Goal: Information Seeking & Learning: Learn about a topic

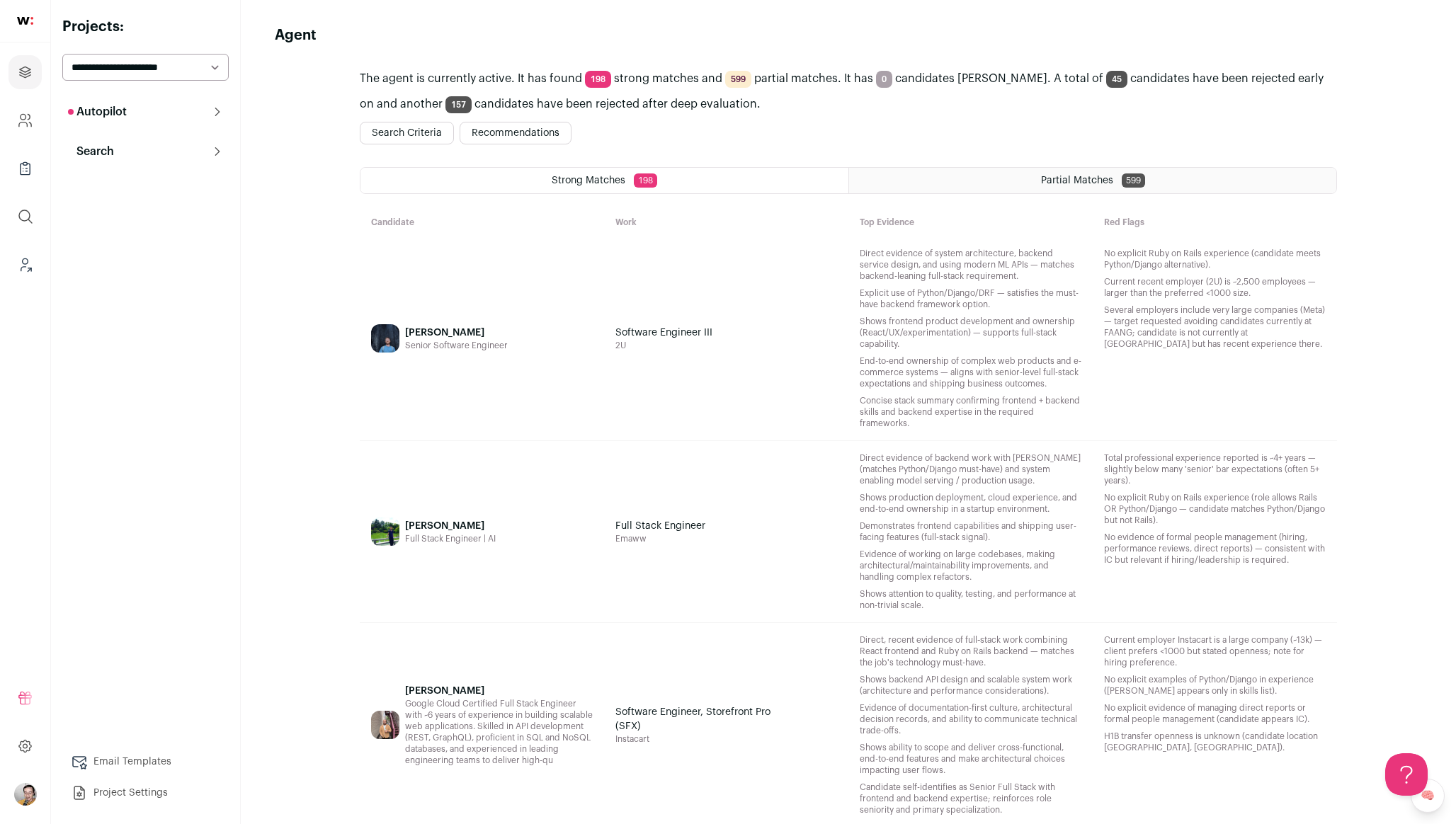
click at [490, 137] on button "Recommendations" at bounding box center [515, 133] width 112 height 23
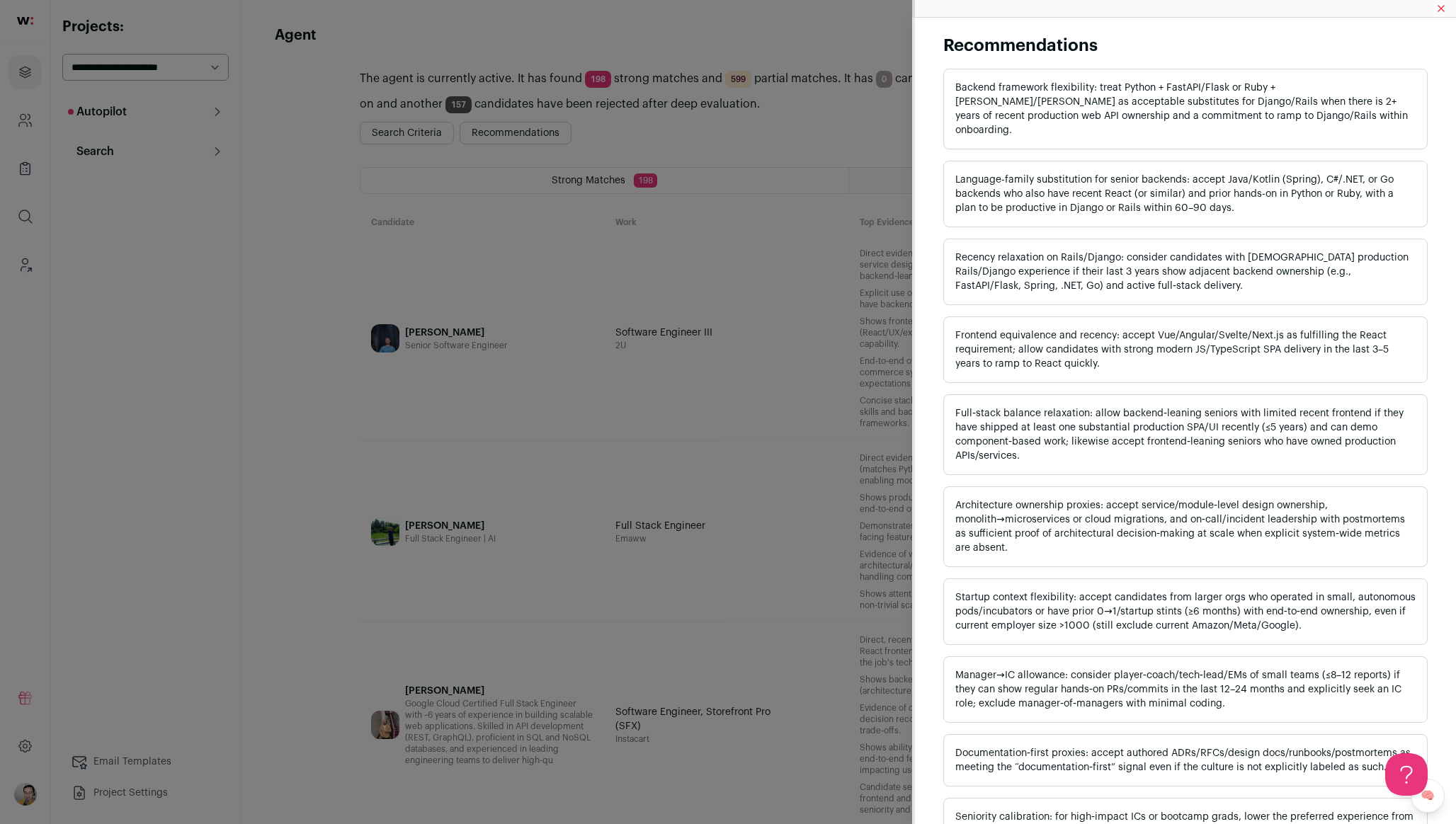
click at [556, 274] on div "Recommendations Backend framework flexibility: treat Python + FastAPI/Flask or …" at bounding box center [728, 412] width 1456 height 824
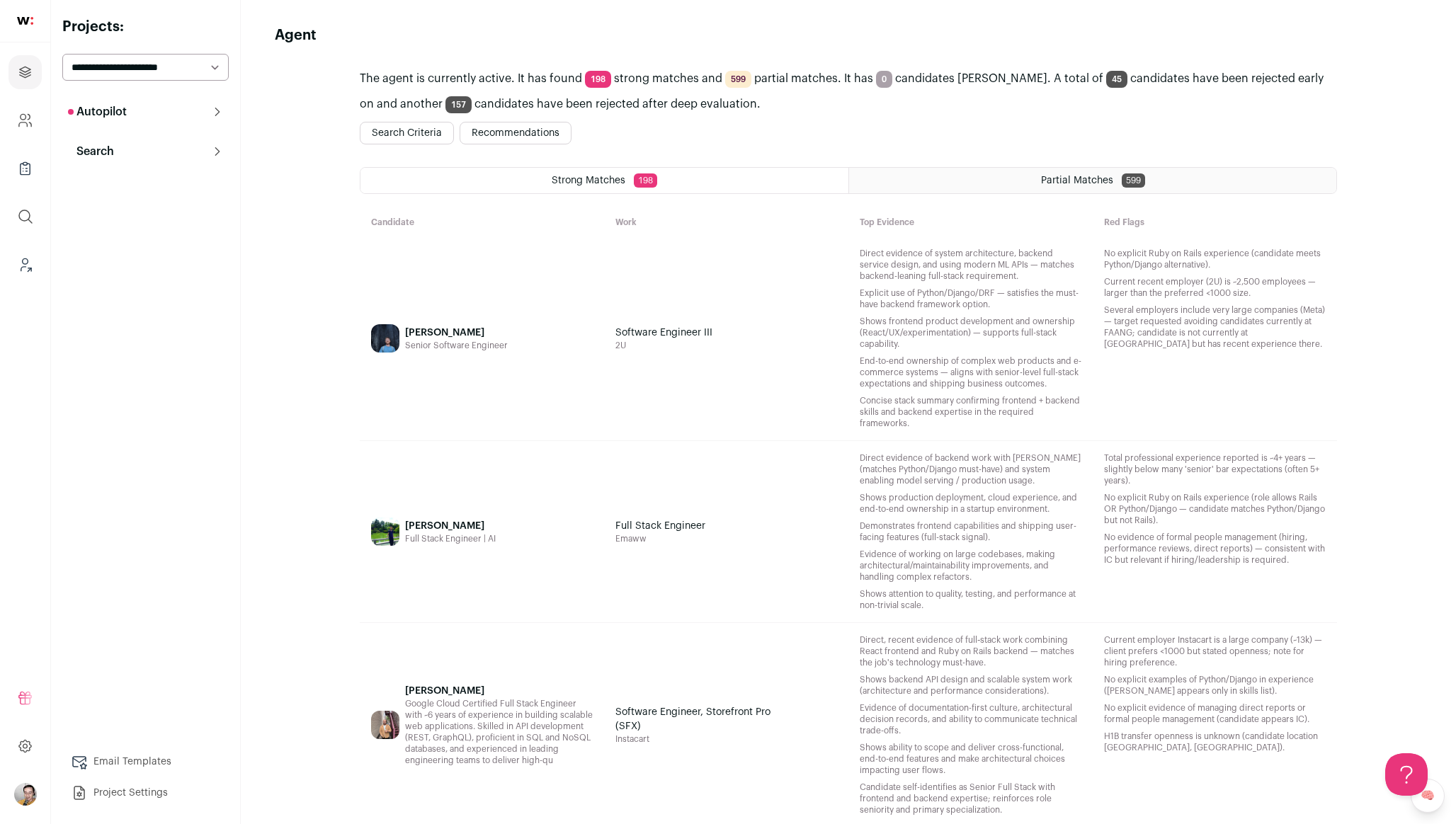
click at [515, 329] on div "Brandon Bodine Senior Software Engineer" at bounding box center [482, 338] width 244 height 204
click at [436, 550] on div "Ahmad Asha Full Stack Engineer | AI" at bounding box center [450, 532] width 90 height 159
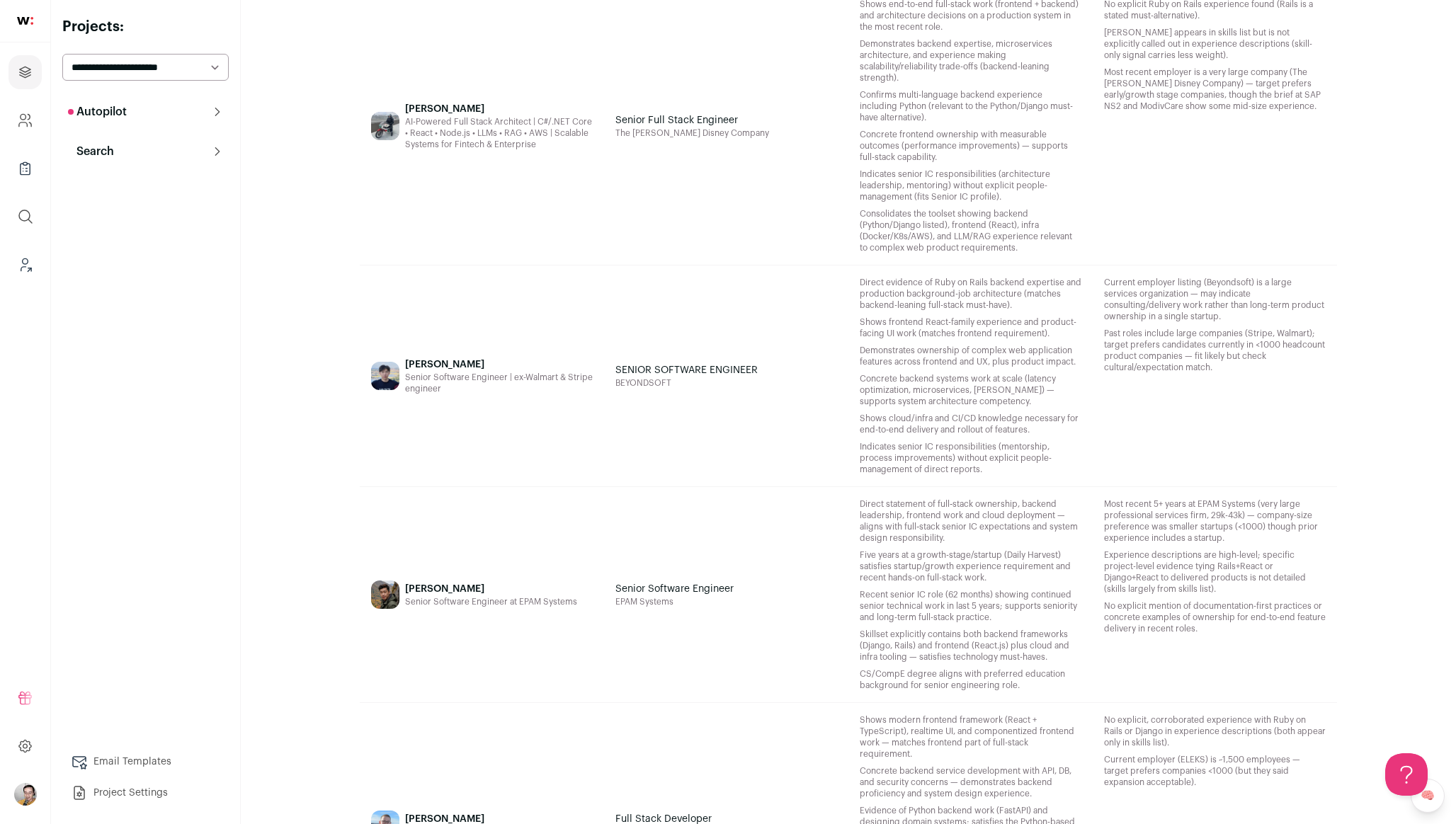
scroll to position [1953, 0]
click at [577, 386] on div "Senior Software Engineer | ex-Walmart & Stripe engineer" at bounding box center [499, 383] width 188 height 23
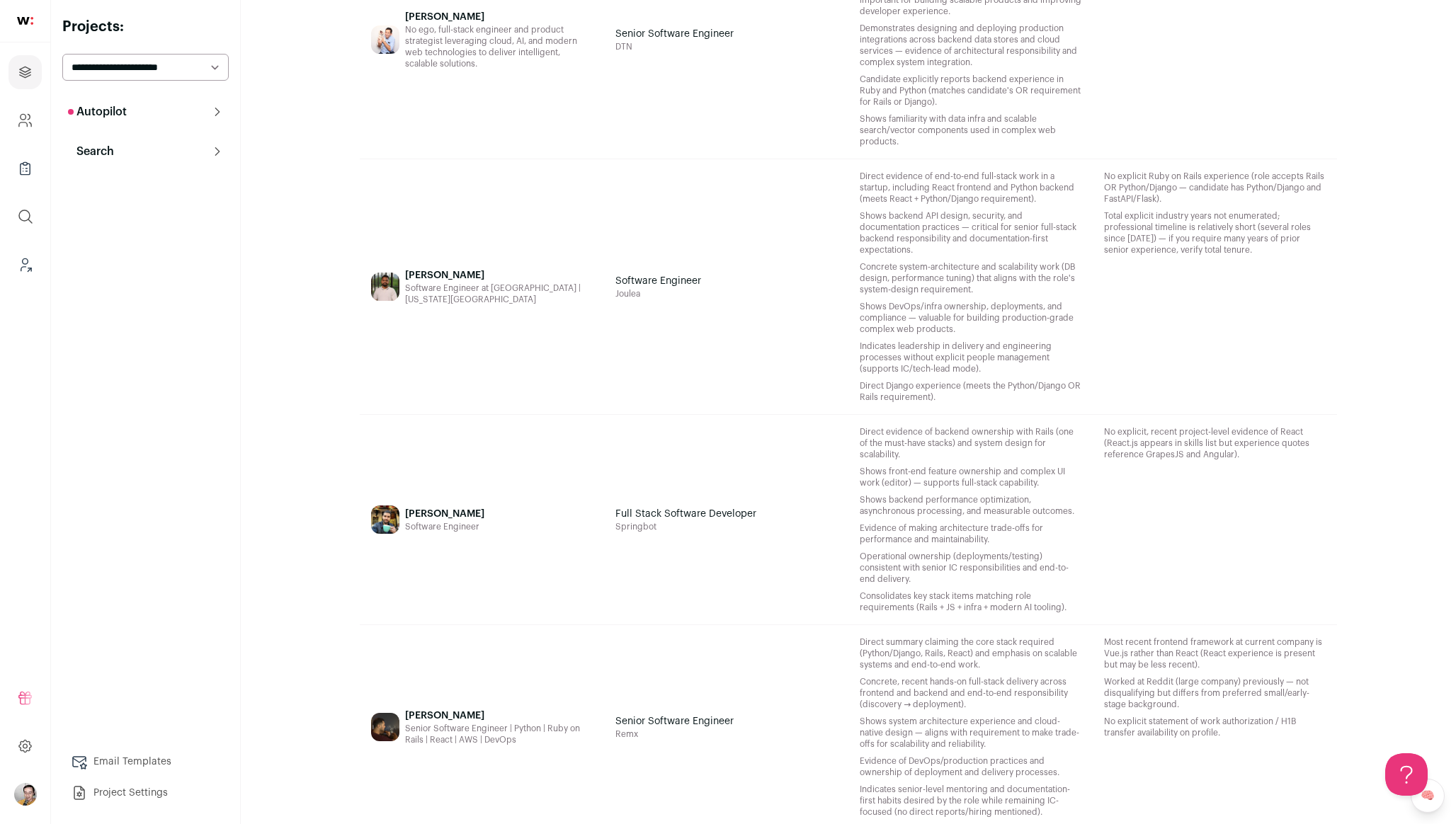
scroll to position [3478, 0]
click at [689, 569] on div "Full Stack Software Developer Springbot" at bounding box center [726, 520] width 244 height 210
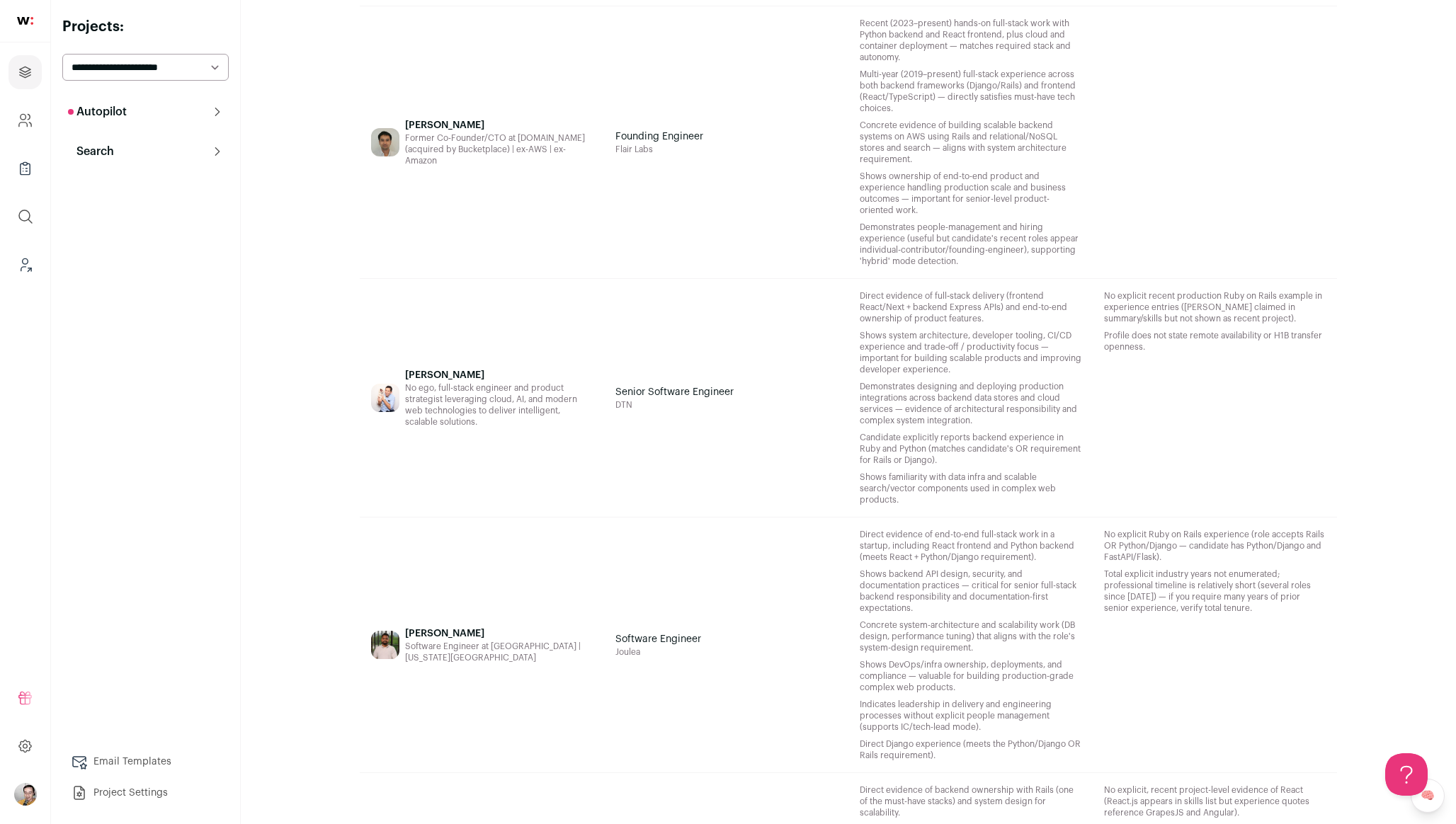
scroll to position [3136, 0]
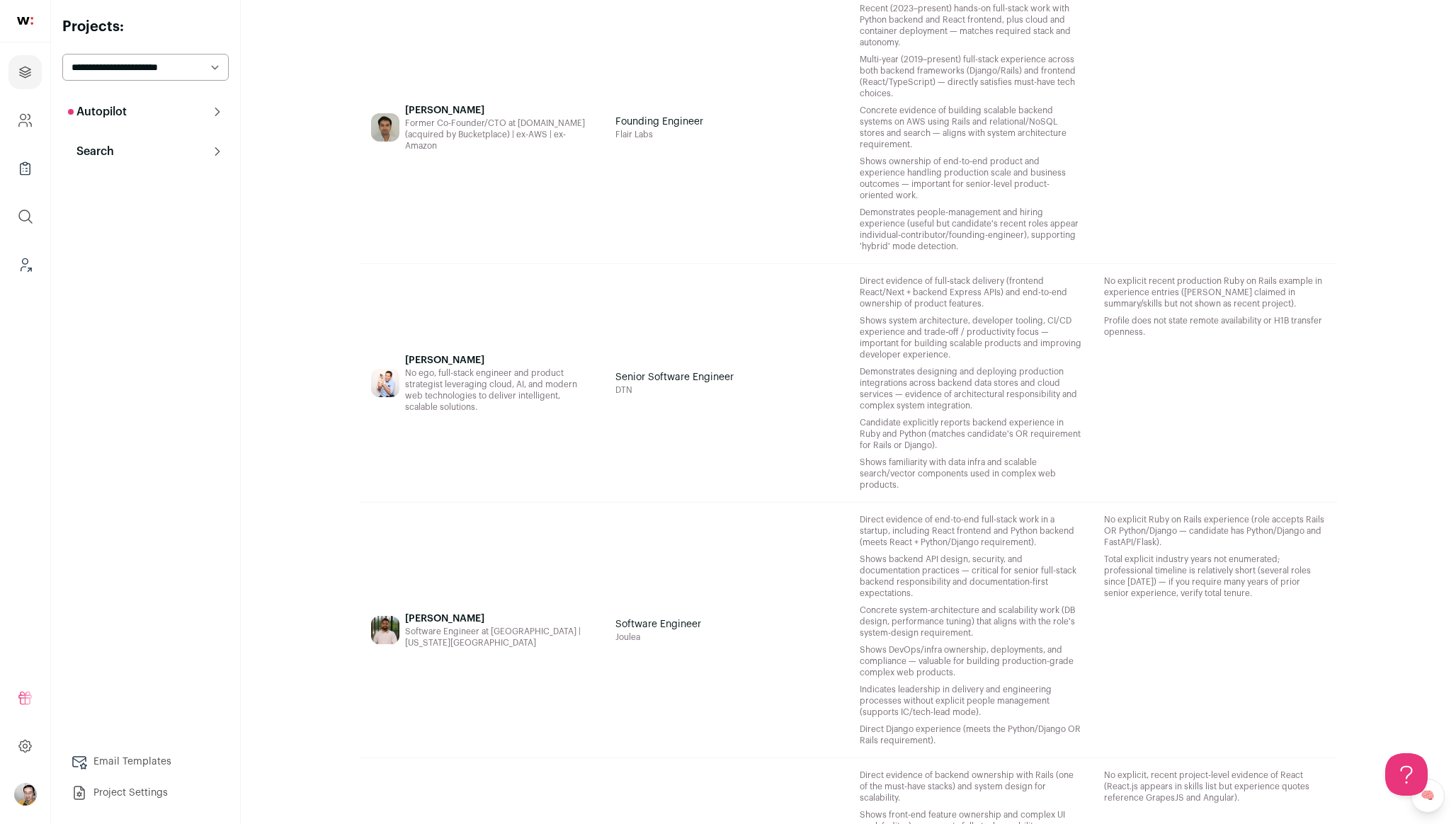
click at [692, 175] on div "Founding Engineer Flair Labs" at bounding box center [726, 127] width 244 height 271
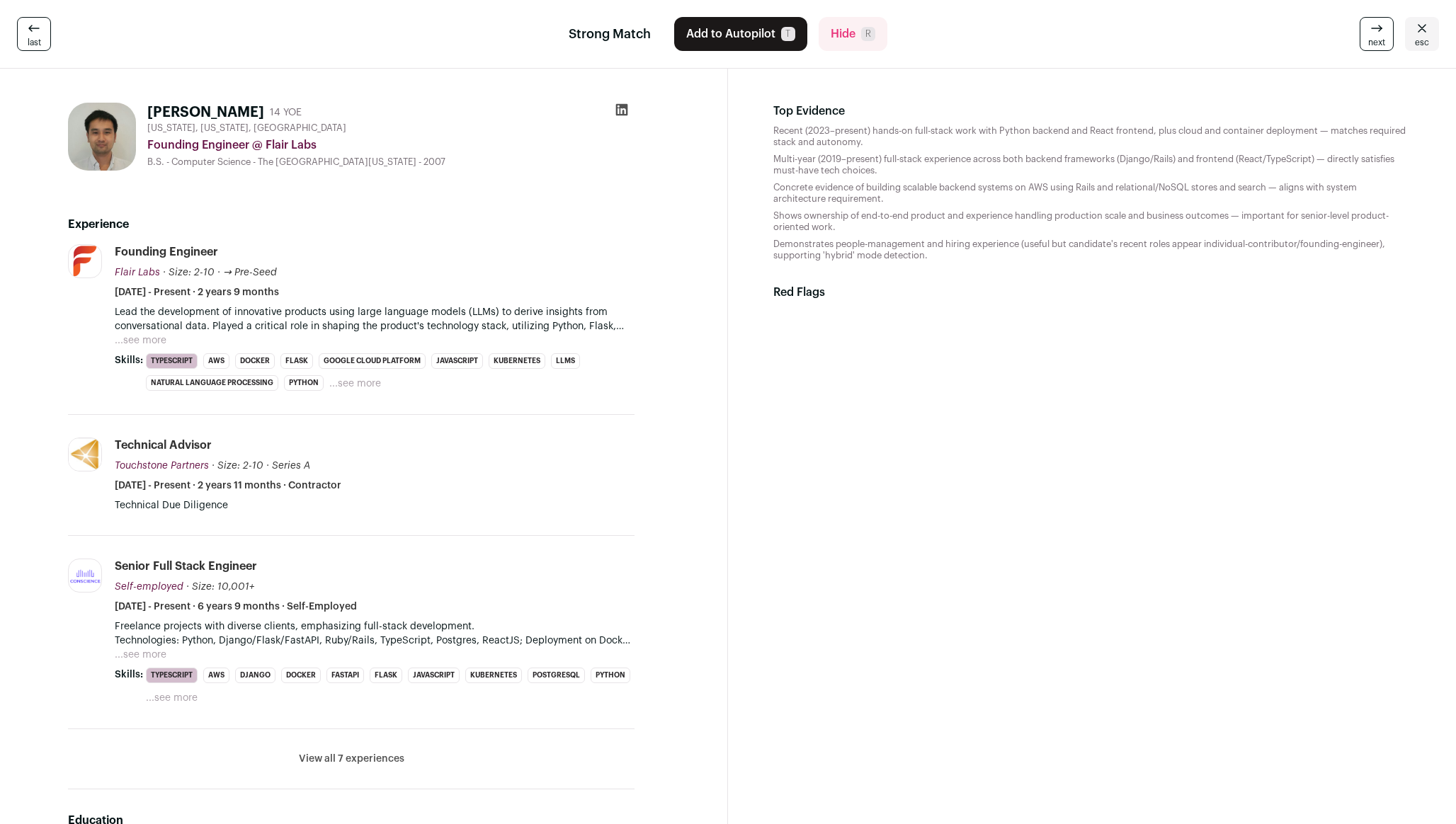
click at [155, 342] on button "...see more" at bounding box center [140, 340] width 52 height 14
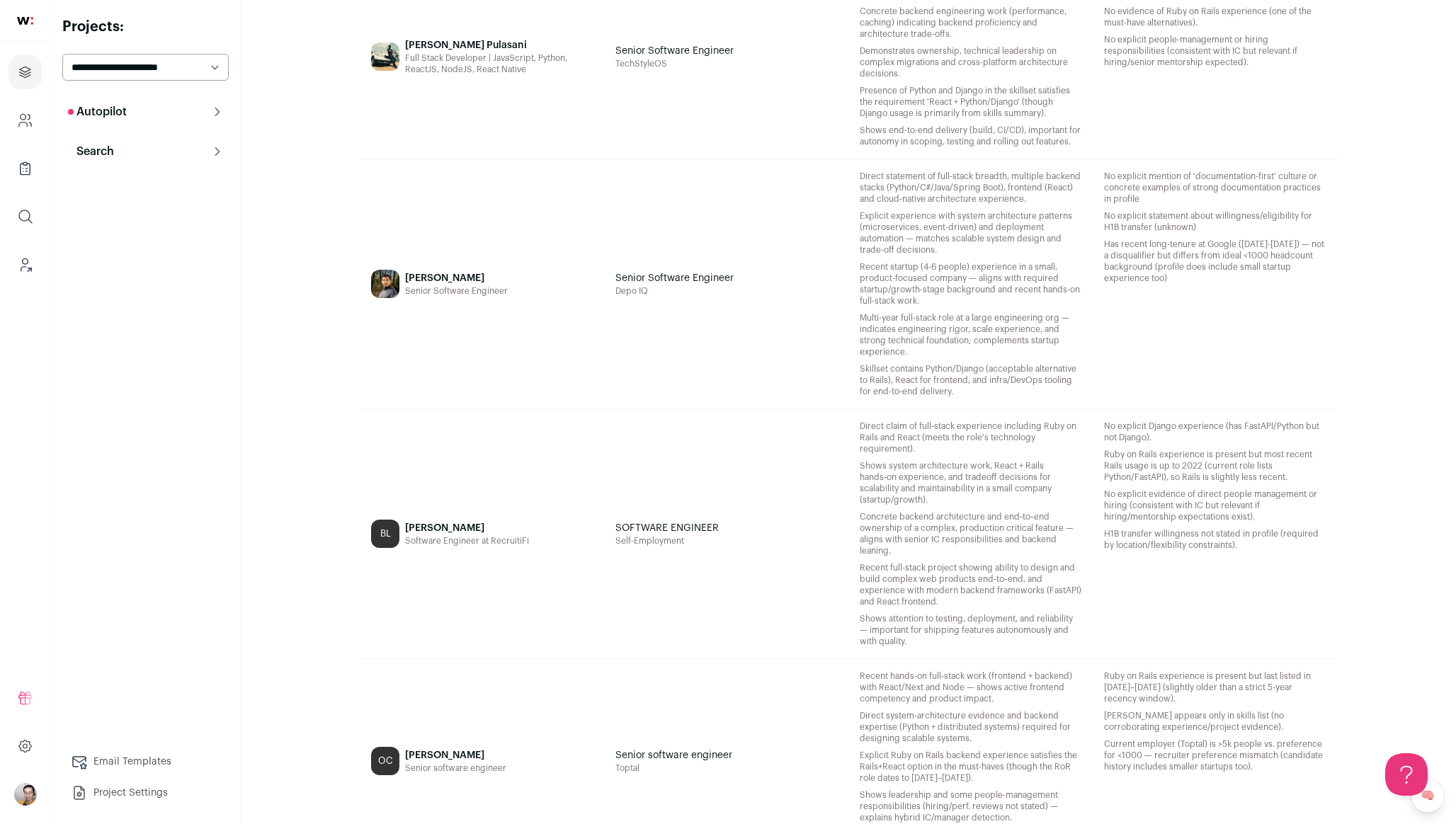
scroll to position [1089, 0]
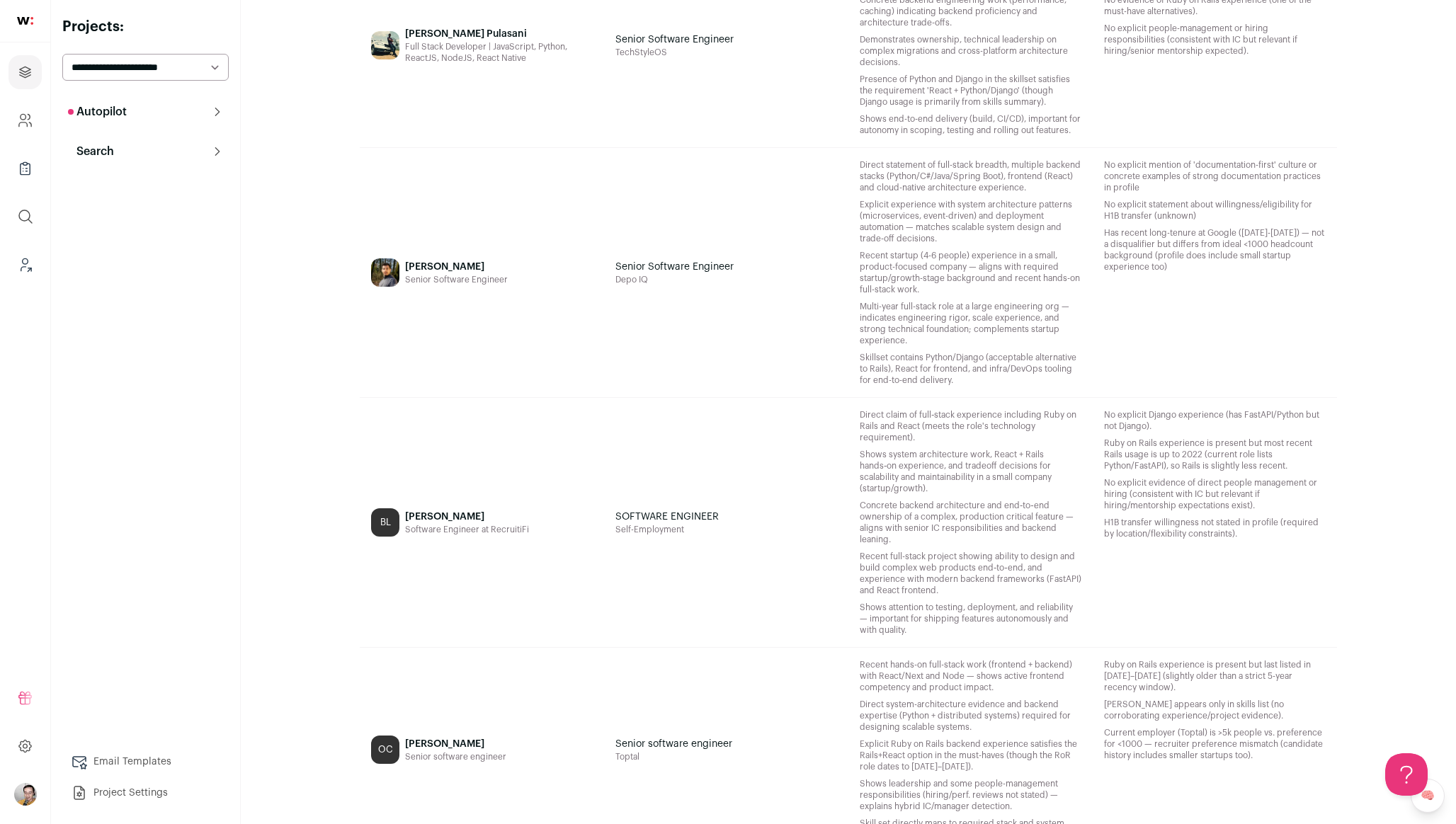
click at [517, 537] on div "Brian Liew Software Engineer at RecruitiFi" at bounding box center [467, 522] width 124 height 226
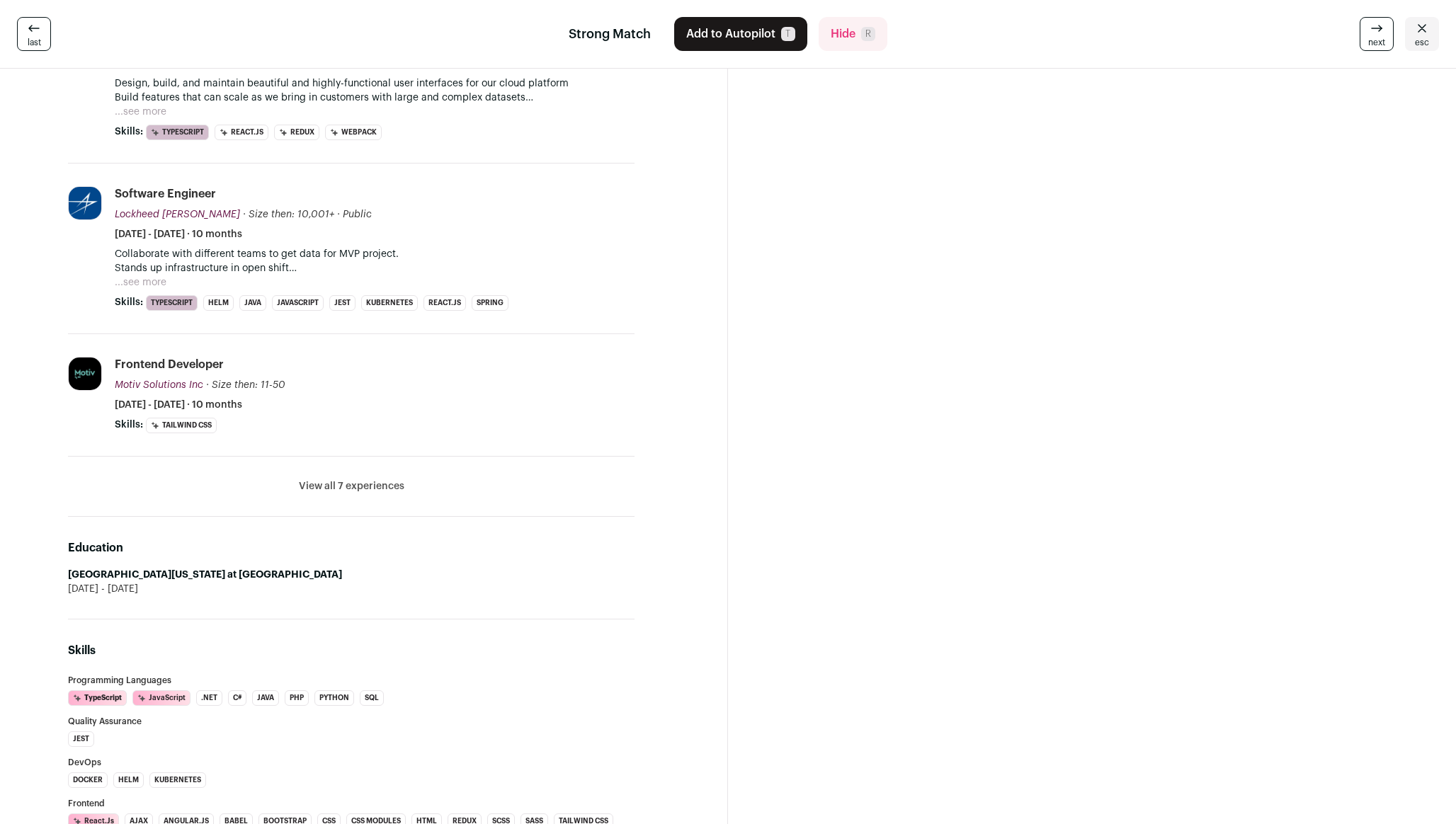
scroll to position [405, 0]
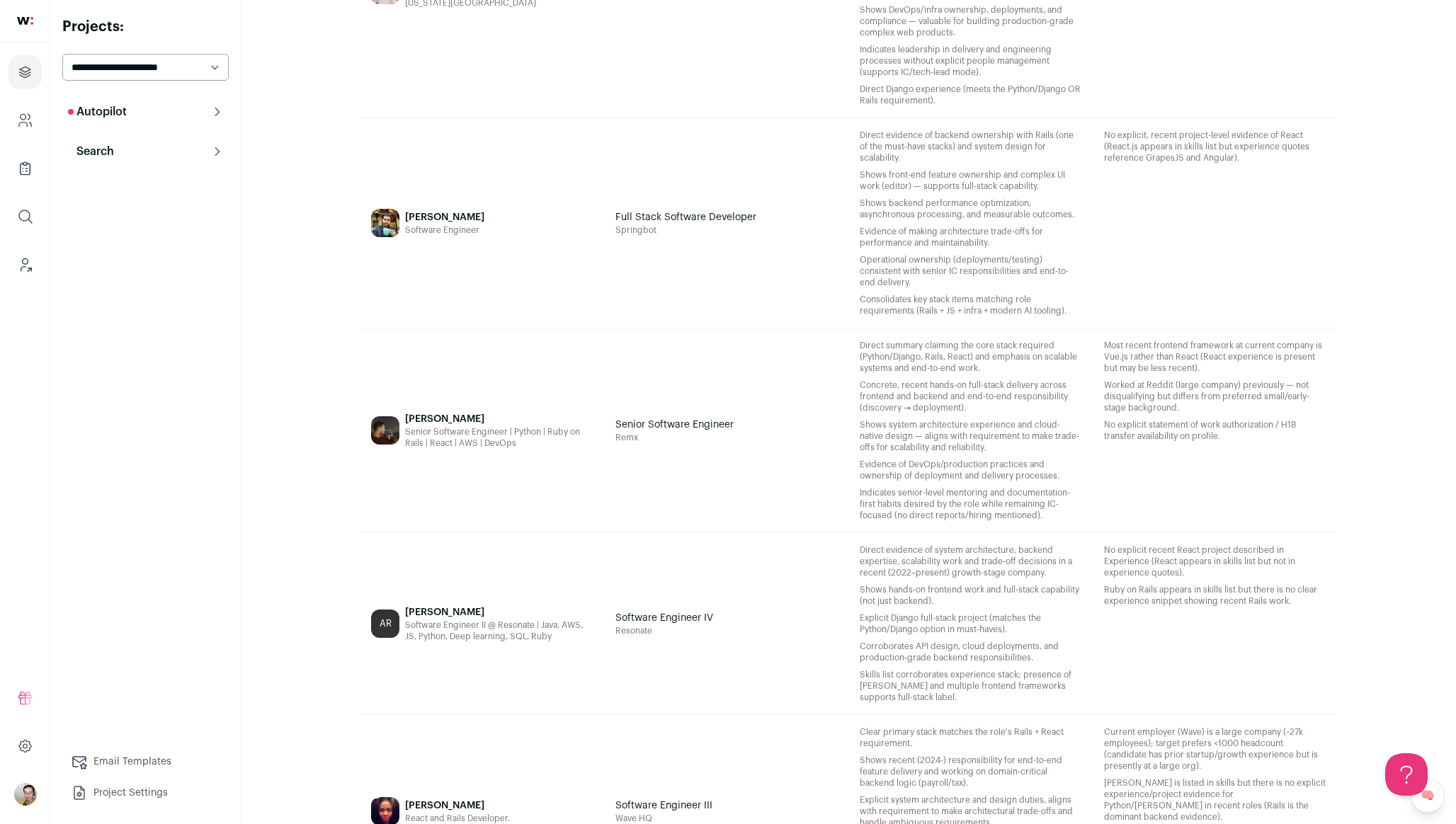
scroll to position [3930, 0]
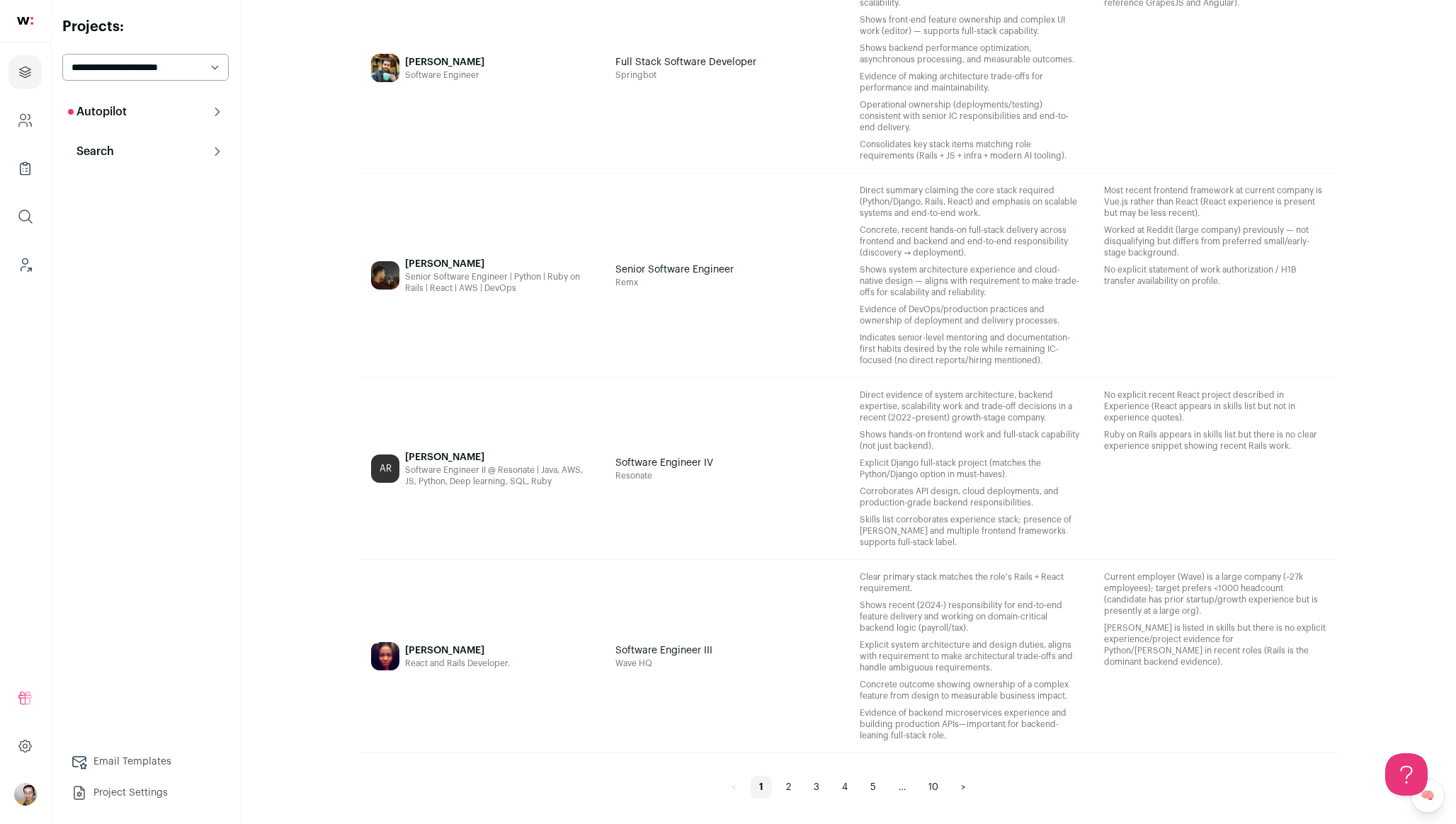
click at [787, 785] on link "2" at bounding box center [789, 786] width 22 height 23
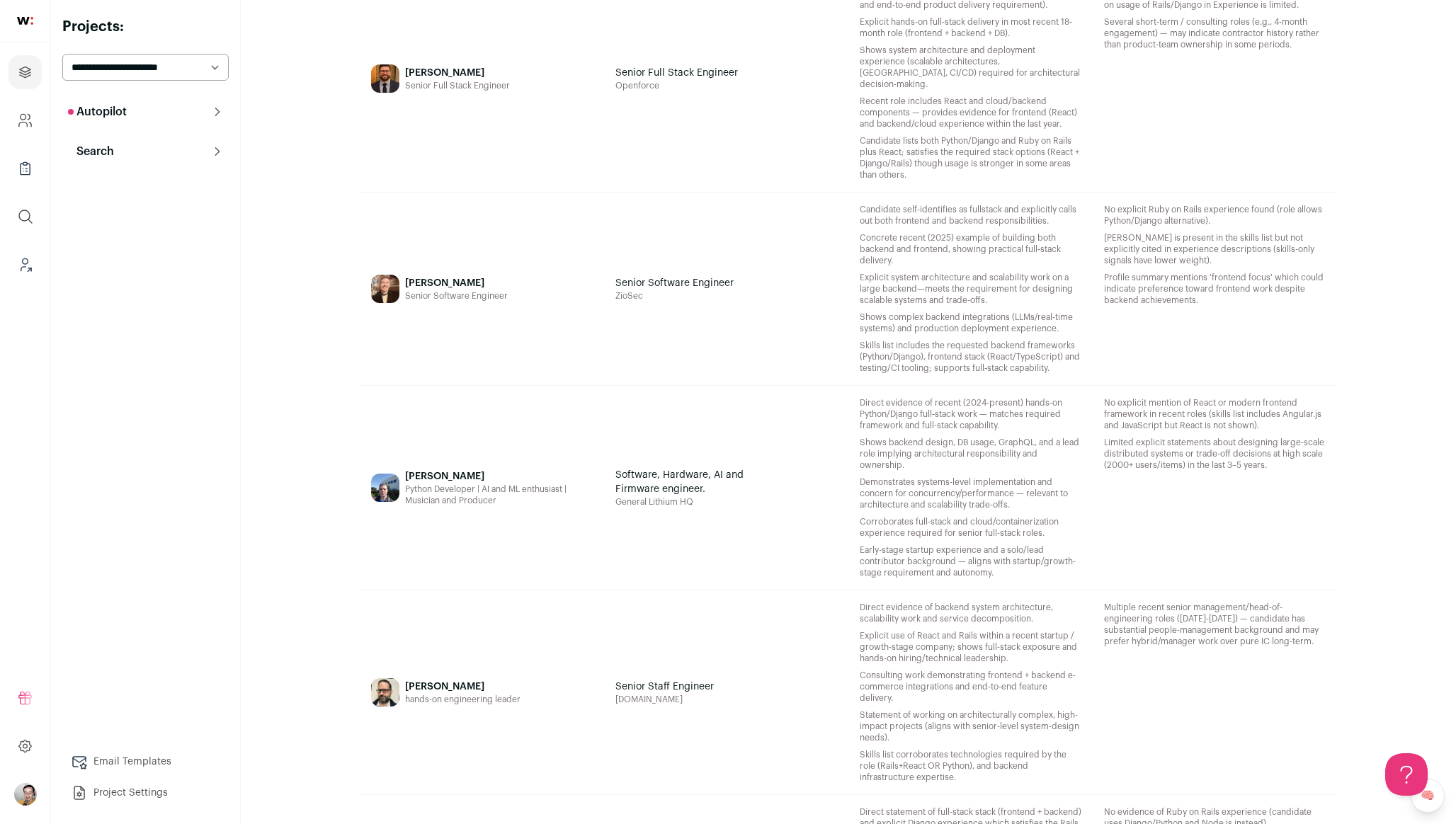
scroll to position [291, 0]
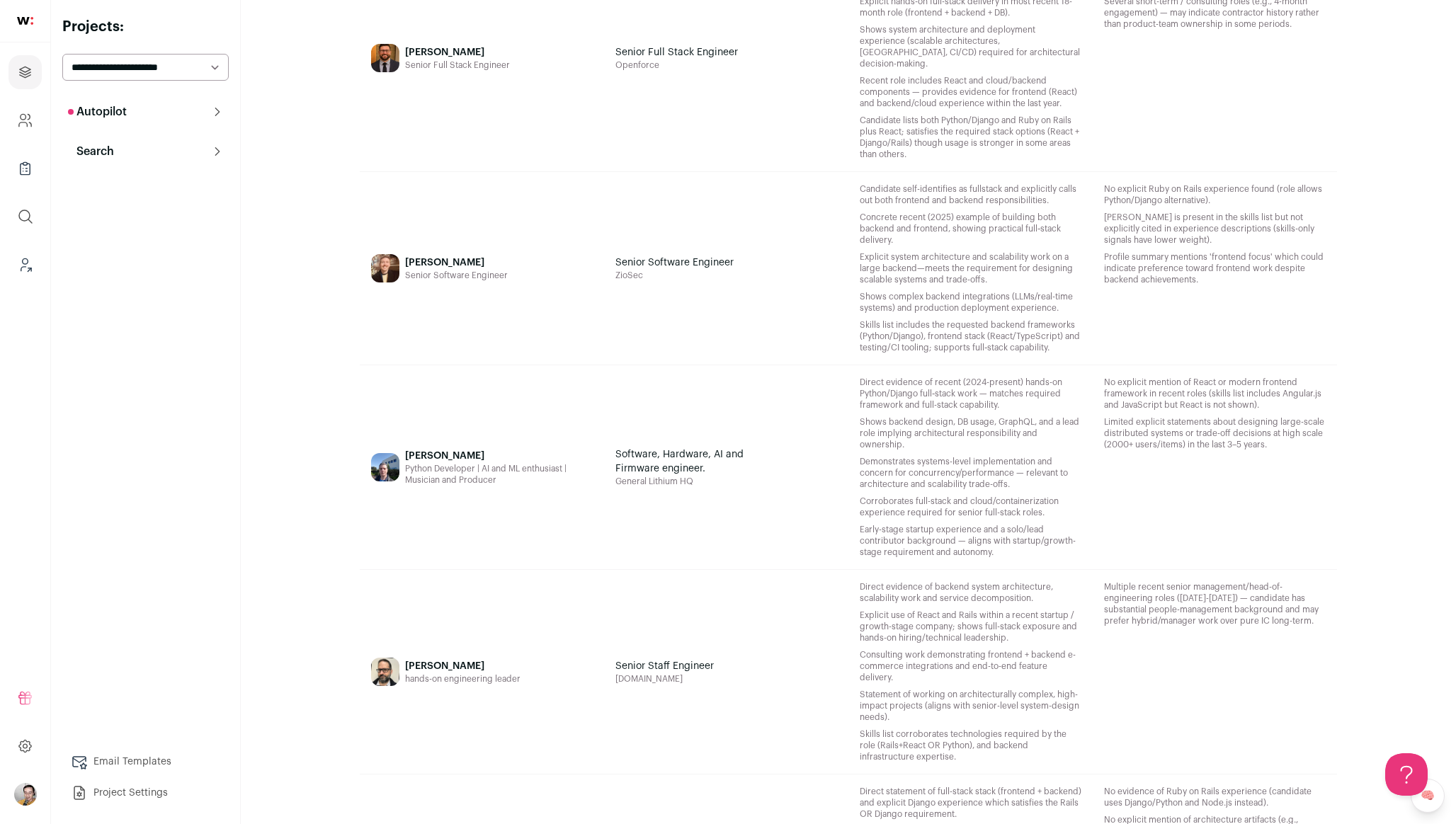
click at [510, 490] on div "Andreas Falley Python Developer | AI and ML enthusiast | Musician and Producer" at bounding box center [499, 467] width 188 height 181
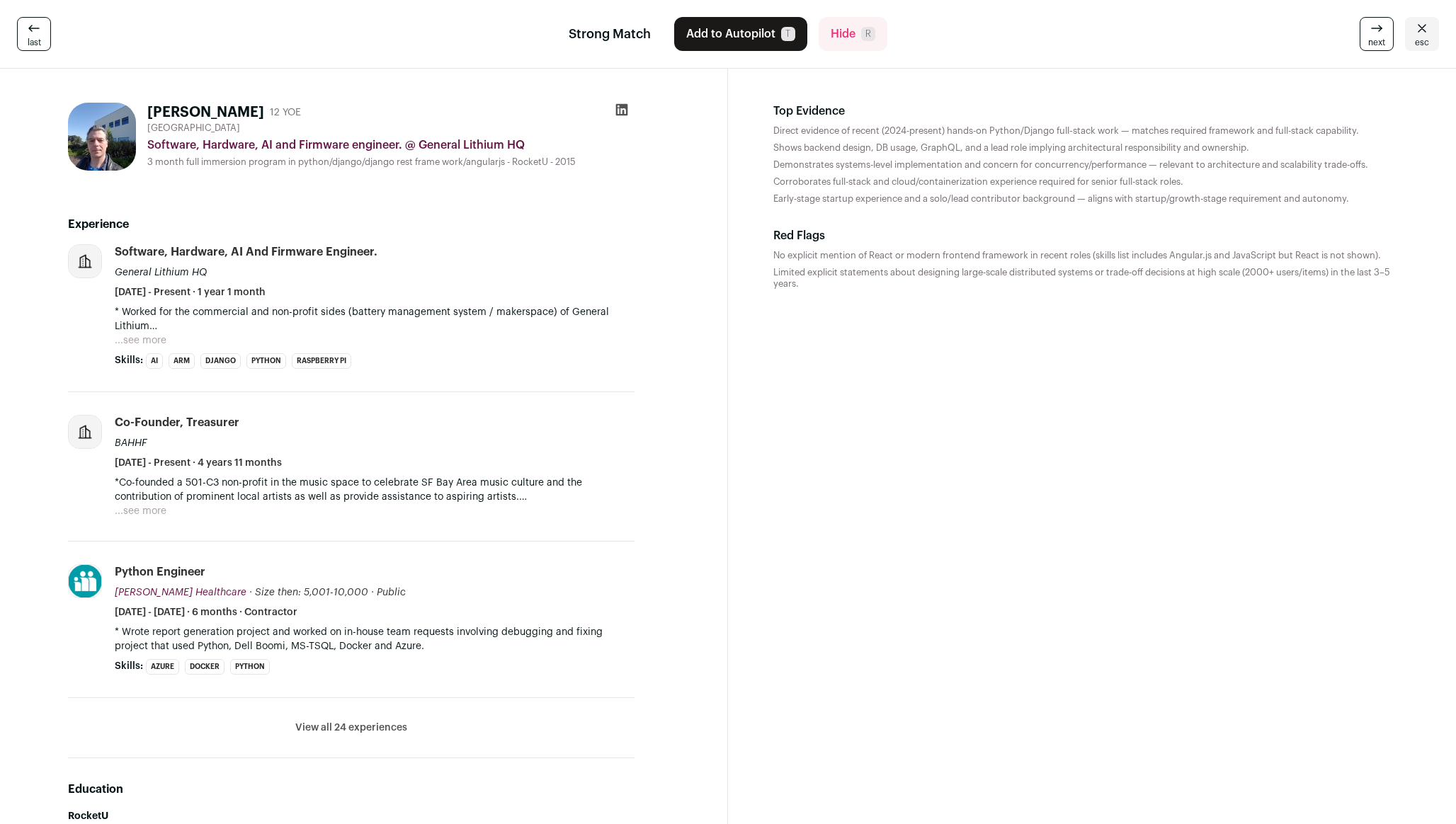
click at [143, 328] on p "* Worked for the commercial and non-profit sides (battery management system / m…" at bounding box center [374, 319] width 520 height 28
click at [143, 337] on button "...see more" at bounding box center [140, 340] width 52 height 14
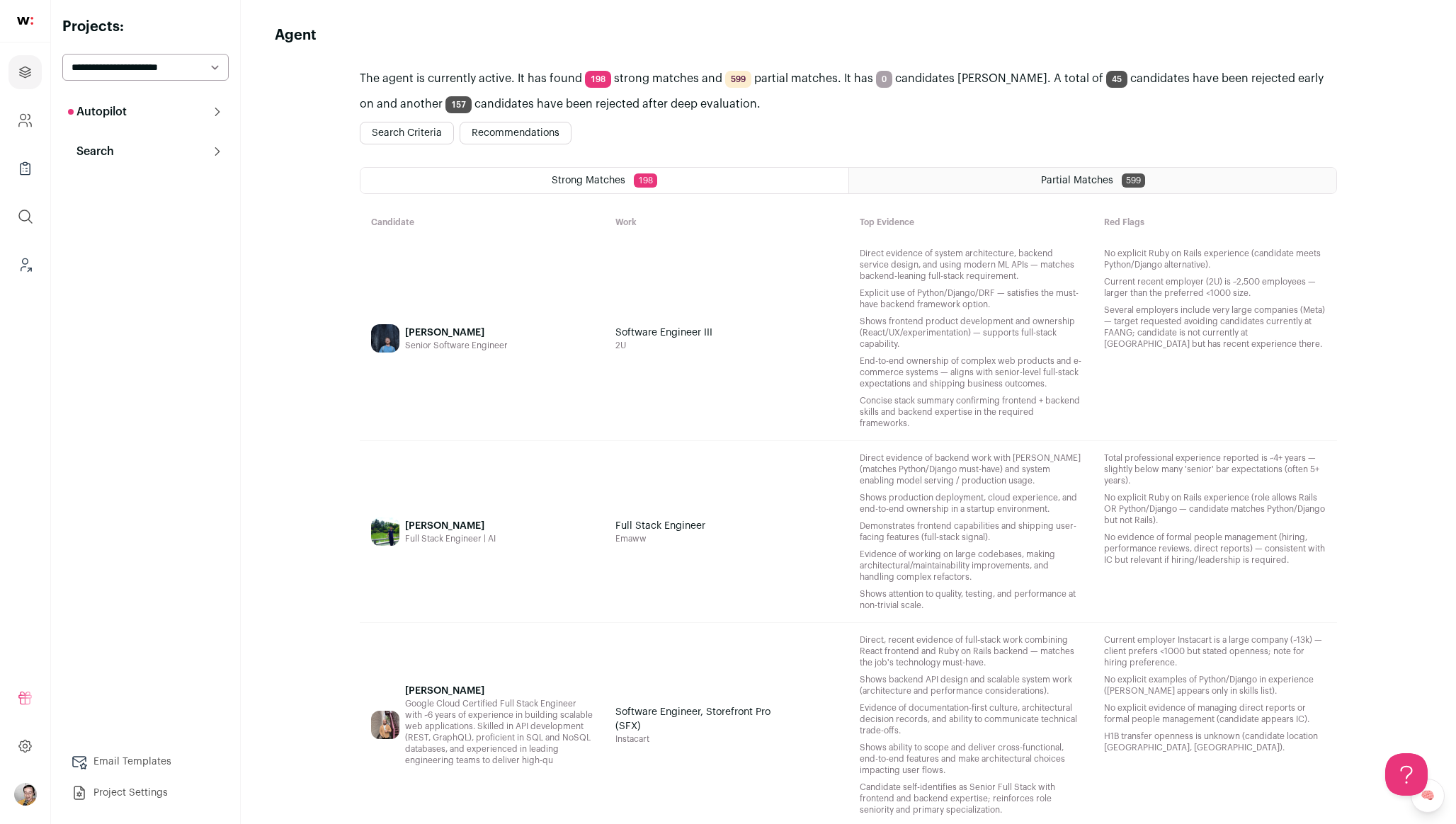
click at [219, 119] on button "Autopilot" at bounding box center [145, 112] width 166 height 28
click at [161, 259] on link "Context (Admin)" at bounding box center [145, 265] width 166 height 28
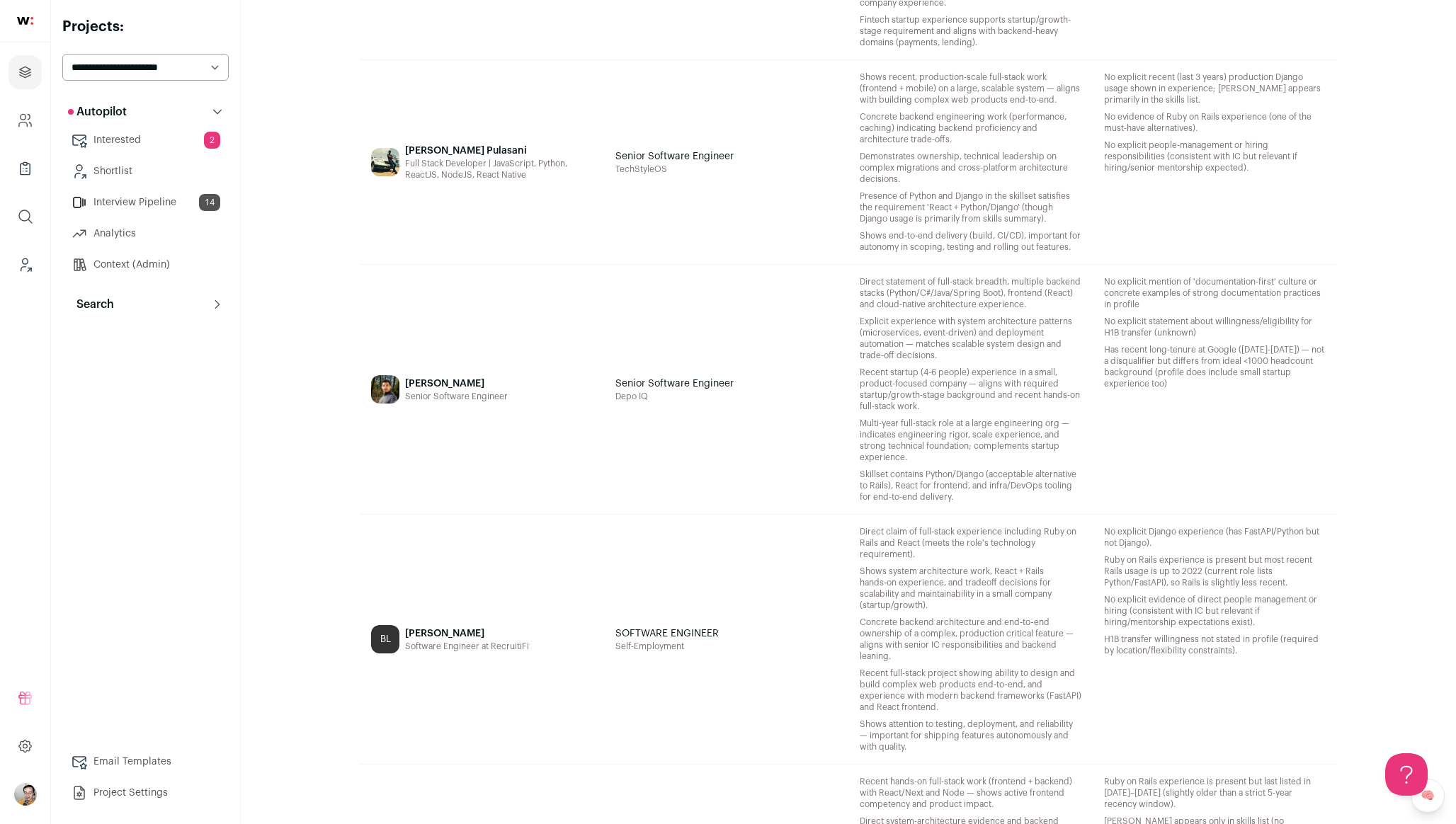
scroll to position [993, 0]
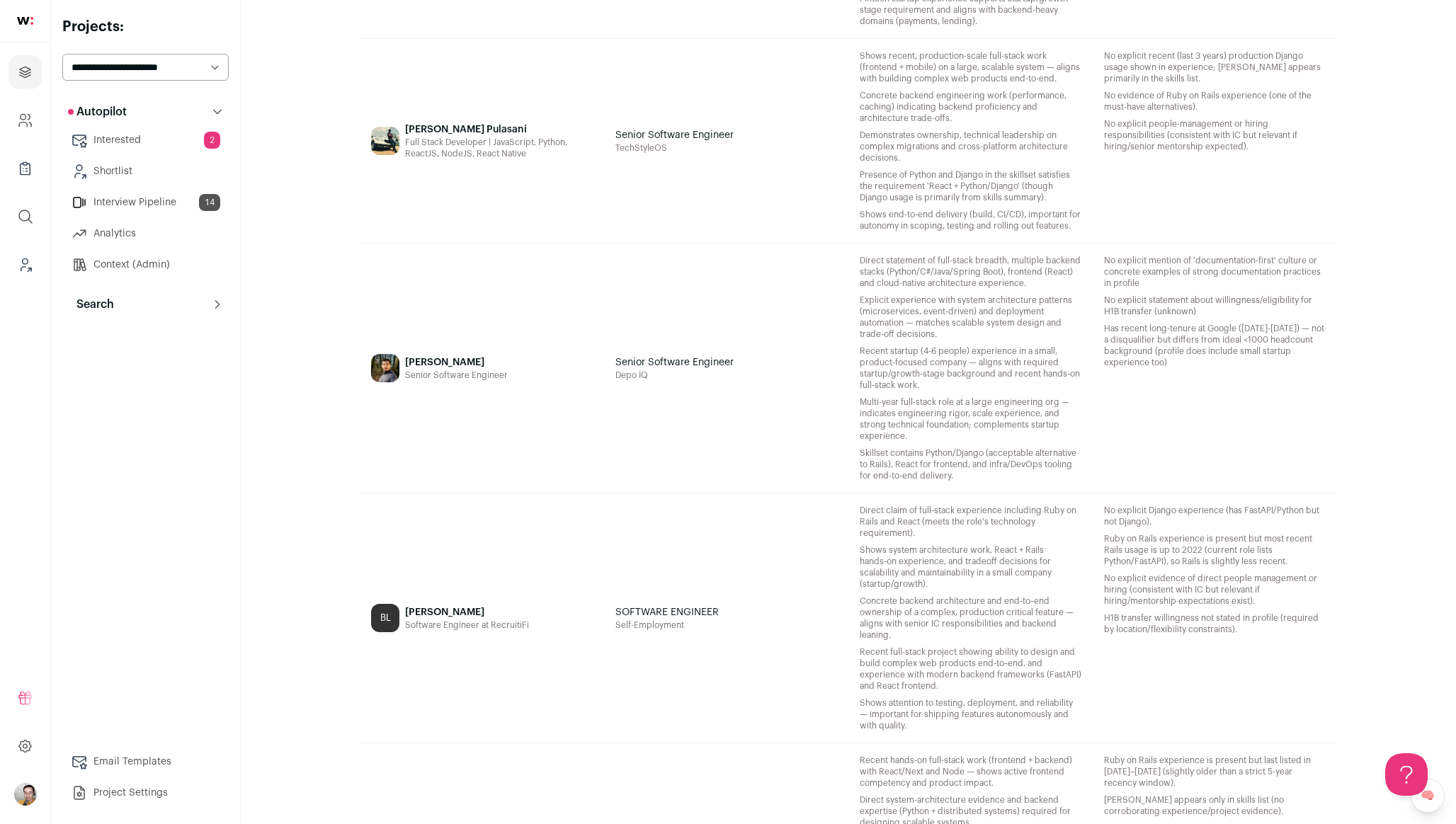
click at [664, 436] on div "Senior Software Engineer Depo IQ" at bounding box center [726, 368] width 244 height 249
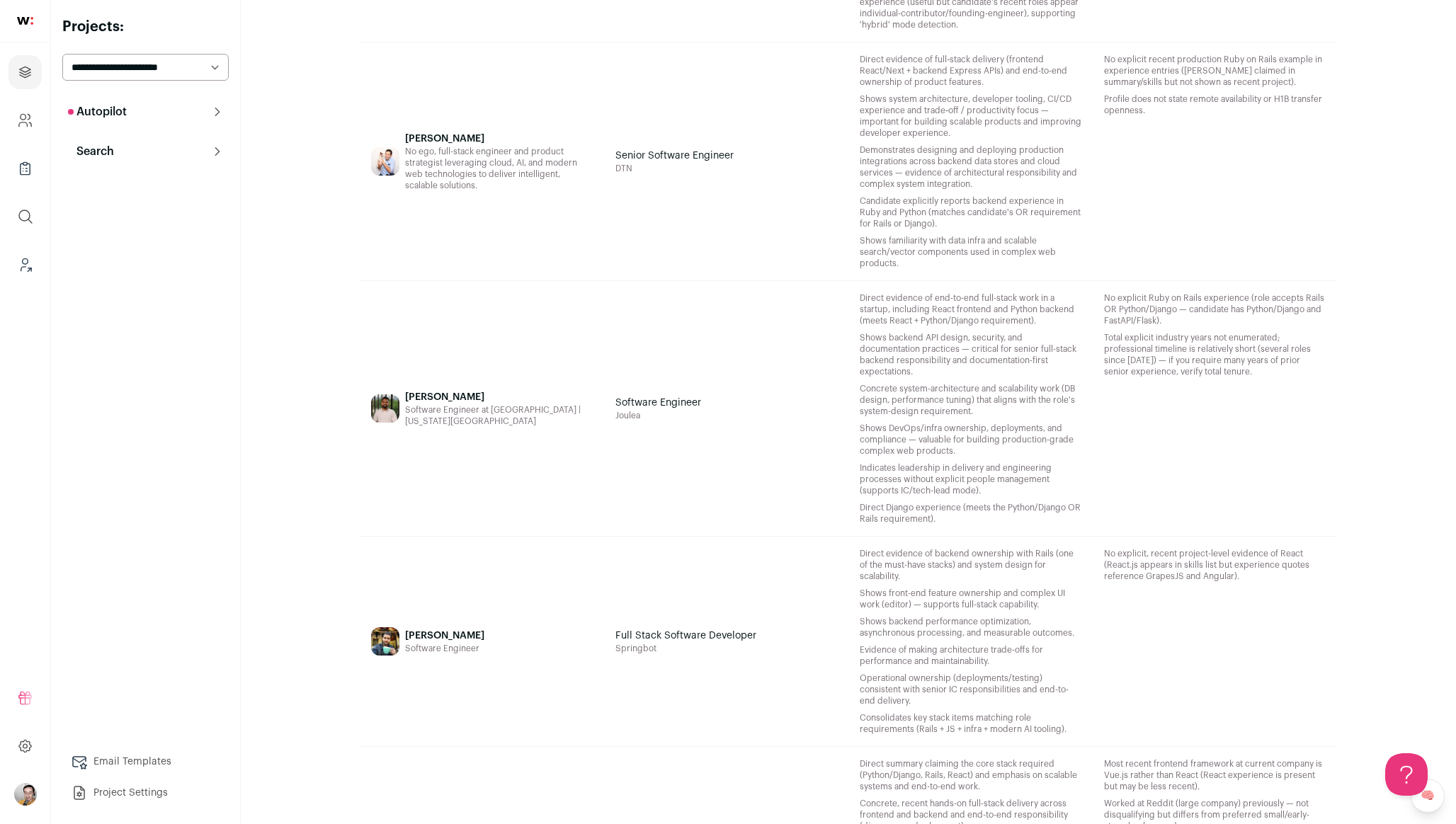
scroll to position [3930, 0]
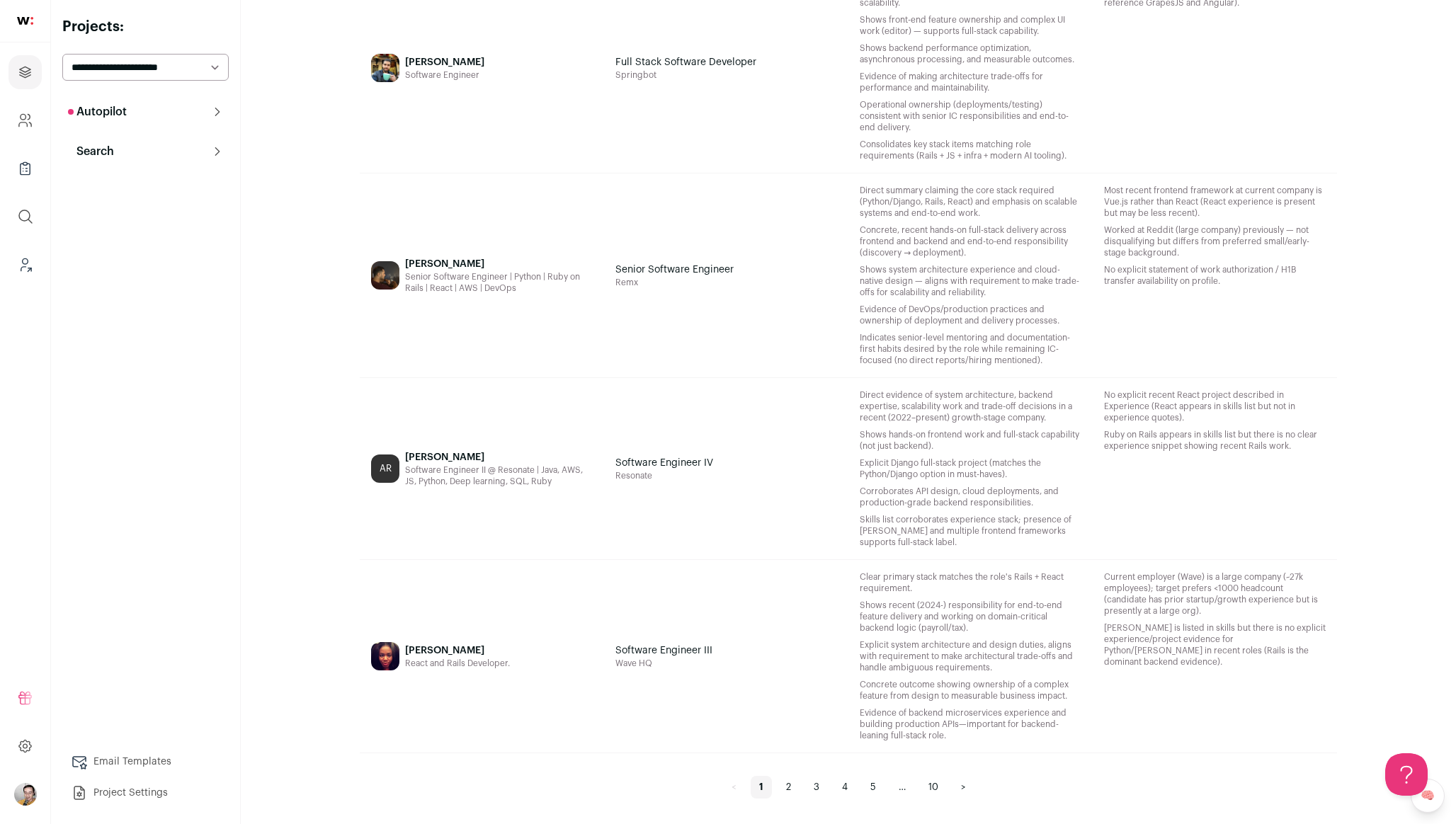
click at [787, 788] on link "2" at bounding box center [789, 786] width 22 height 23
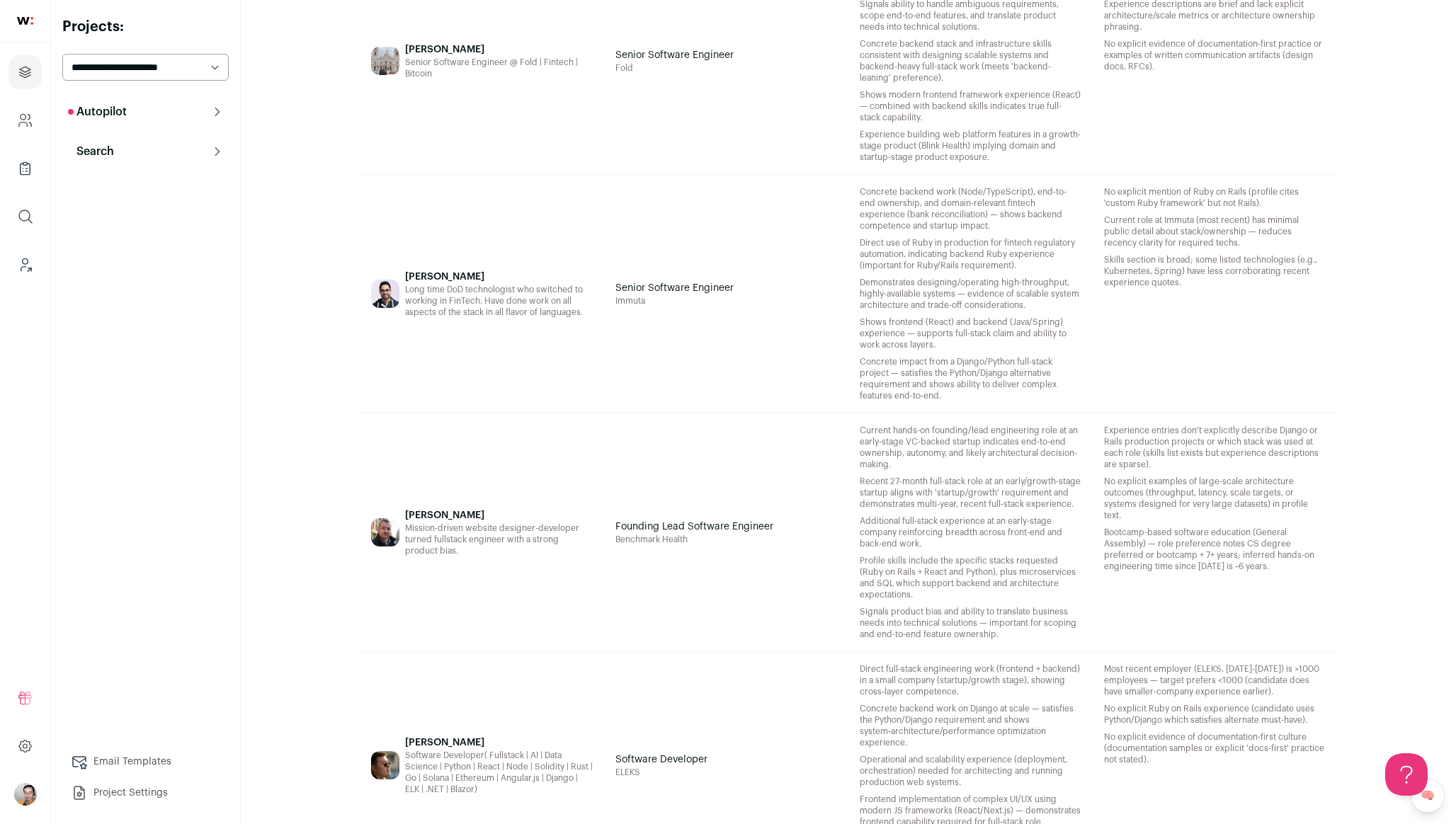
scroll to position [4021, 0]
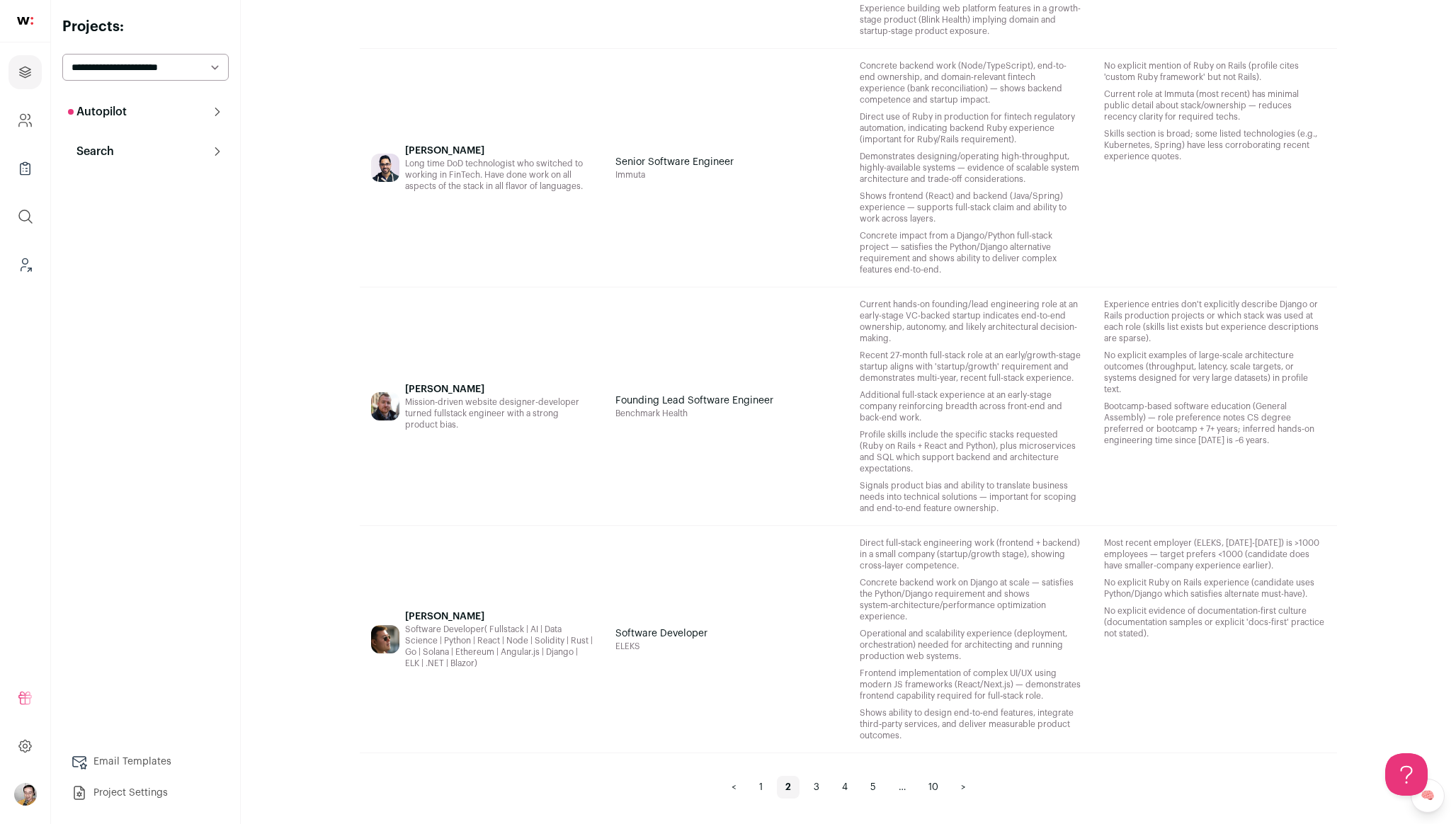
click at [703, 636] on span "Software Developer" at bounding box center [662, 633] width 92 height 14
click at [822, 782] on link "3" at bounding box center [816, 786] width 23 height 23
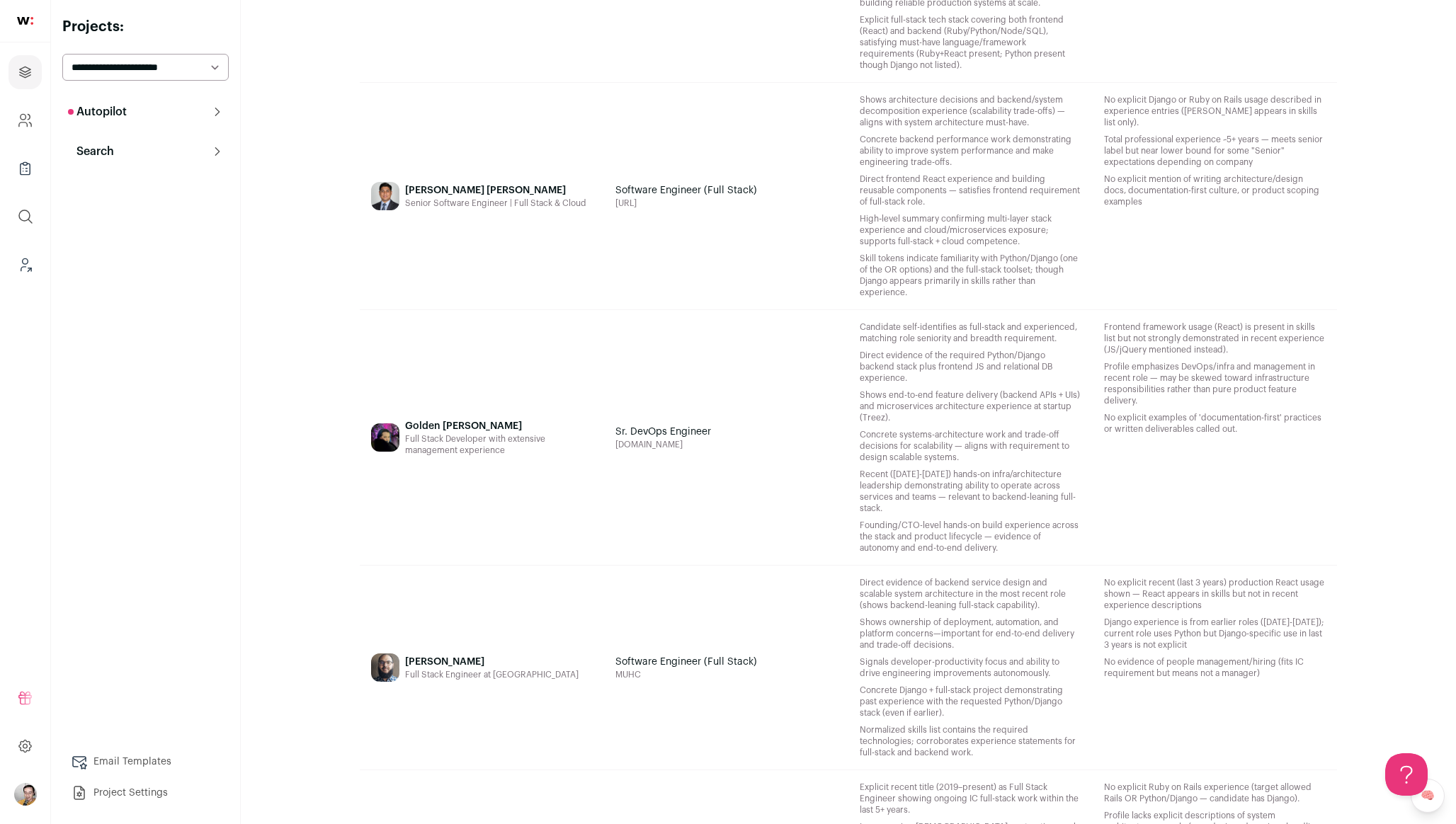
scroll to position [1014, 0]
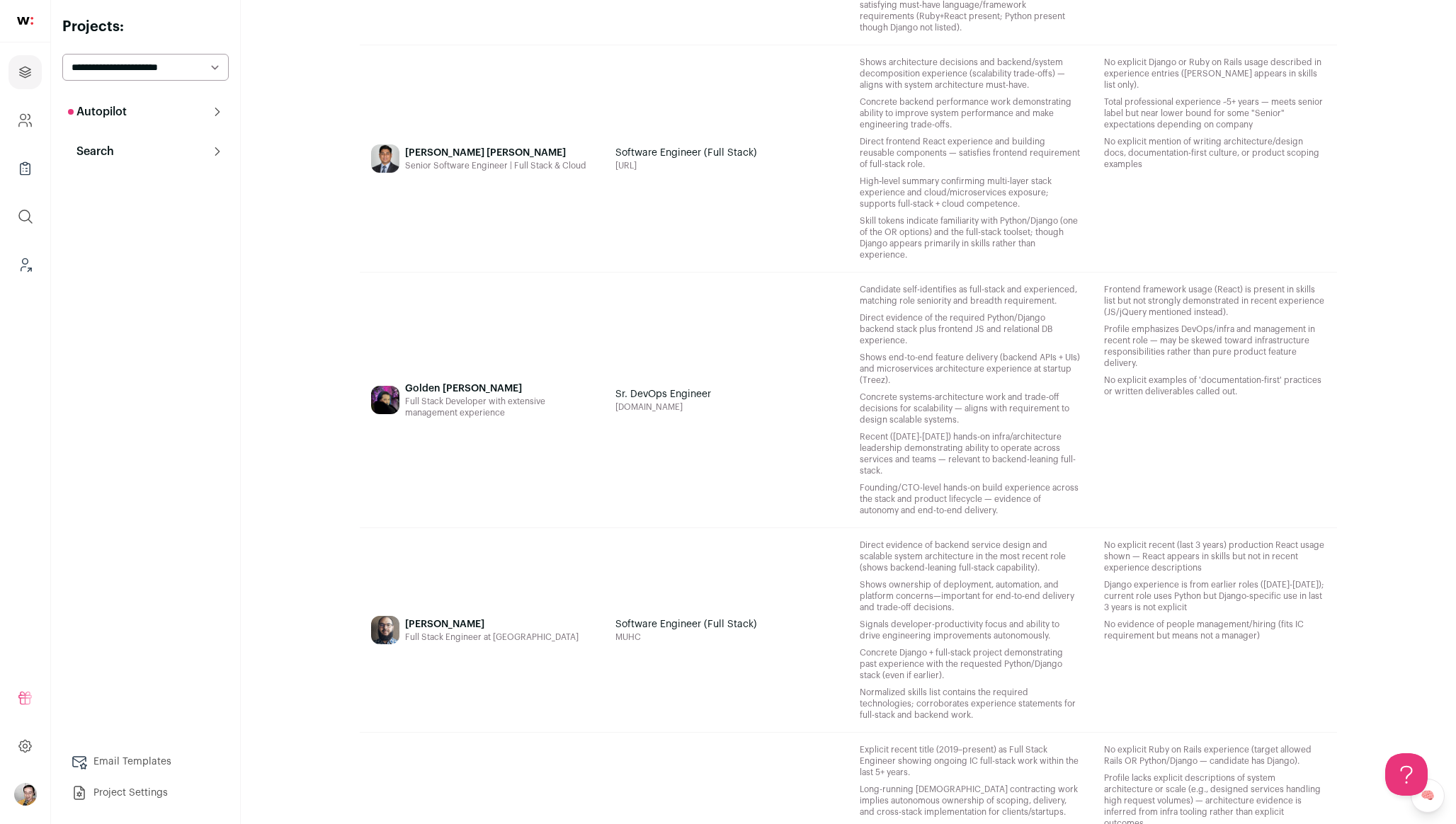
click at [689, 490] on div "Sr. DevOps Engineer [DOMAIN_NAME]" at bounding box center [726, 399] width 244 height 255
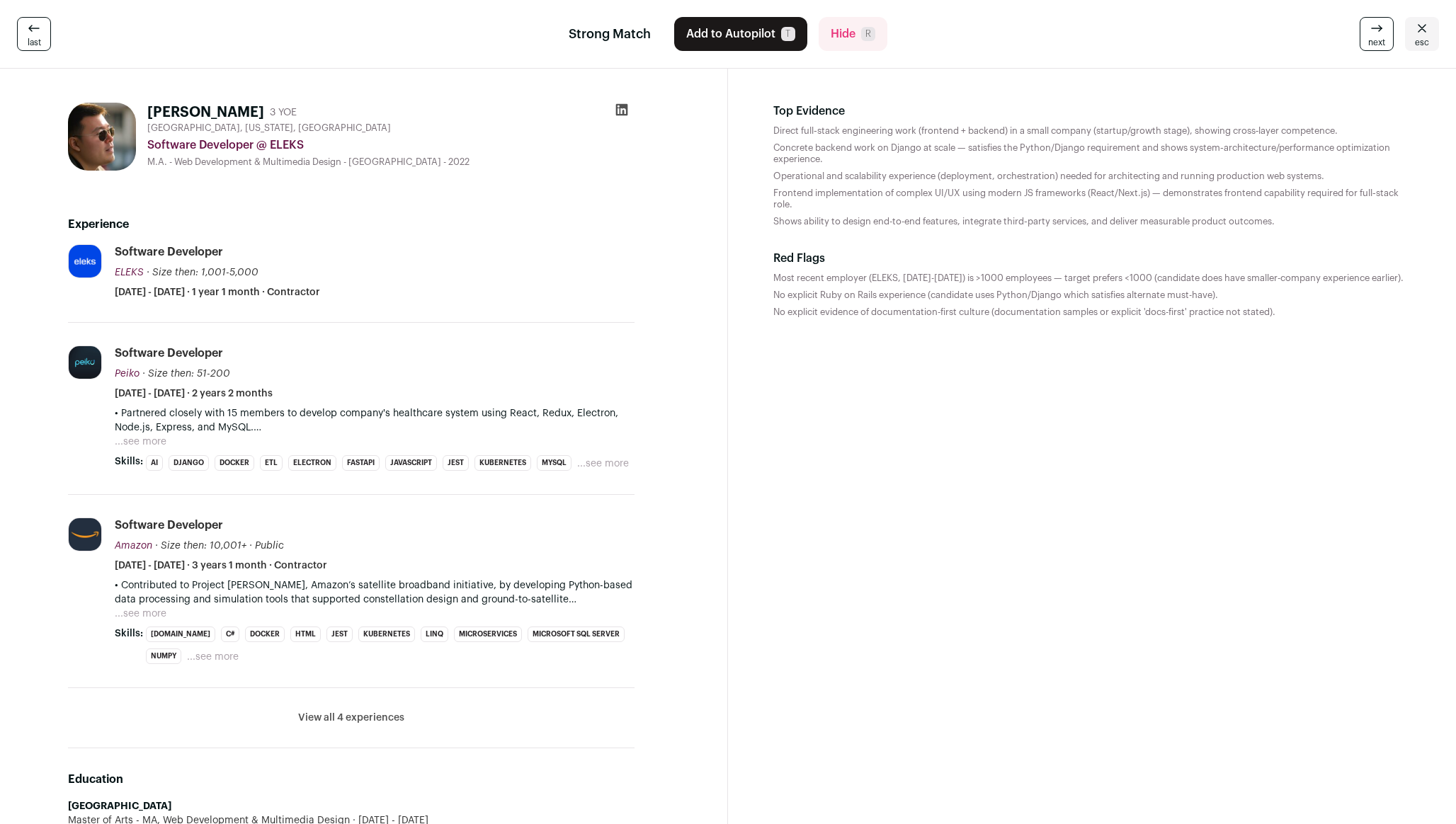
click at [156, 438] on button "...see more" at bounding box center [140, 441] width 52 height 14
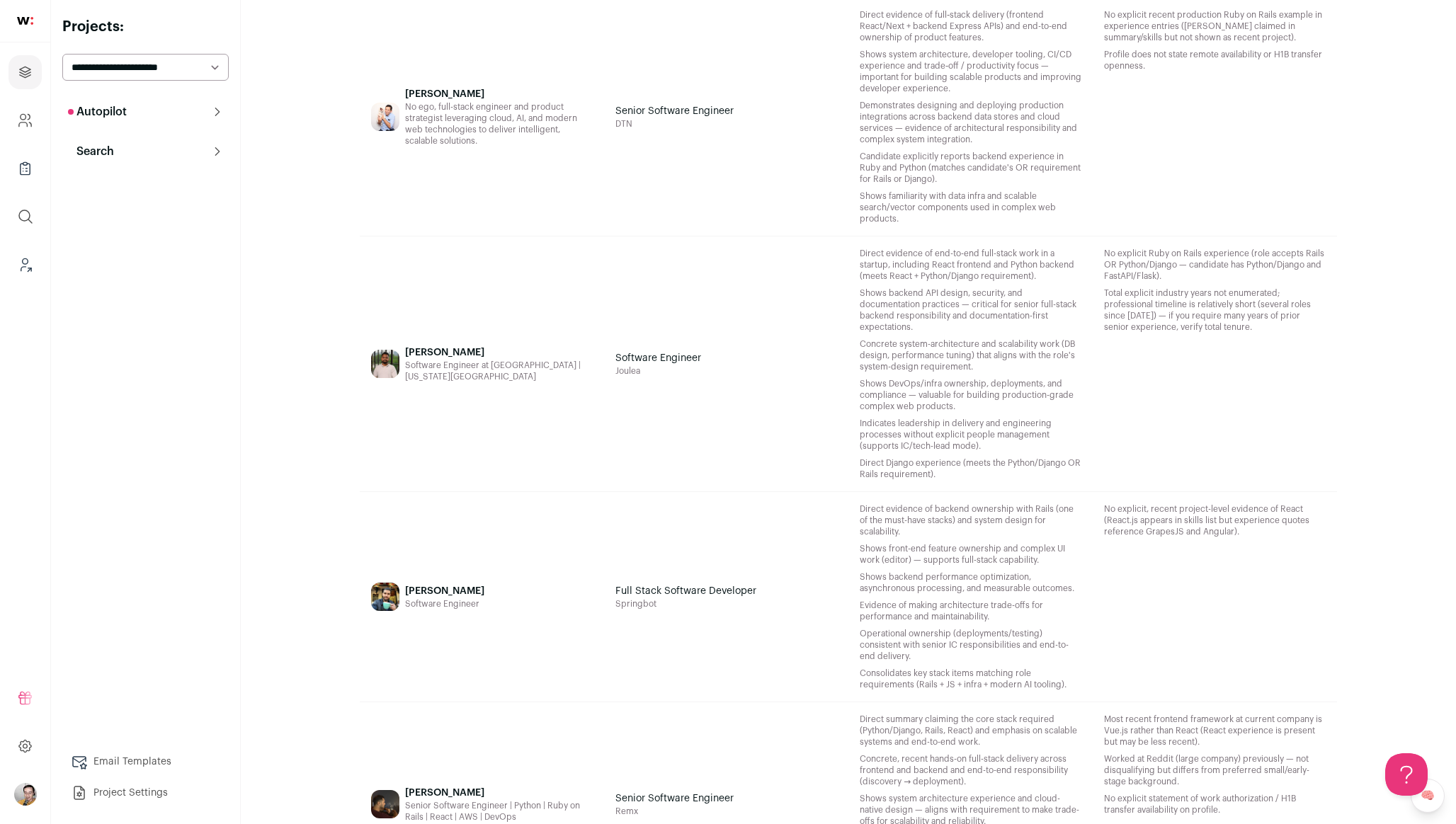
scroll to position [3930, 0]
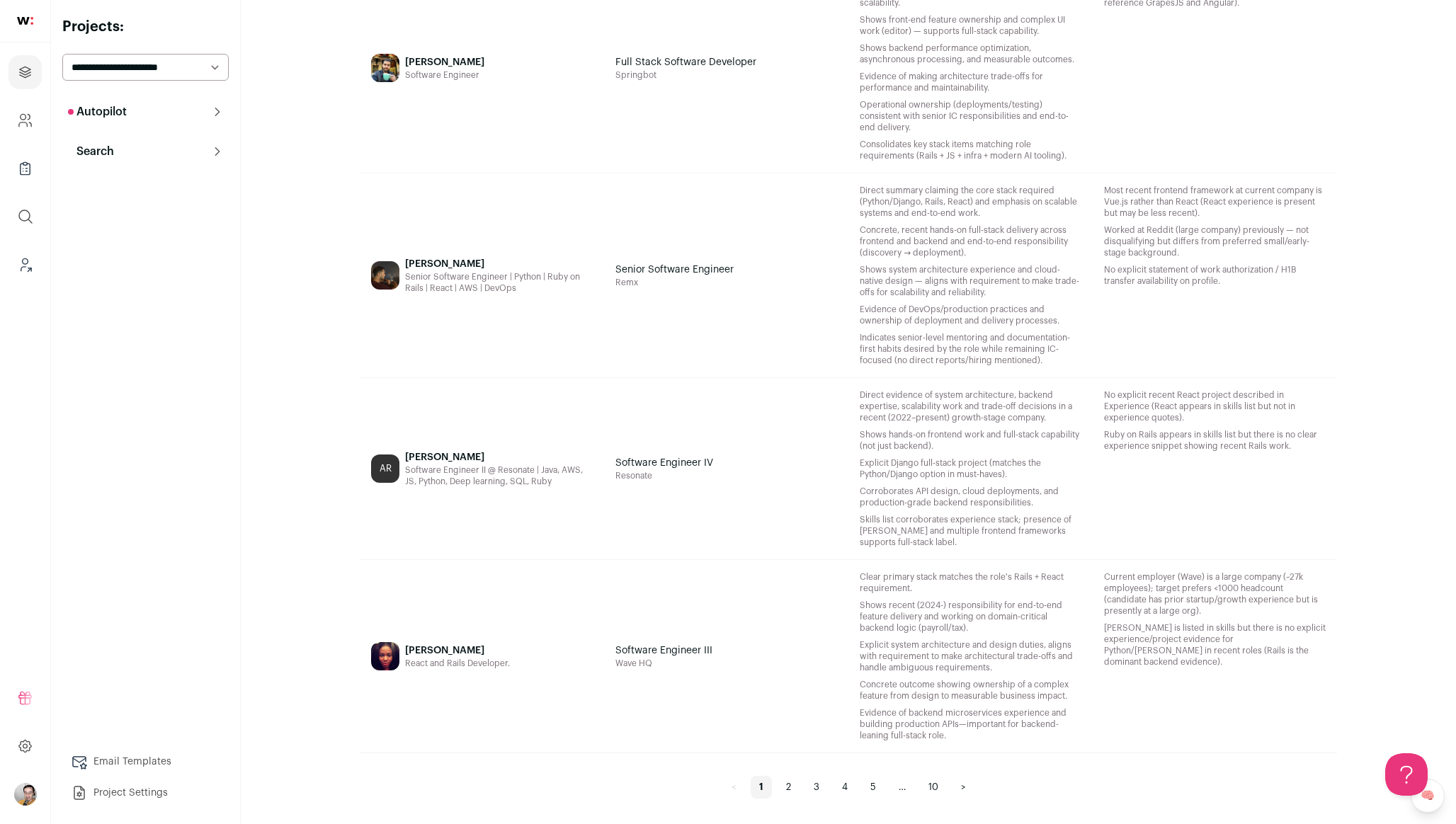
click at [811, 784] on link "3" at bounding box center [816, 786] width 23 height 23
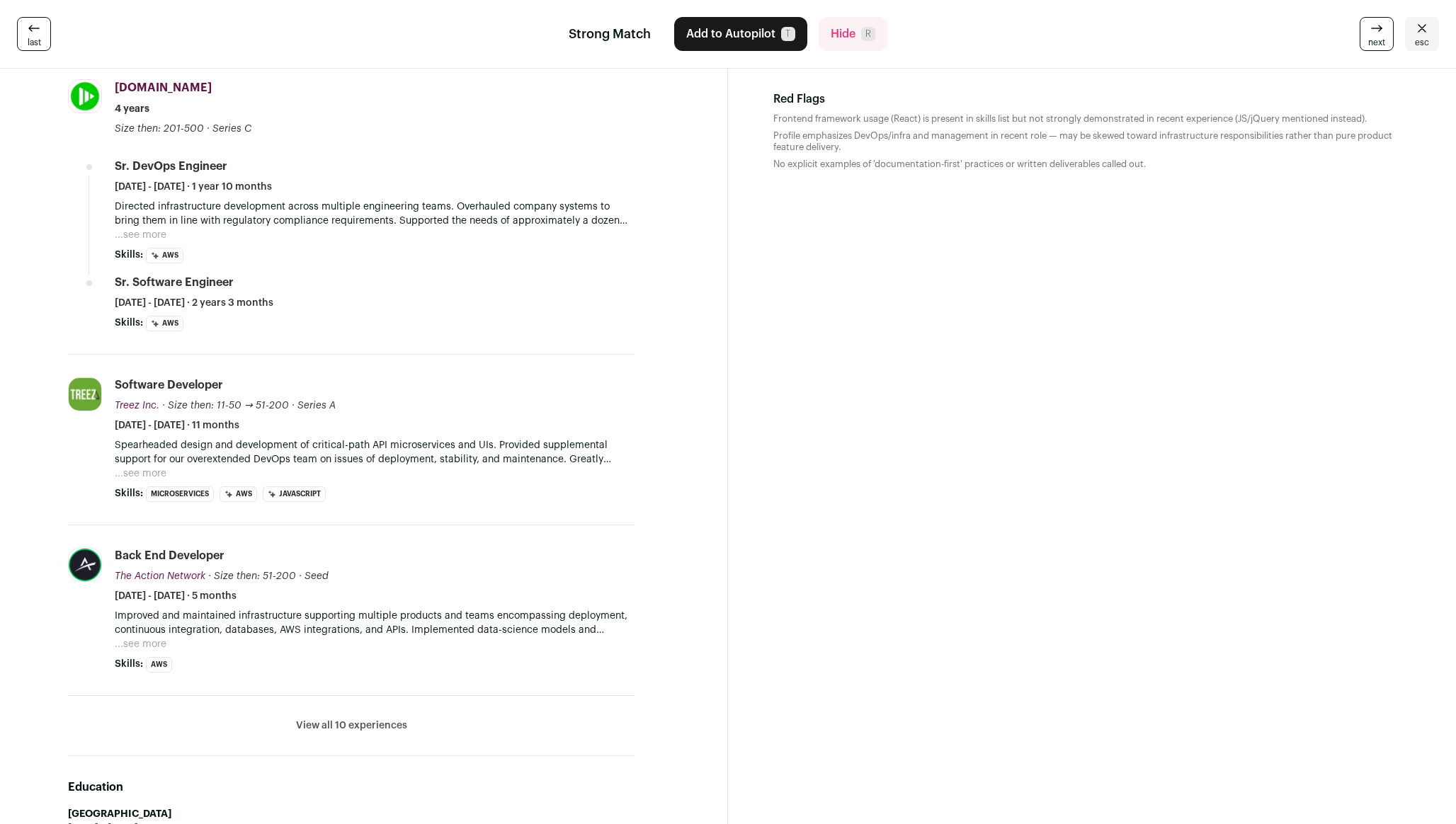
scroll to position [175, 0]
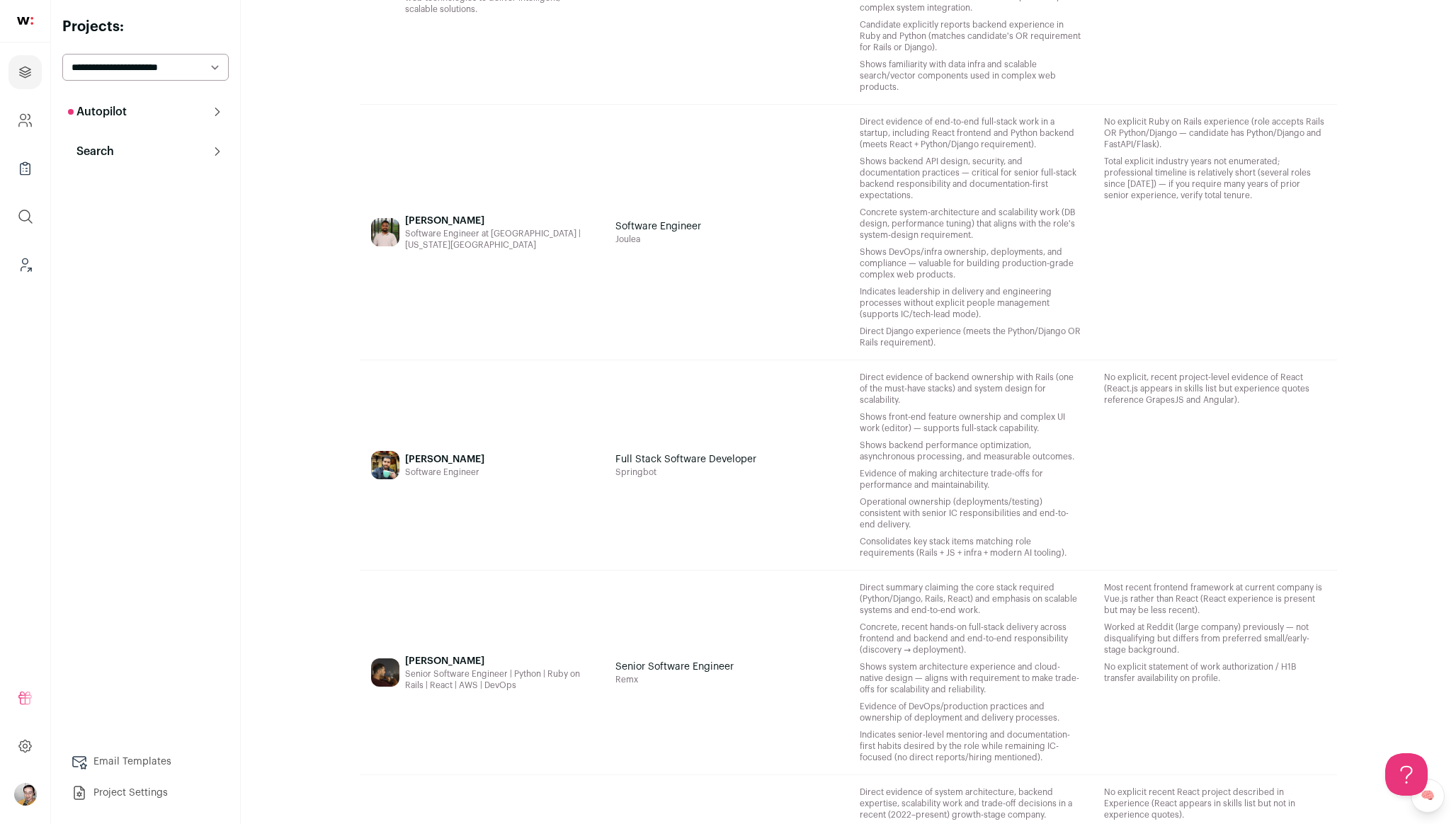
scroll to position [3930, 0]
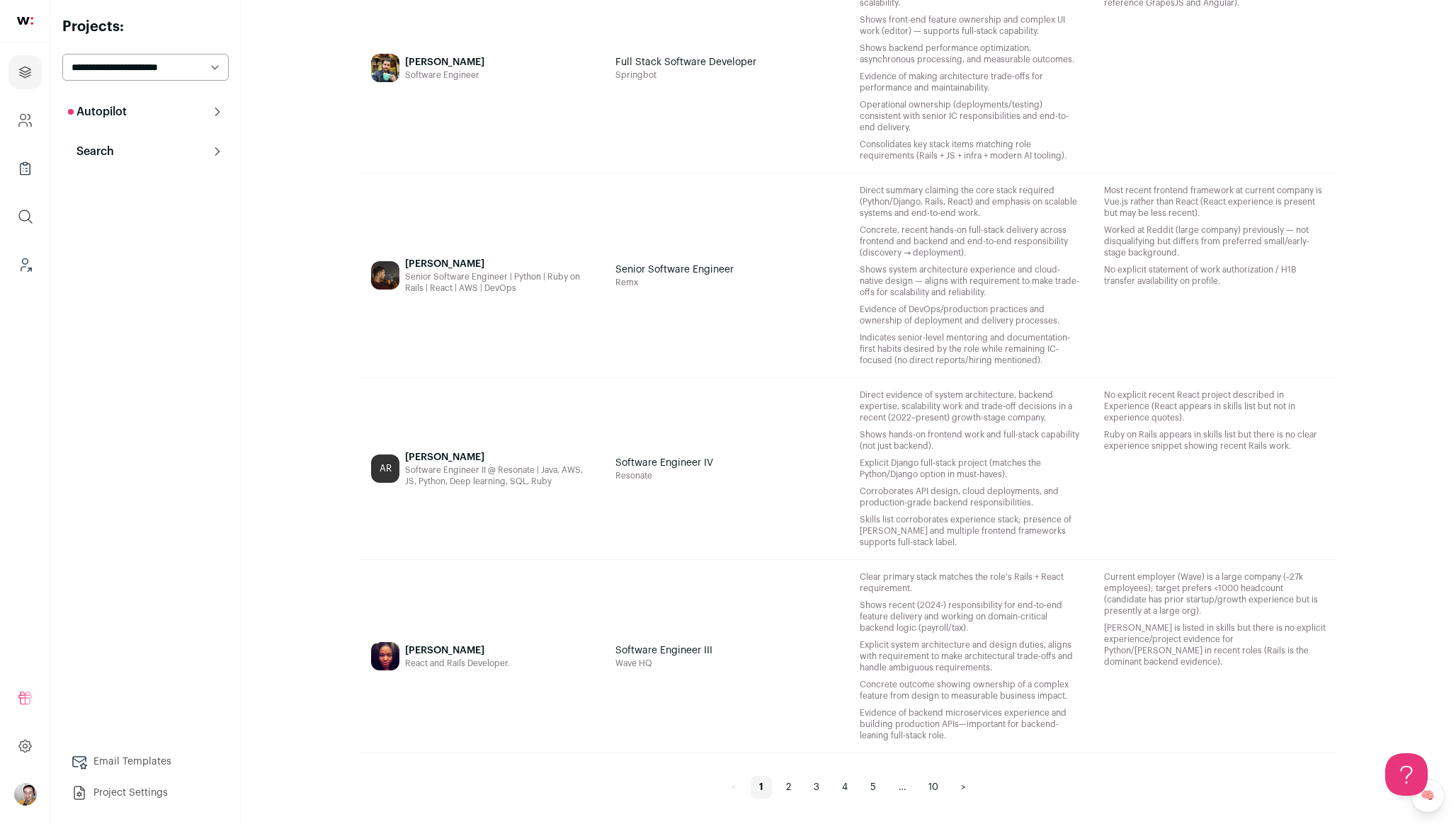
click at [817, 781] on link "3" at bounding box center [816, 786] width 23 height 23
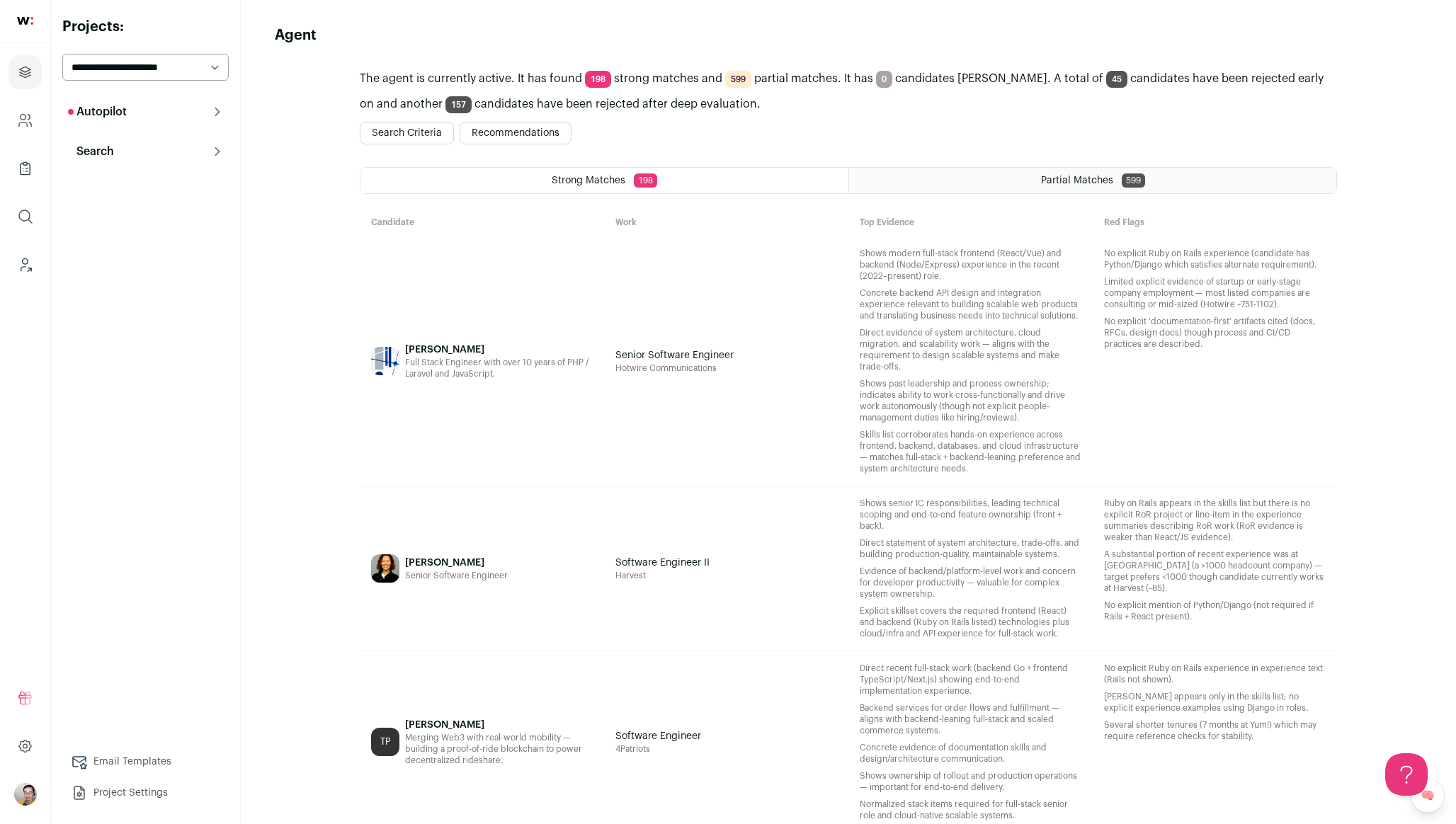
click at [549, 392] on div "[PERSON_NAME] Full Stack Engineer with over 10 years of PHP / Laravel and JavaS…" at bounding box center [499, 361] width 188 height 226
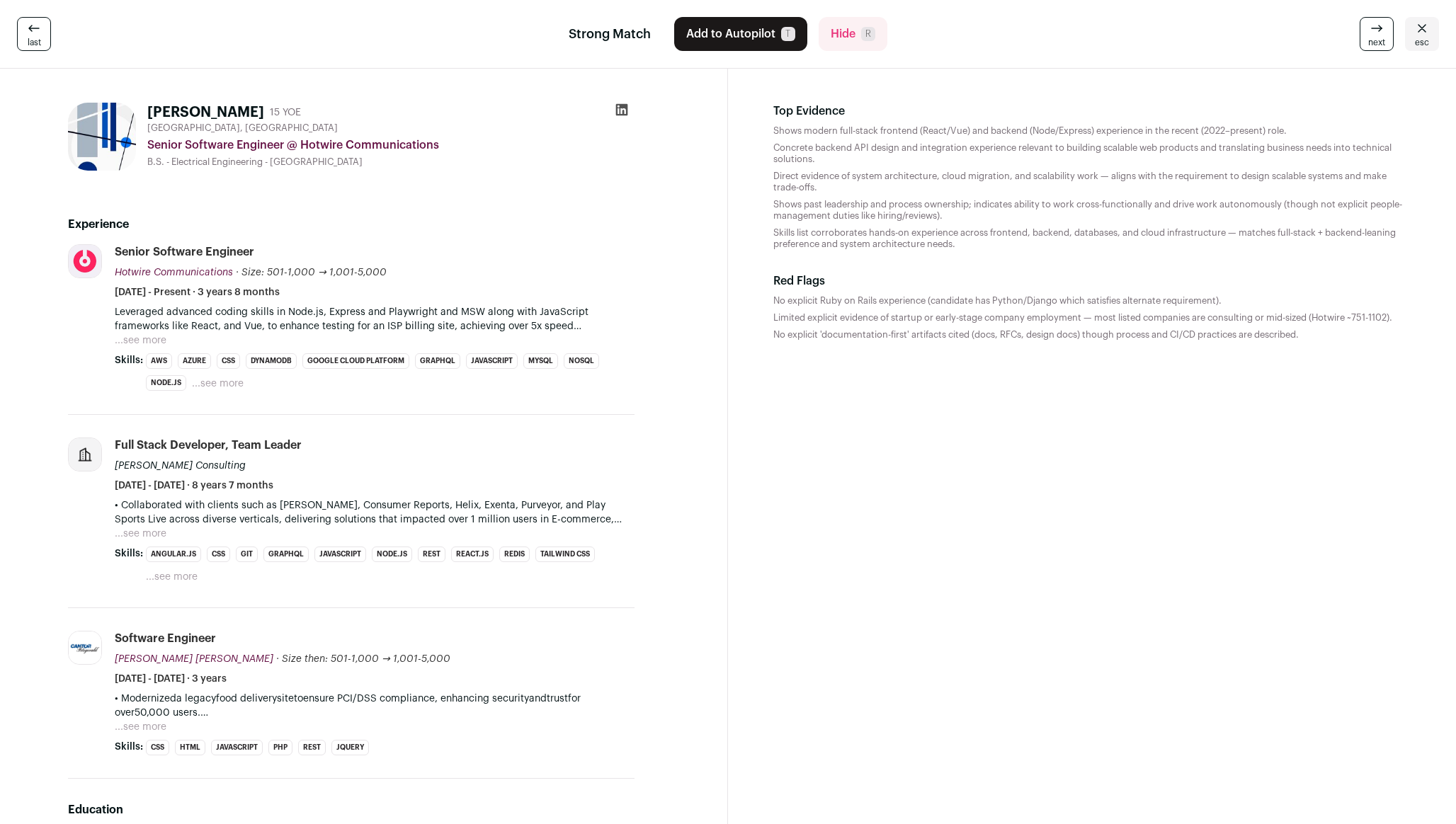
click at [151, 334] on button "...see more" at bounding box center [140, 340] width 52 height 14
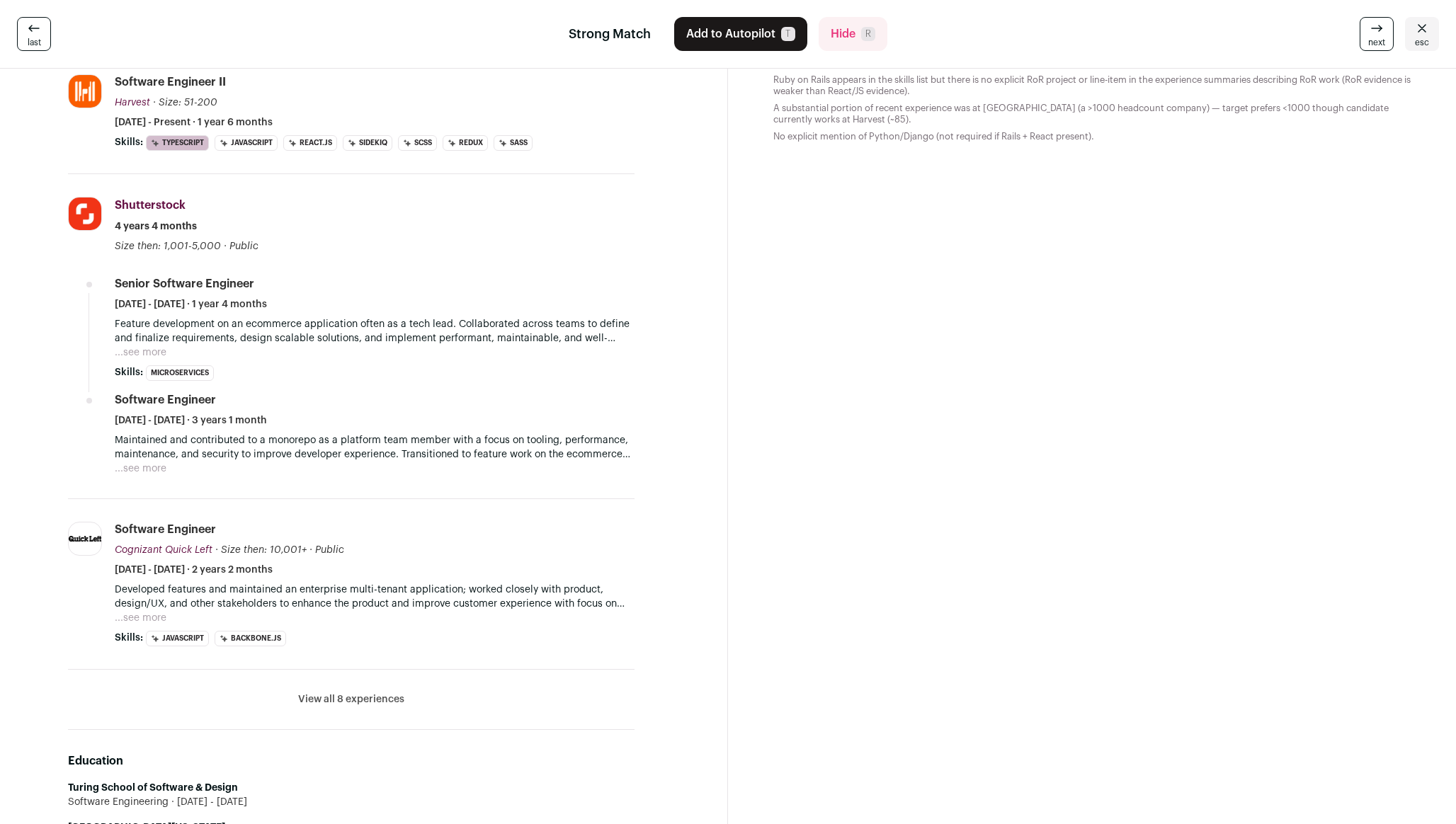
scroll to position [170, 0]
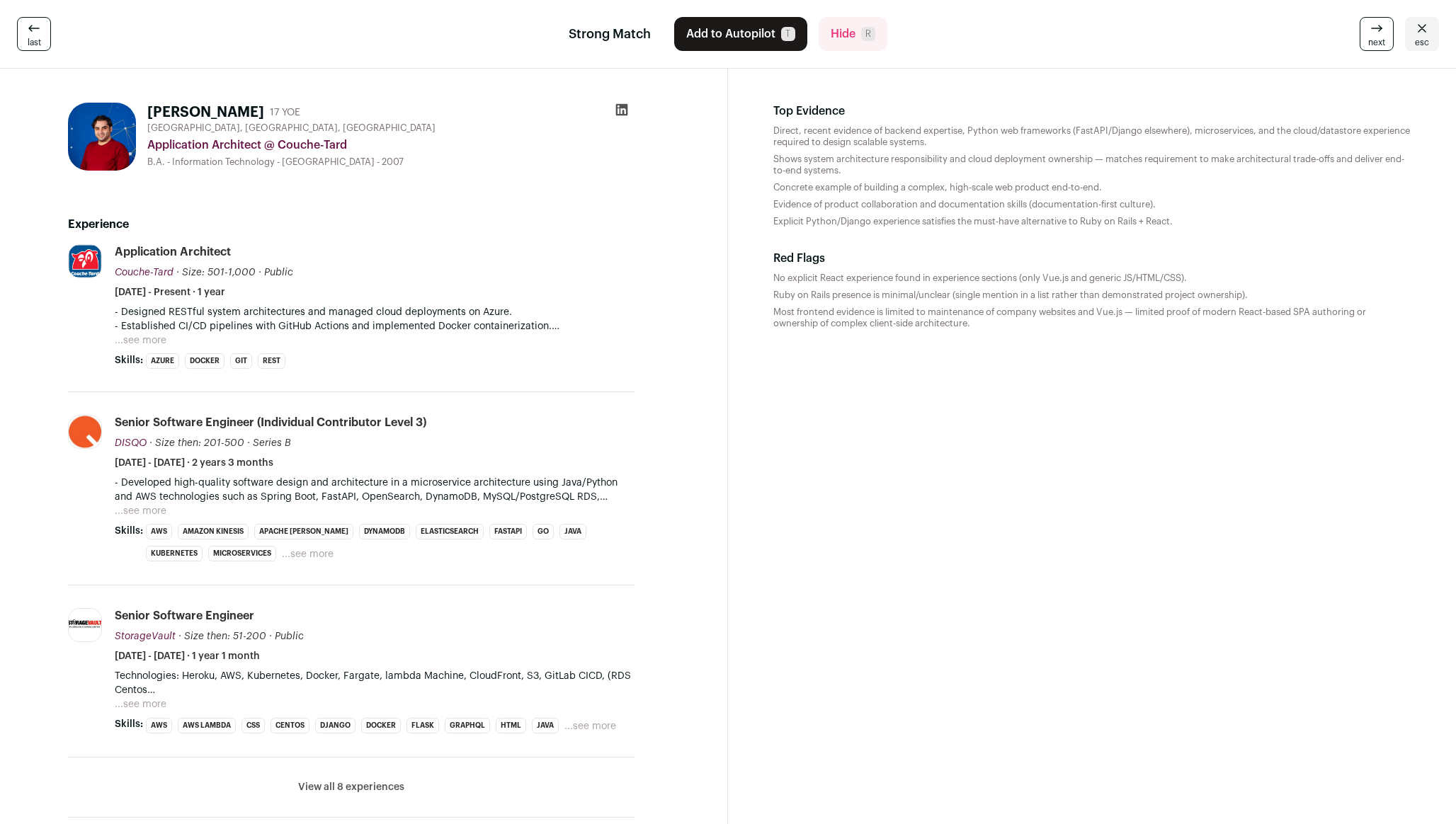
click at [170, 332] on p "- Established CI/CD pipelines with GitHub Actions and implemented Docker contai…" at bounding box center [374, 326] width 520 height 14
click at [152, 336] on button "...see more" at bounding box center [140, 340] width 52 height 14
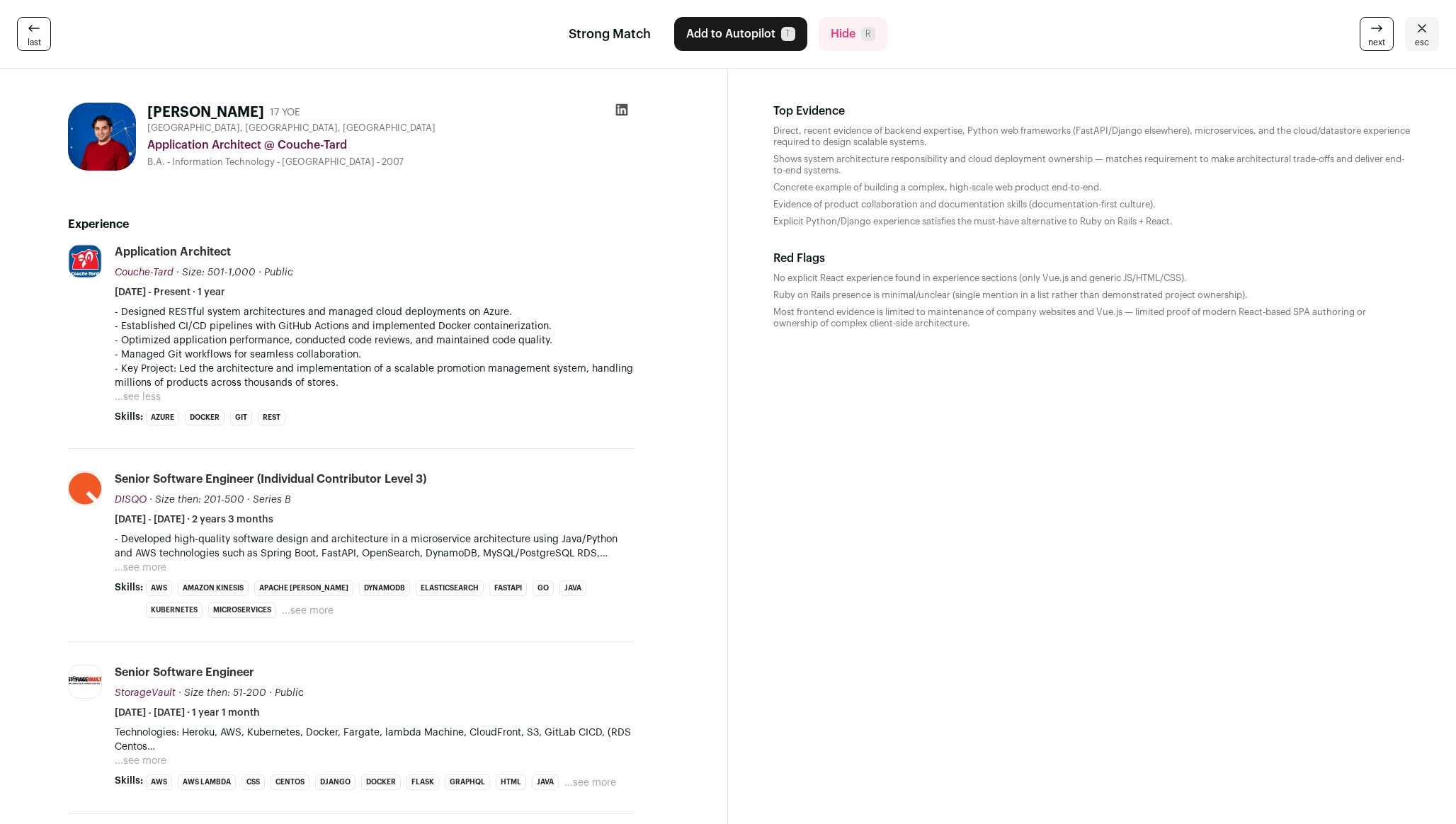
click at [467, 364] on p "- Key Project: Led the architecture and implementation of a scalable promotion …" at bounding box center [374, 376] width 520 height 28
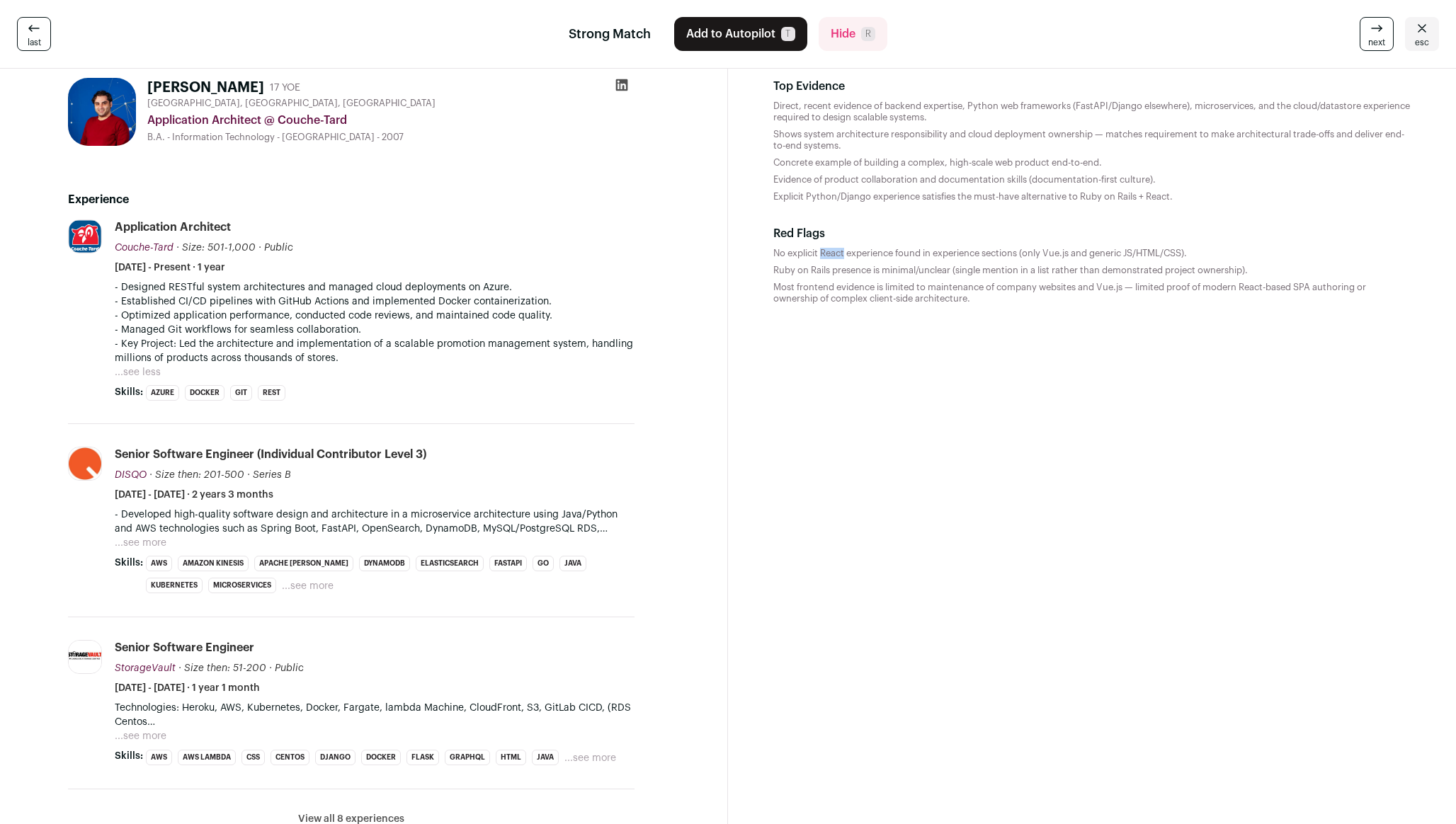
scroll to position [95, 0]
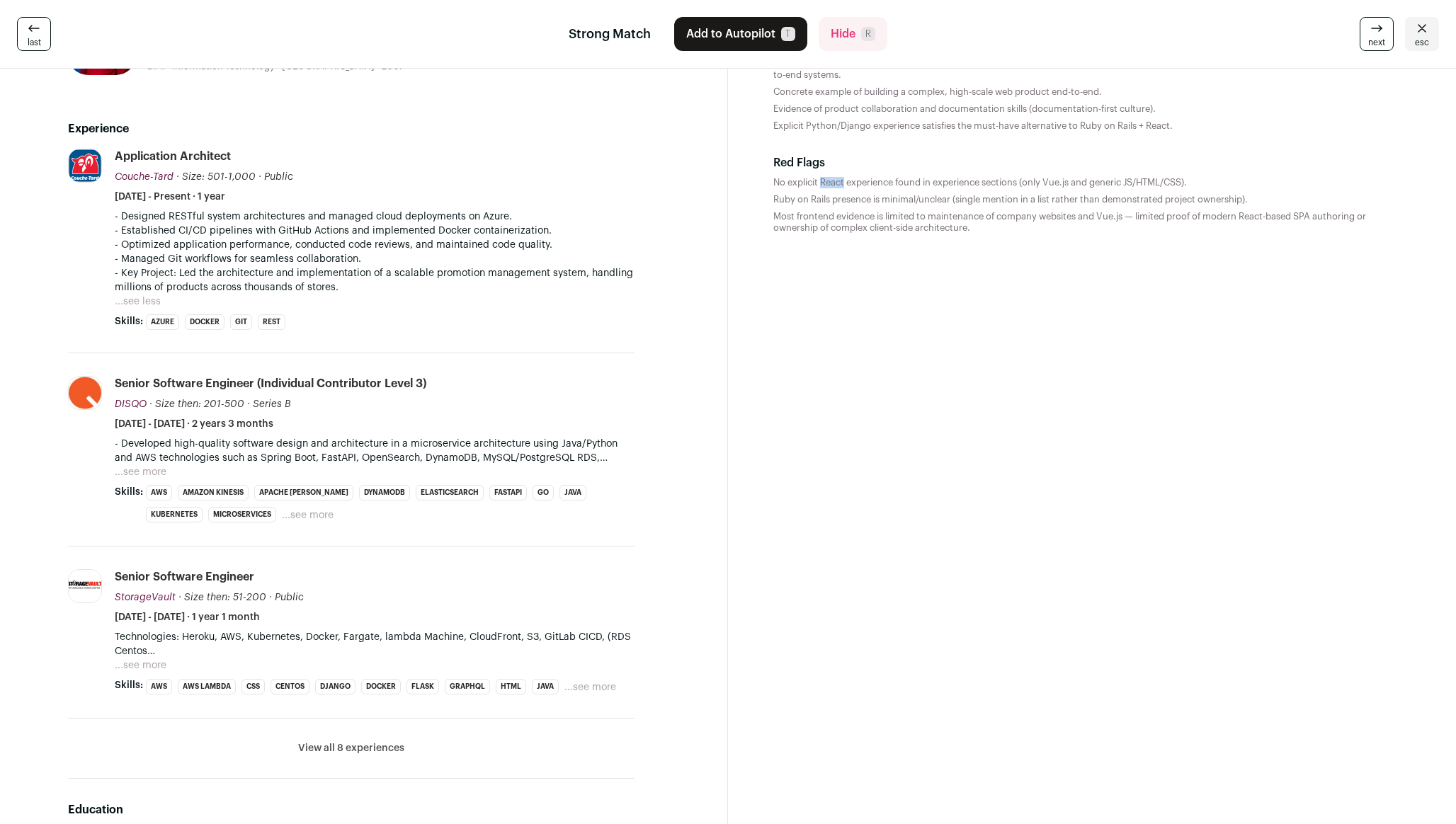
click at [332, 253] on p "- Managed Git workflows for seamless collaboration." at bounding box center [374, 259] width 520 height 14
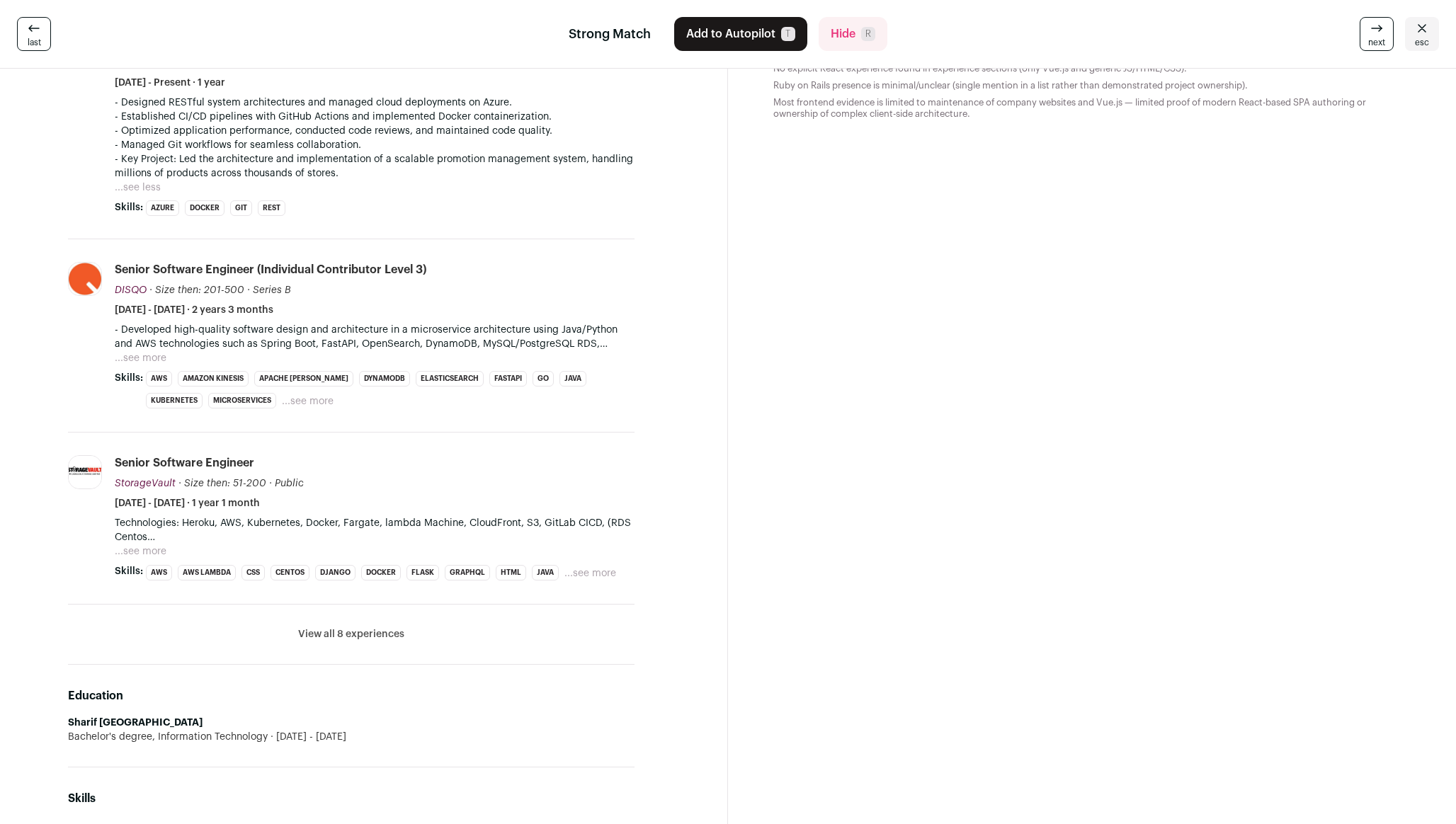
click at [142, 361] on button "...see more" at bounding box center [140, 357] width 52 height 14
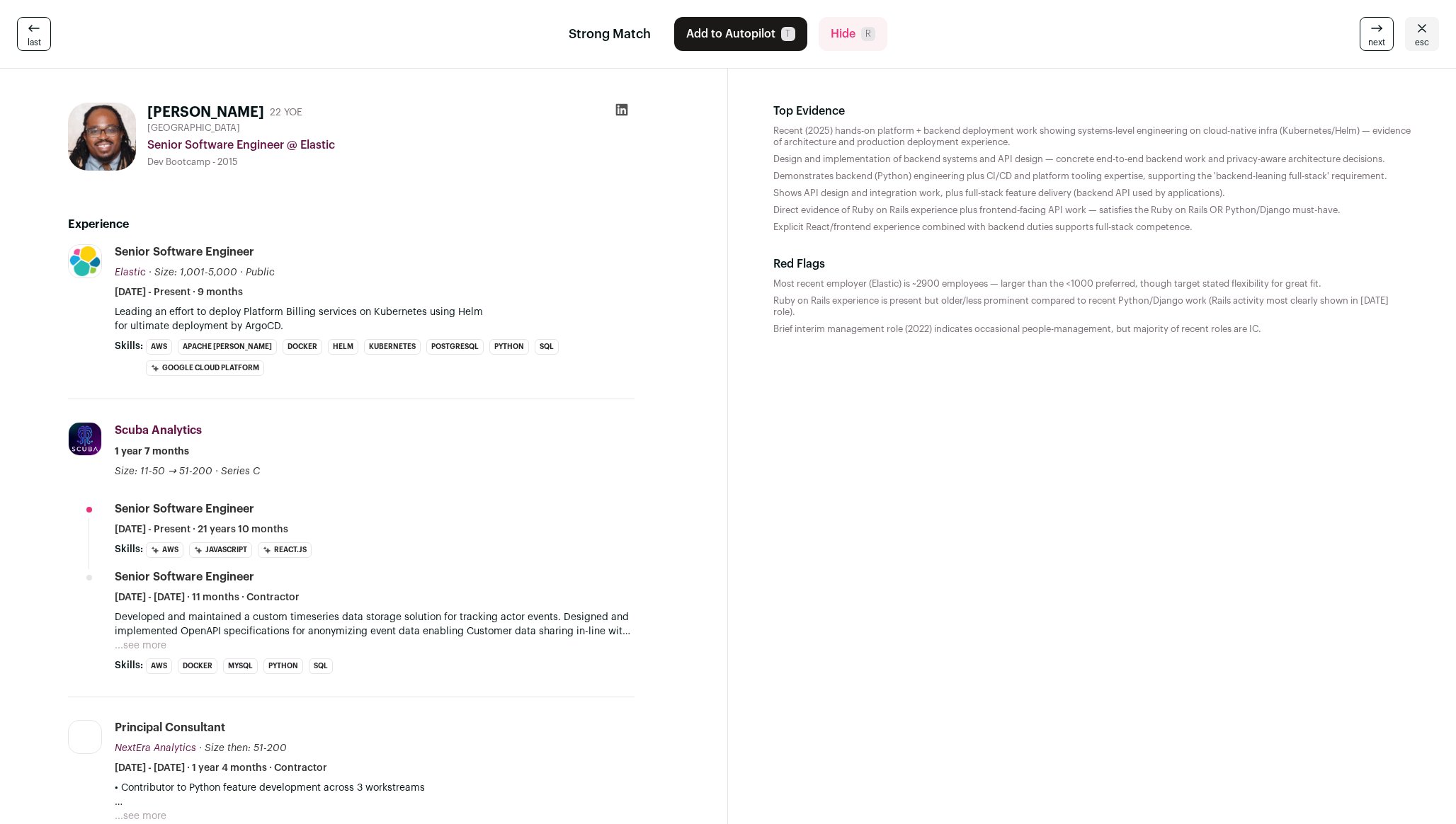
click at [146, 639] on button "...see more" at bounding box center [140, 645] width 52 height 14
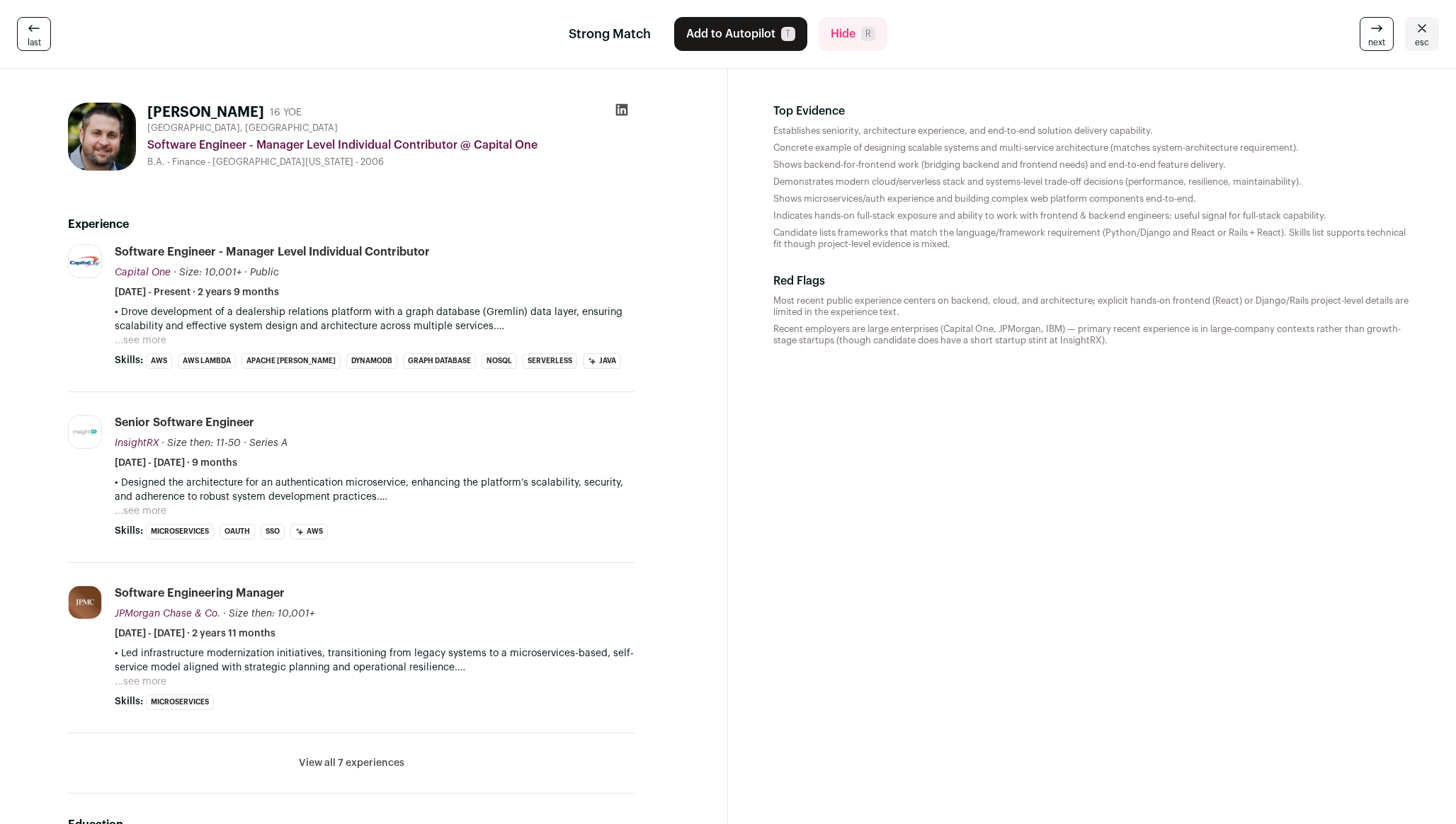
click at [163, 338] on button "...see more" at bounding box center [140, 340] width 52 height 14
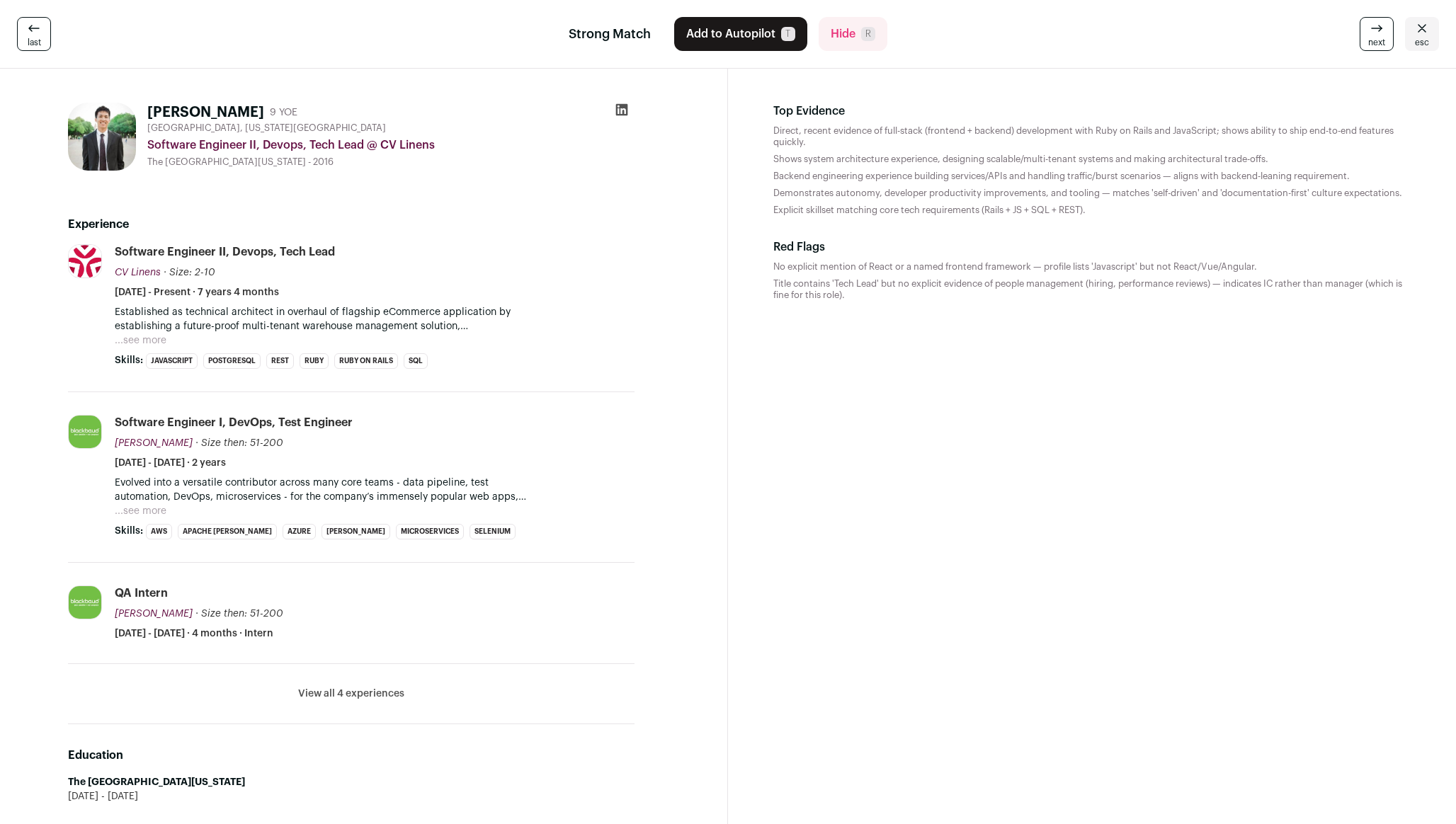
click at [150, 344] on button "...see more" at bounding box center [140, 340] width 52 height 14
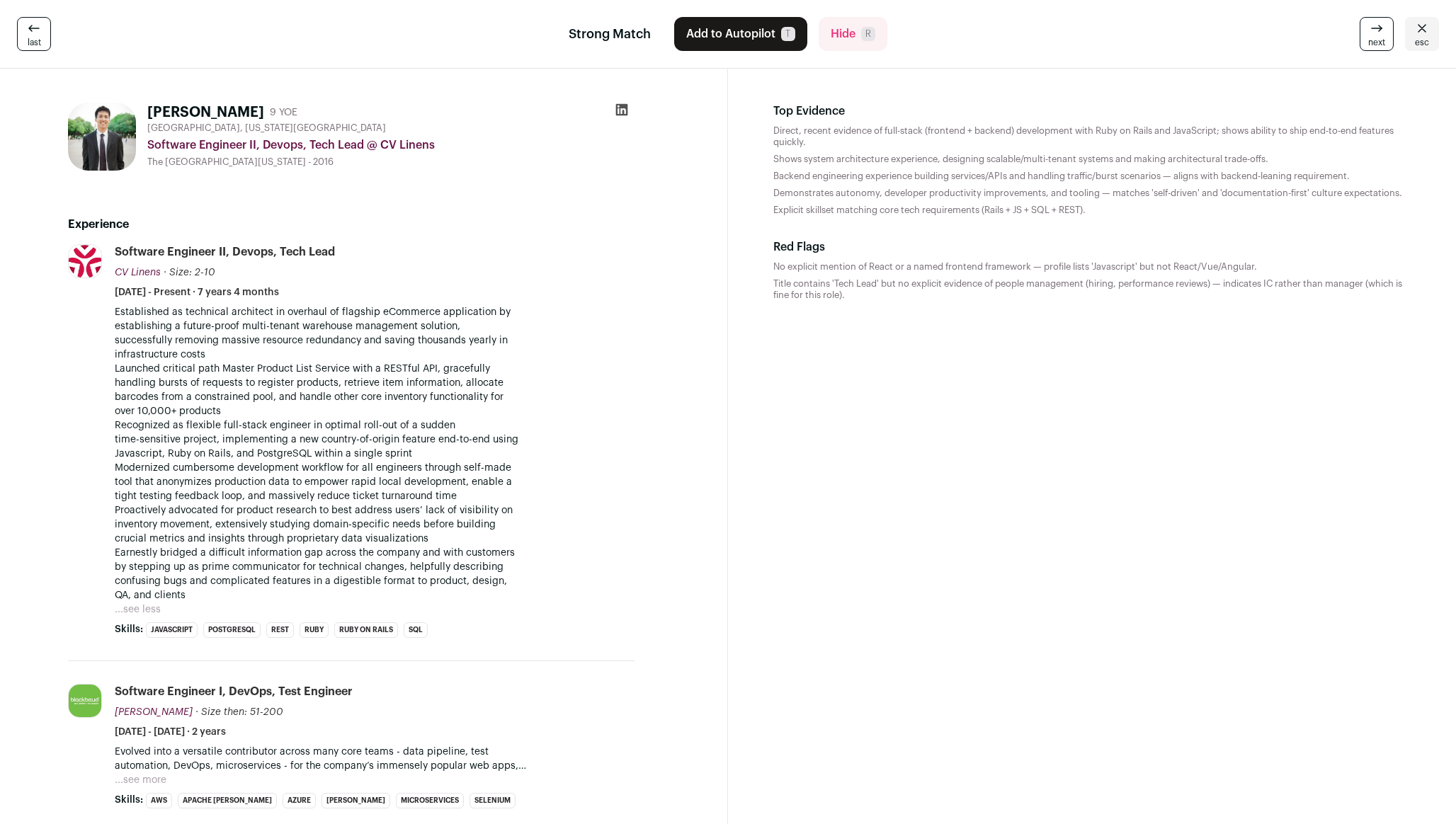
click at [625, 450] on p "Established as technical architect in overhaul of flagship eCommerce applicatio…" at bounding box center [374, 453] width 520 height 297
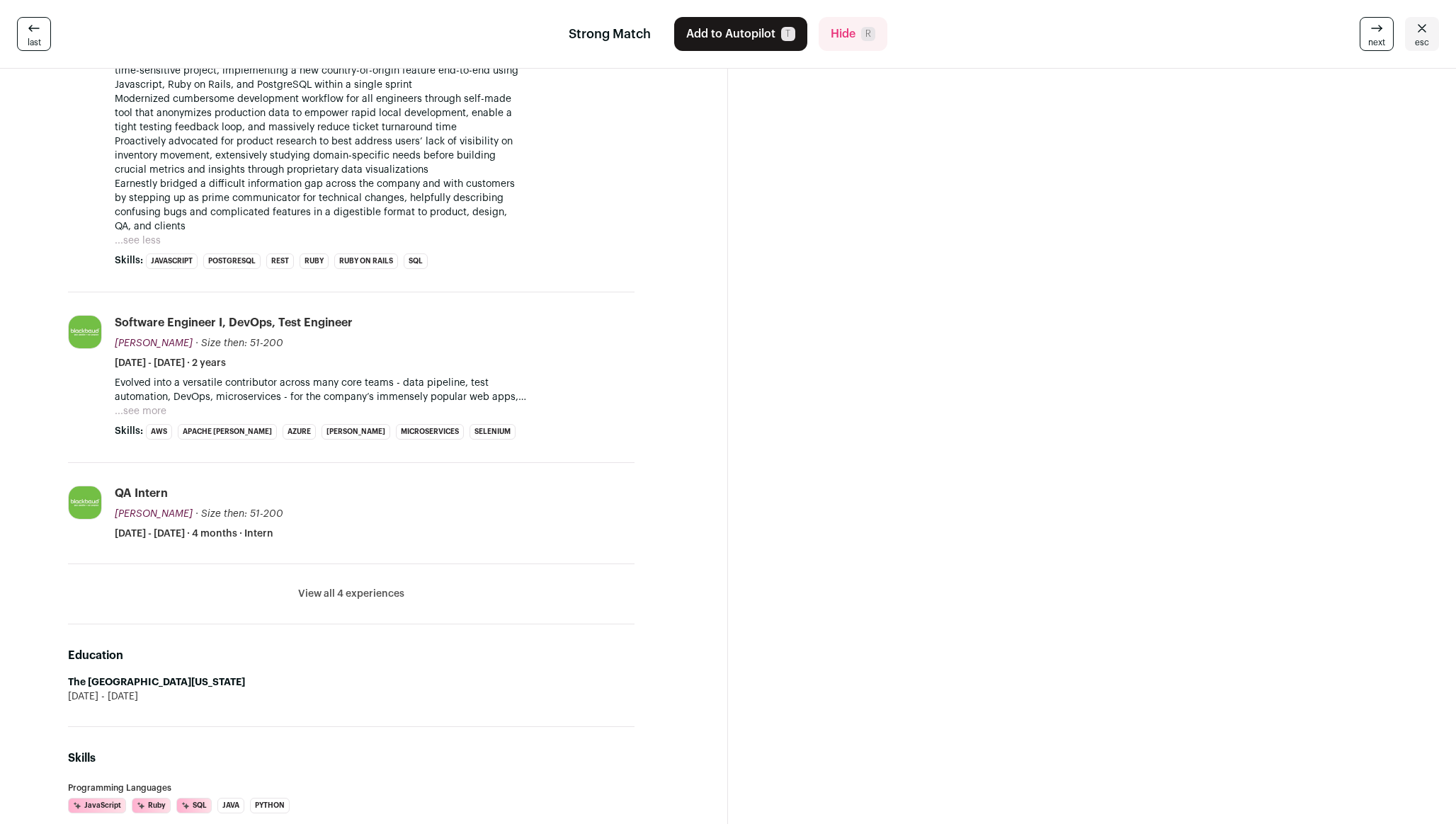
scroll to position [589, 0]
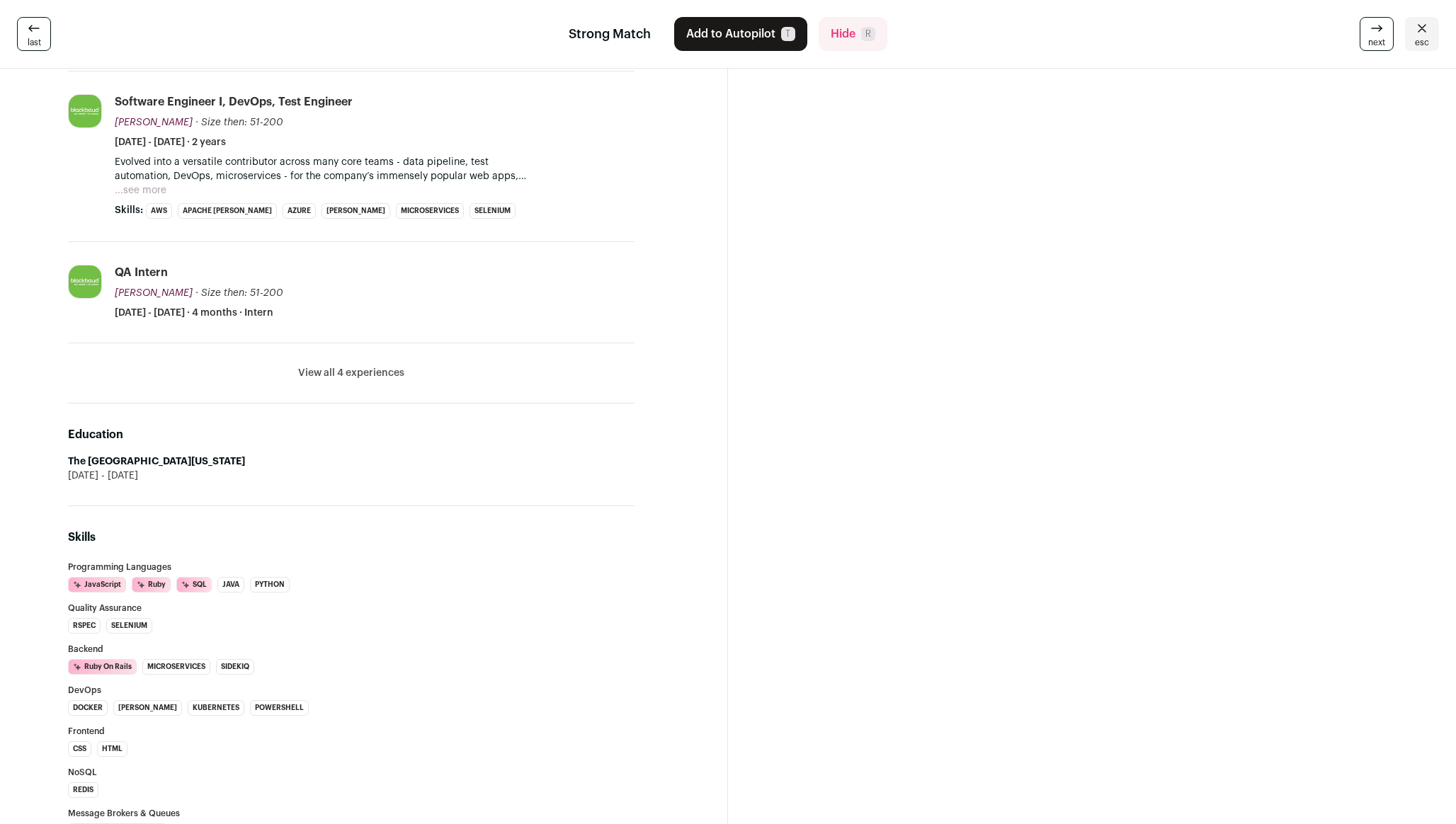
click at [750, 457] on section "Top Evidence Direct, recent evidence of full-stack (frontend + backend) develop…" at bounding box center [1091, 295] width 728 height 1632
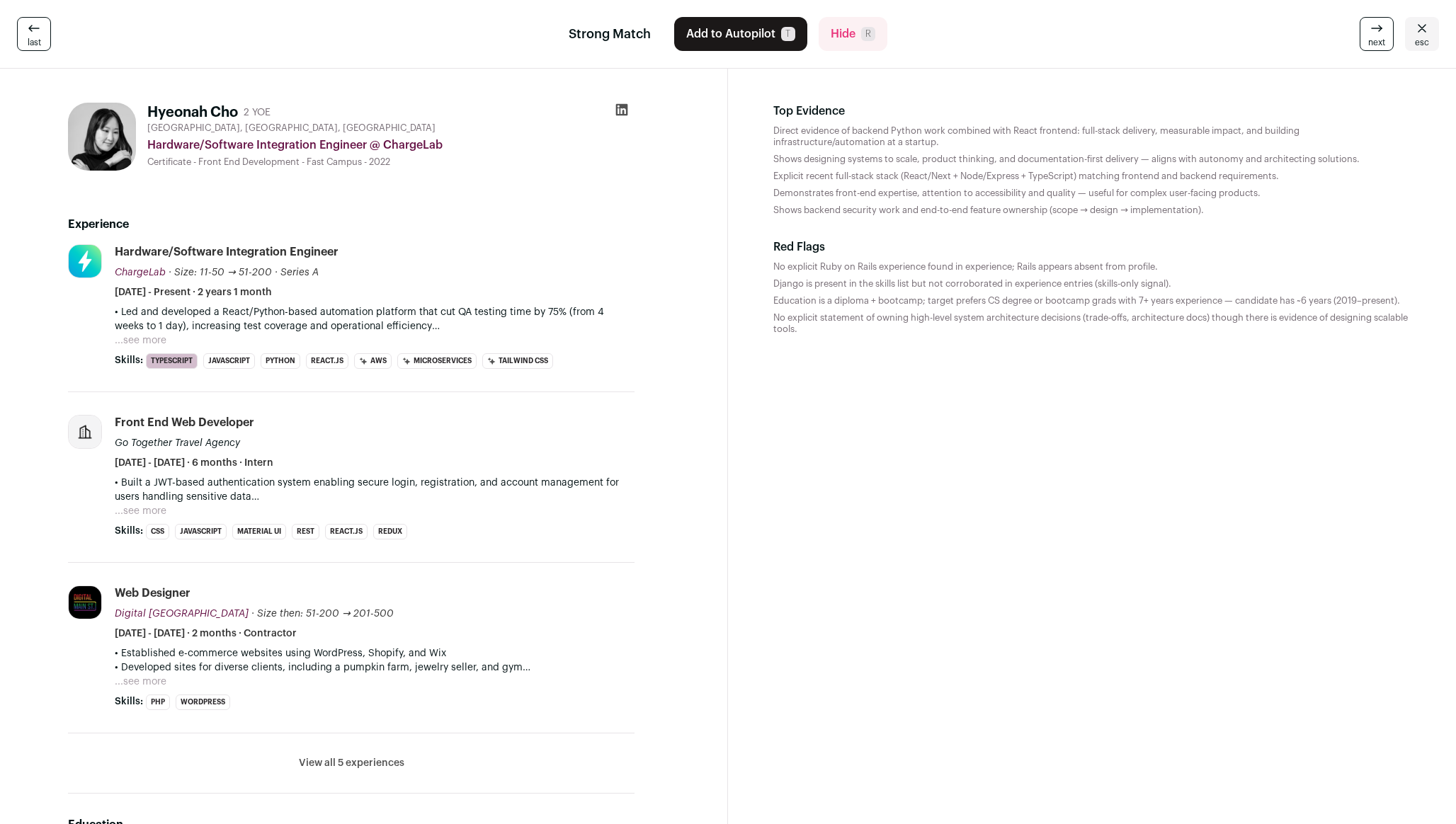
click at [161, 340] on button "...see more" at bounding box center [140, 340] width 52 height 14
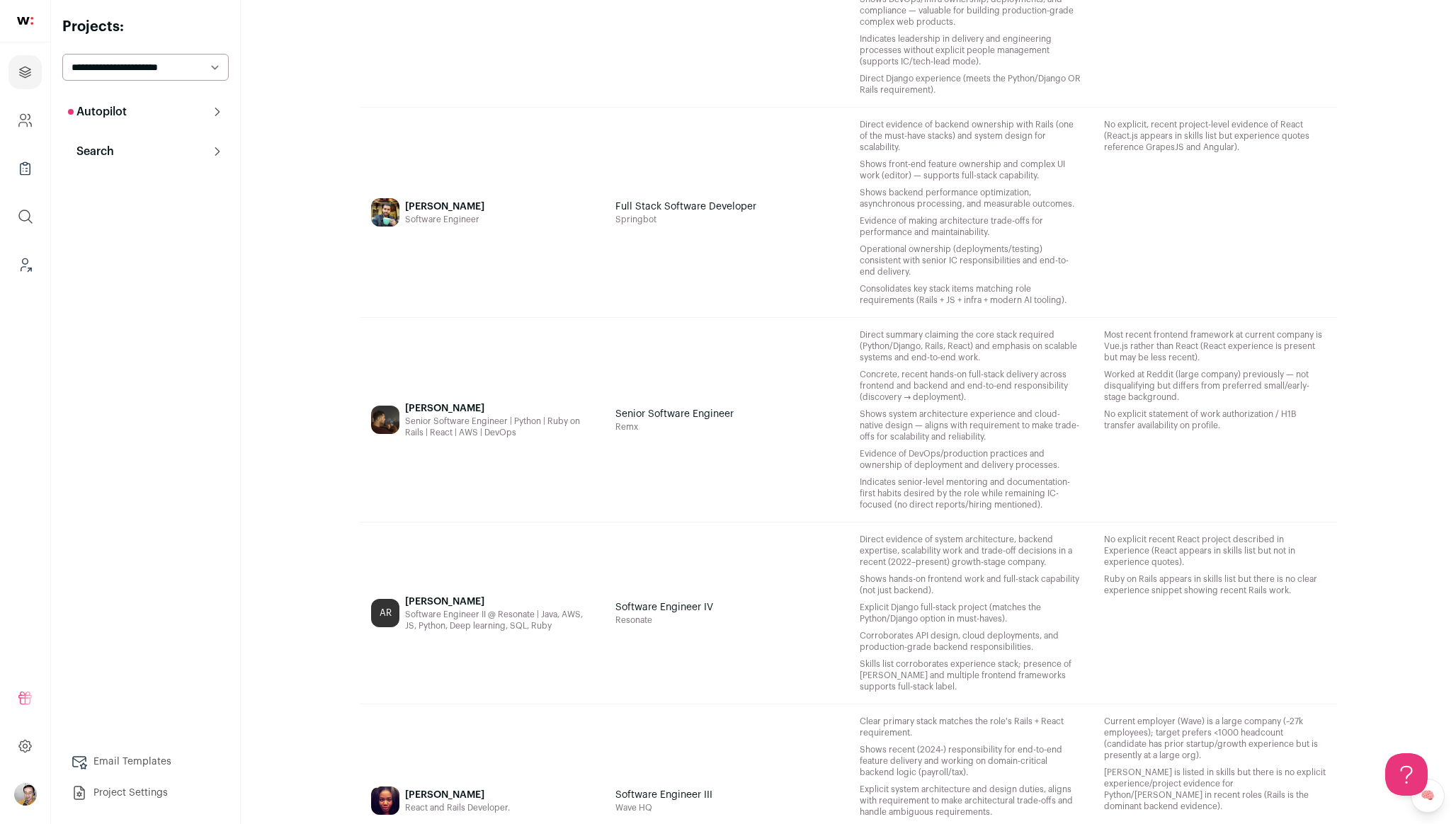
scroll to position [3930, 0]
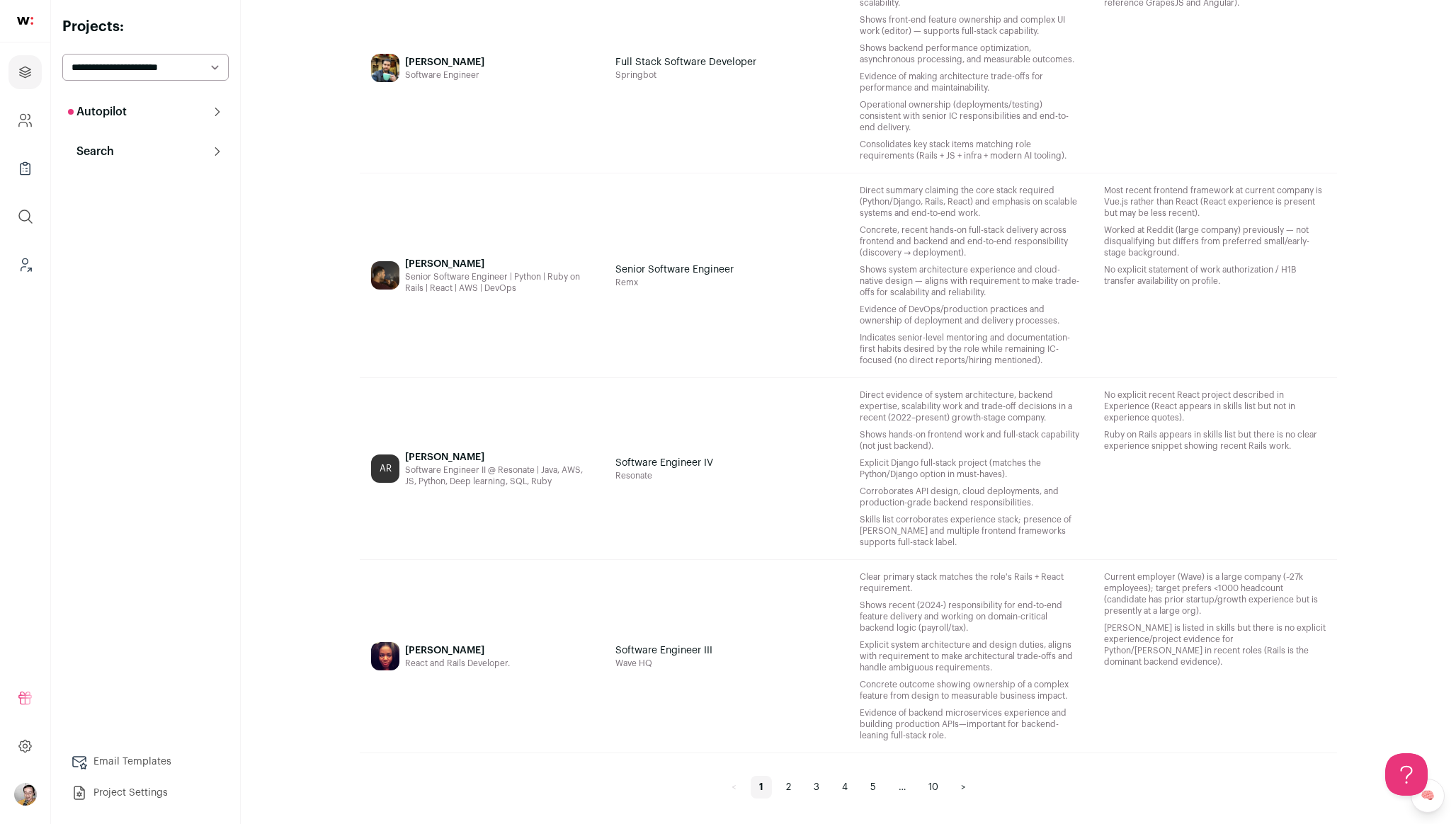
click at [784, 781] on link "2" at bounding box center [789, 786] width 22 height 23
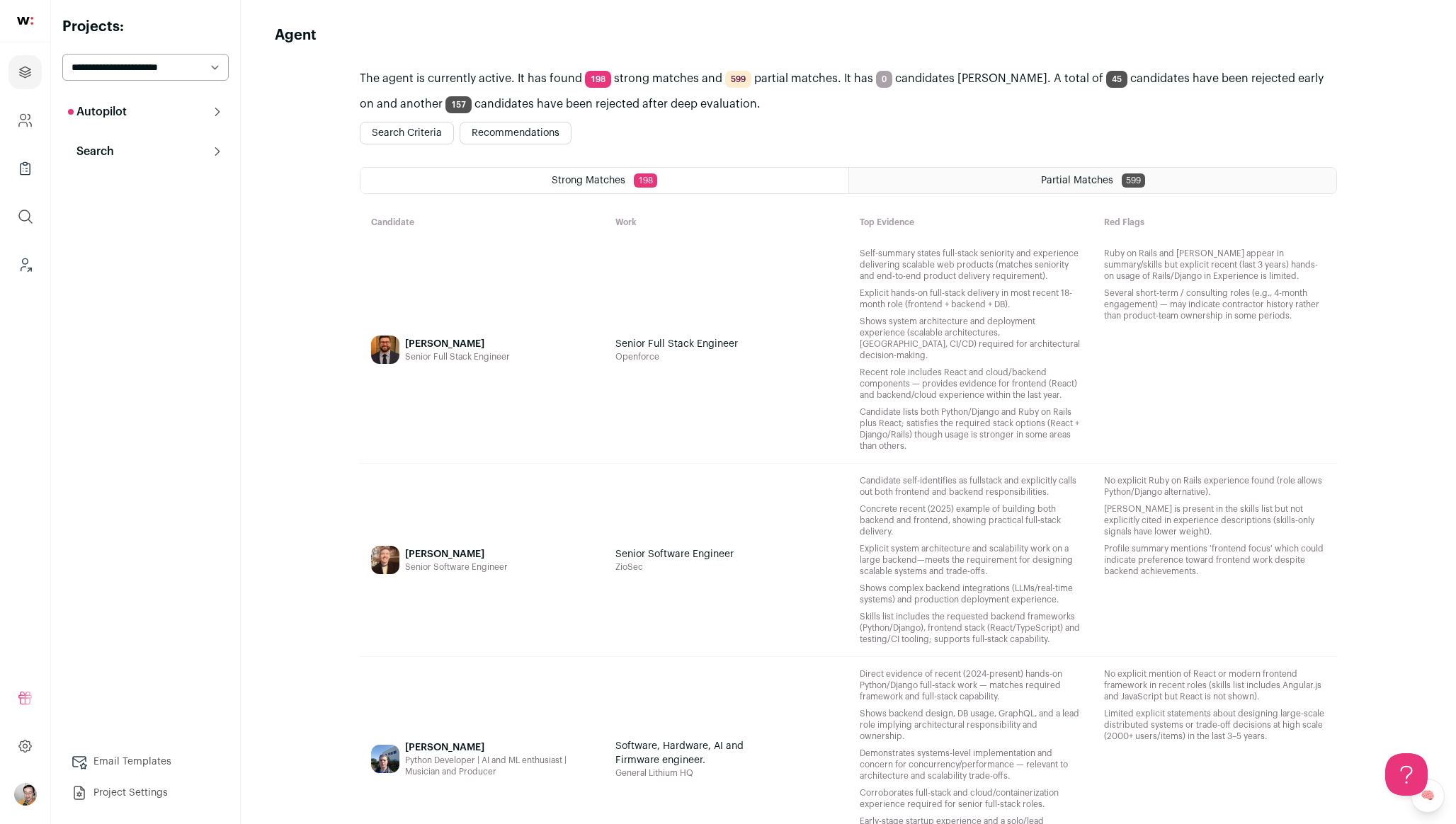
click at [203, 118] on button "Autopilot" at bounding box center [145, 112] width 166 height 28
click at [161, 250] on ul "Interested 2 Shortlist Interview Pipeline 14 Analytics Context (Admin)" at bounding box center [145, 202] width 166 height 153
click at [160, 262] on link "Context (Admin)" at bounding box center [145, 265] width 166 height 28
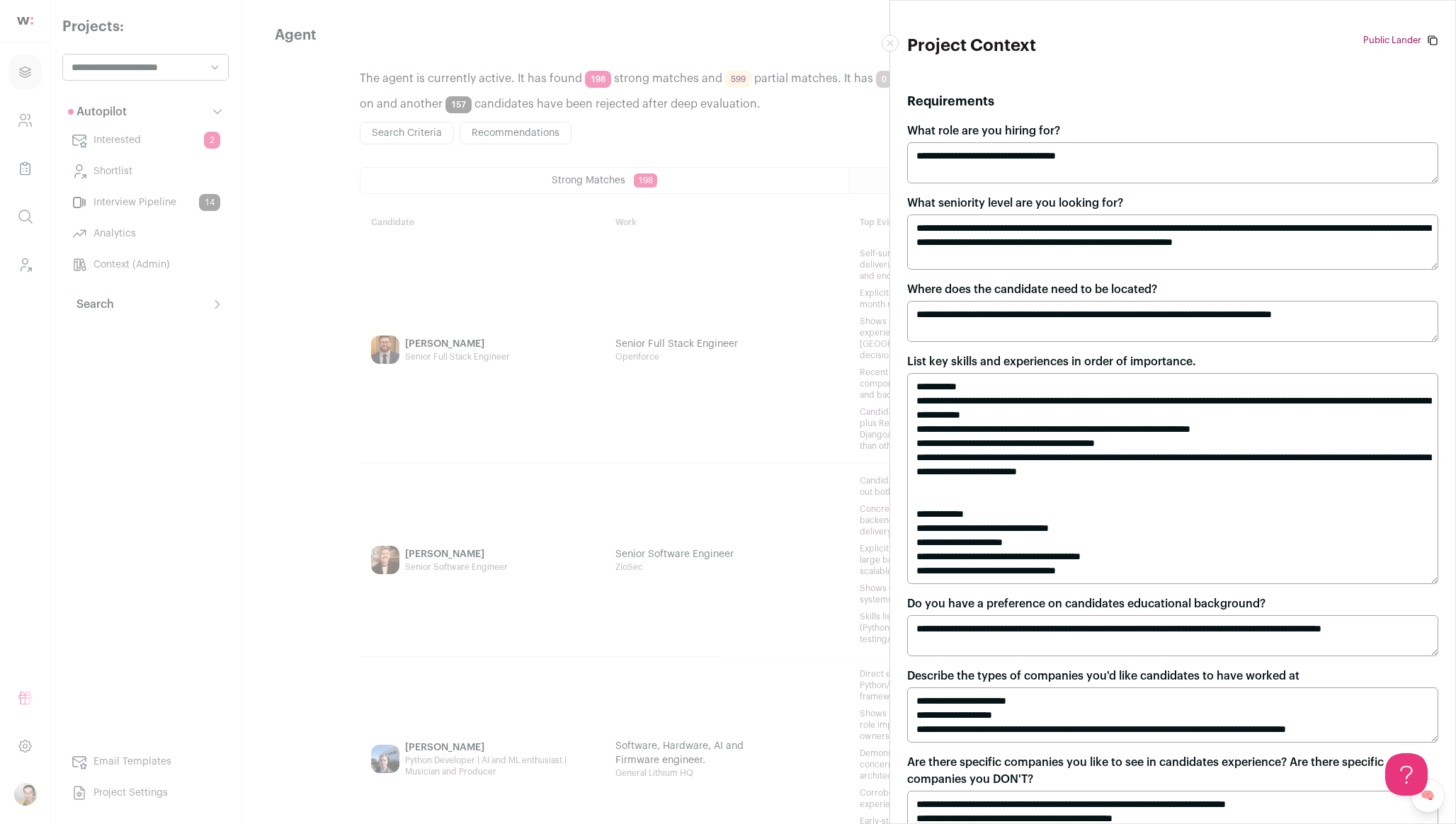
click at [957, 128] on label "What role are you hiring for?" at bounding box center [983, 131] width 153 height 17
click at [957, 142] on textarea "**********" at bounding box center [1173, 162] width 531 height 41
click at [957, 128] on label "What role are you hiring for?" at bounding box center [983, 131] width 153 height 17
click at [957, 142] on textarea "**********" at bounding box center [1173, 162] width 531 height 41
click at [957, 128] on label "What role are you hiring for?" at bounding box center [983, 131] width 153 height 17
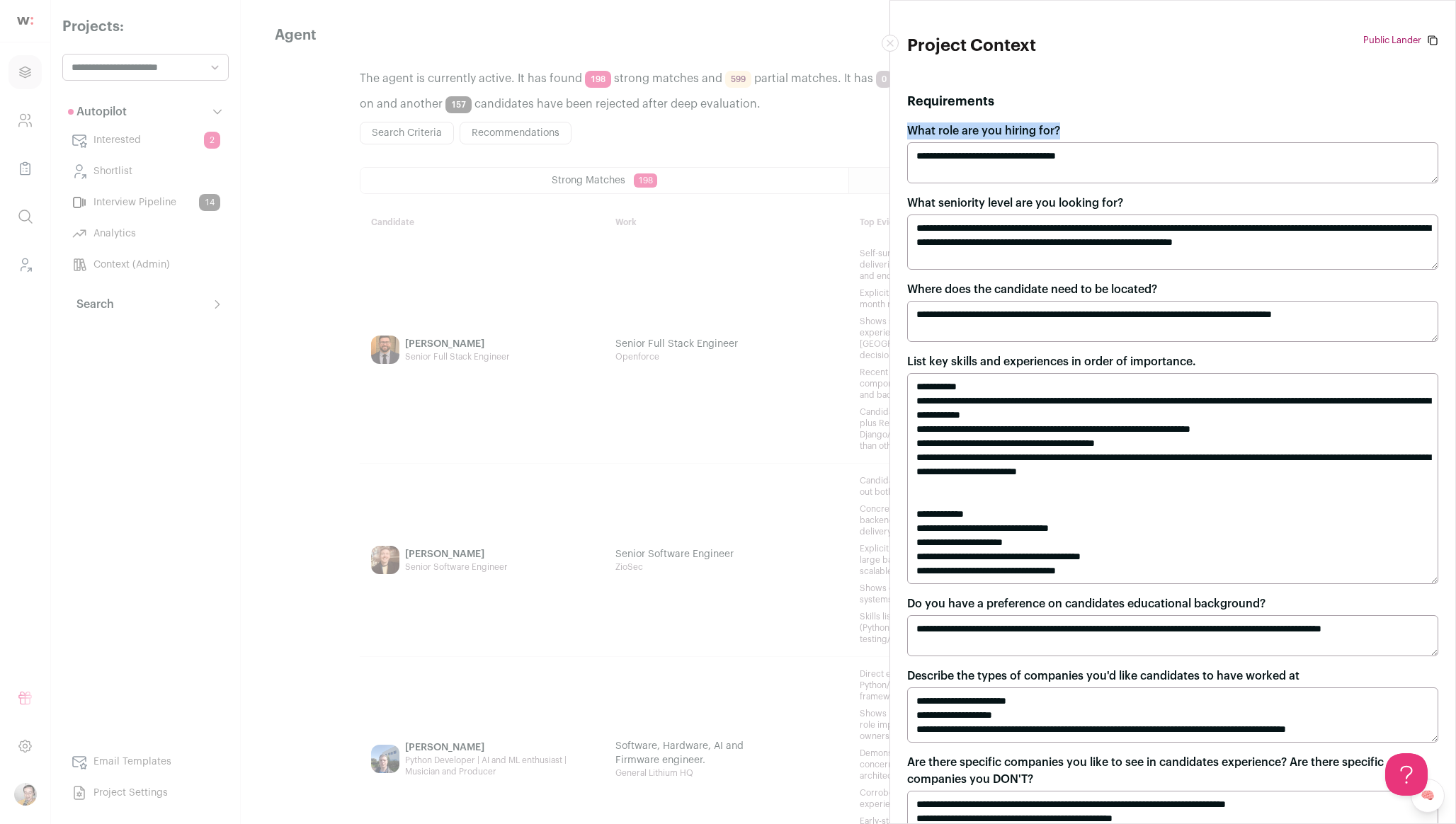
click at [957, 142] on textarea "**********" at bounding box center [1173, 162] width 531 height 41
copy label "What role are you hiring for?"
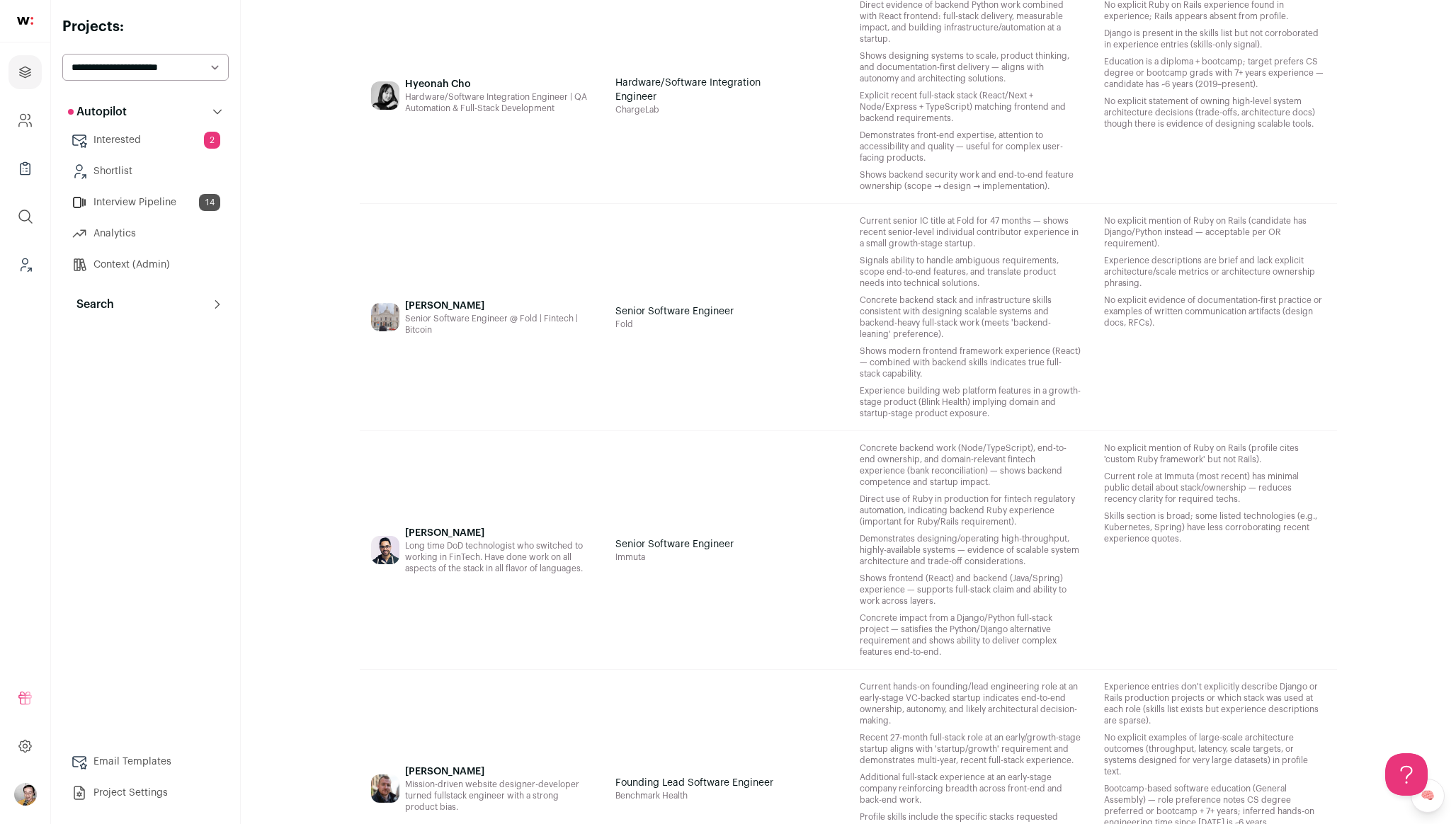
scroll to position [4021, 0]
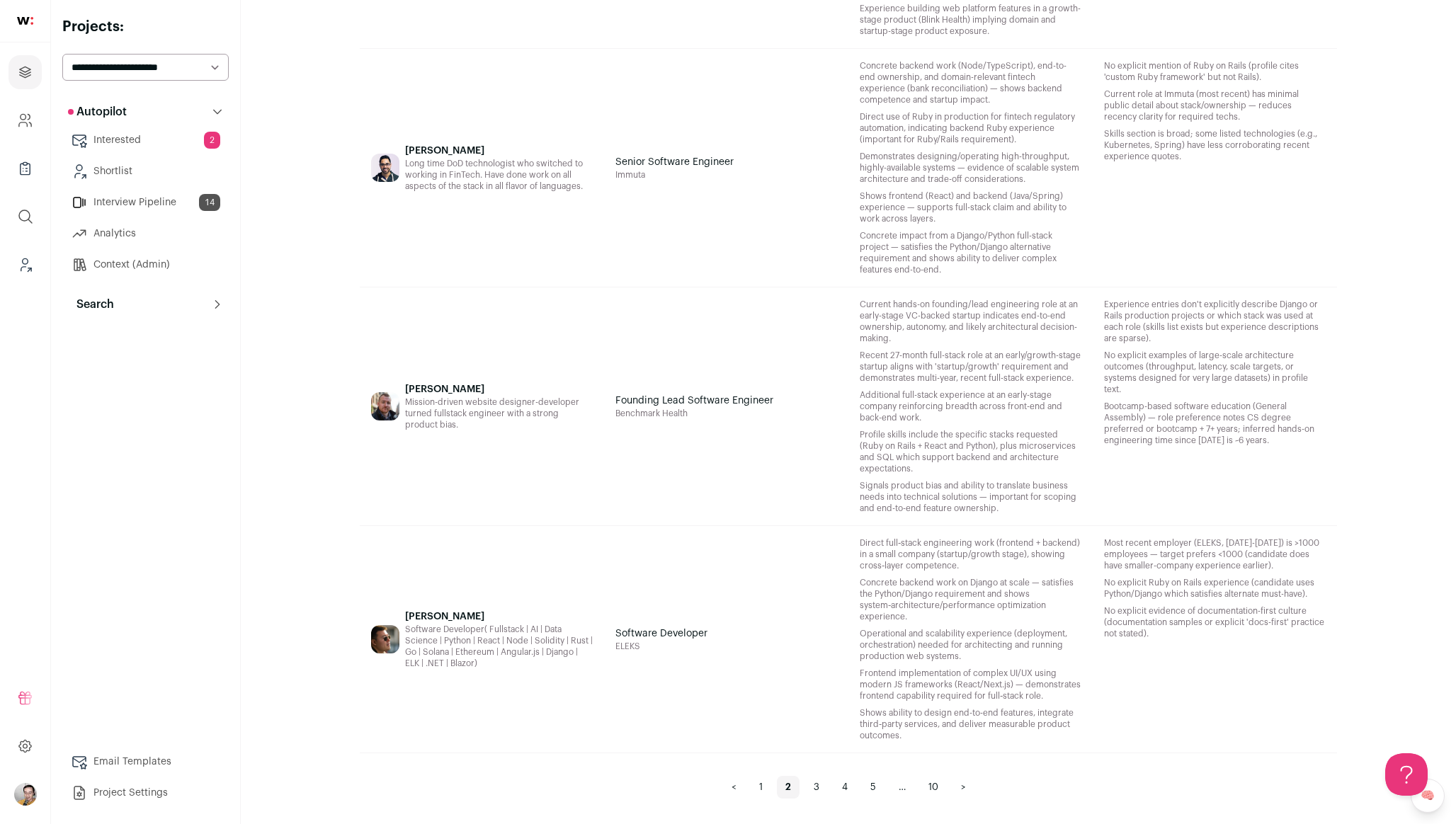
click at [870, 784] on link "5" at bounding box center [873, 786] width 23 height 23
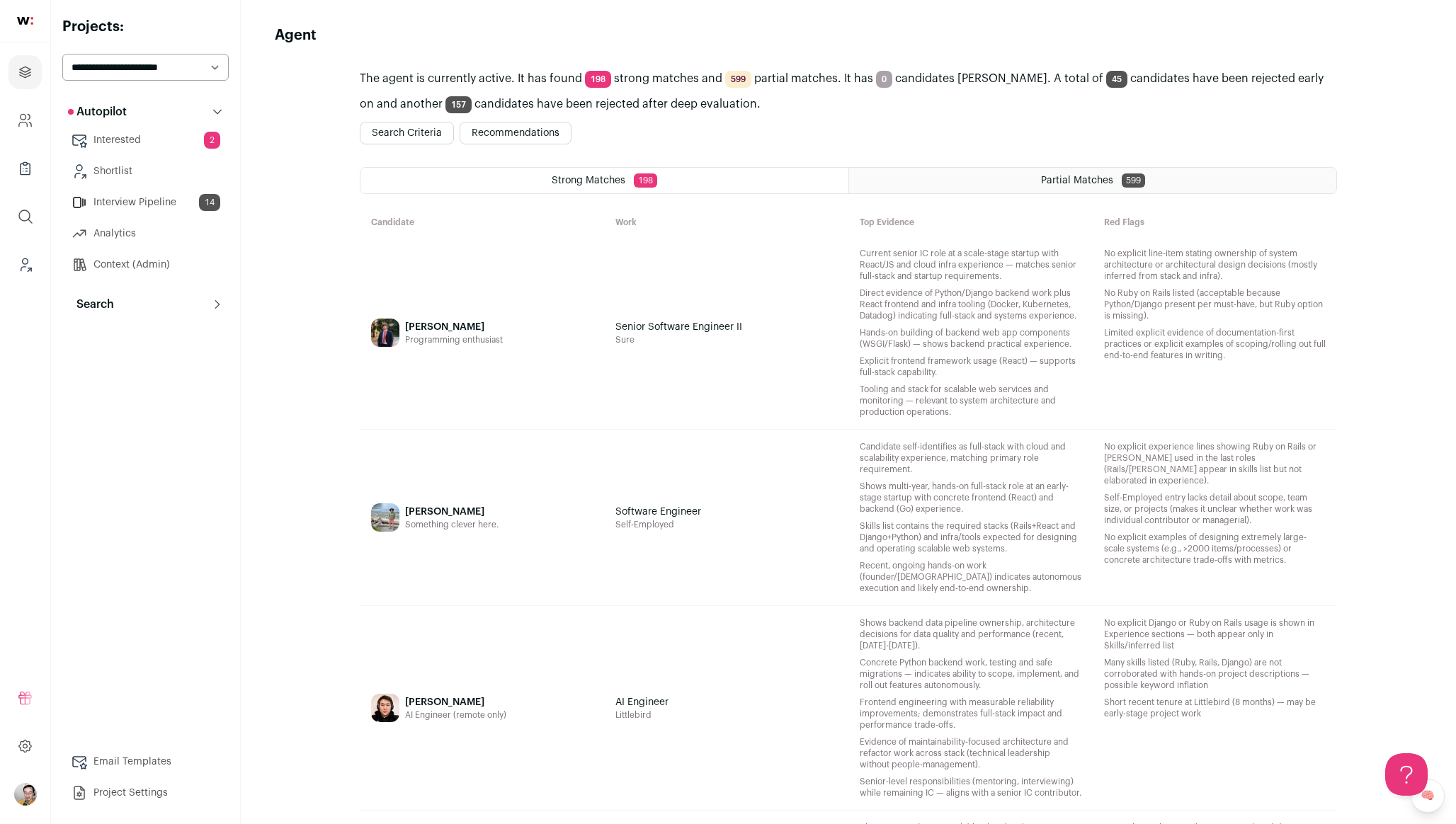
click at [612, 356] on div "Senior Software Engineer II Sure" at bounding box center [726, 332] width 244 height 193
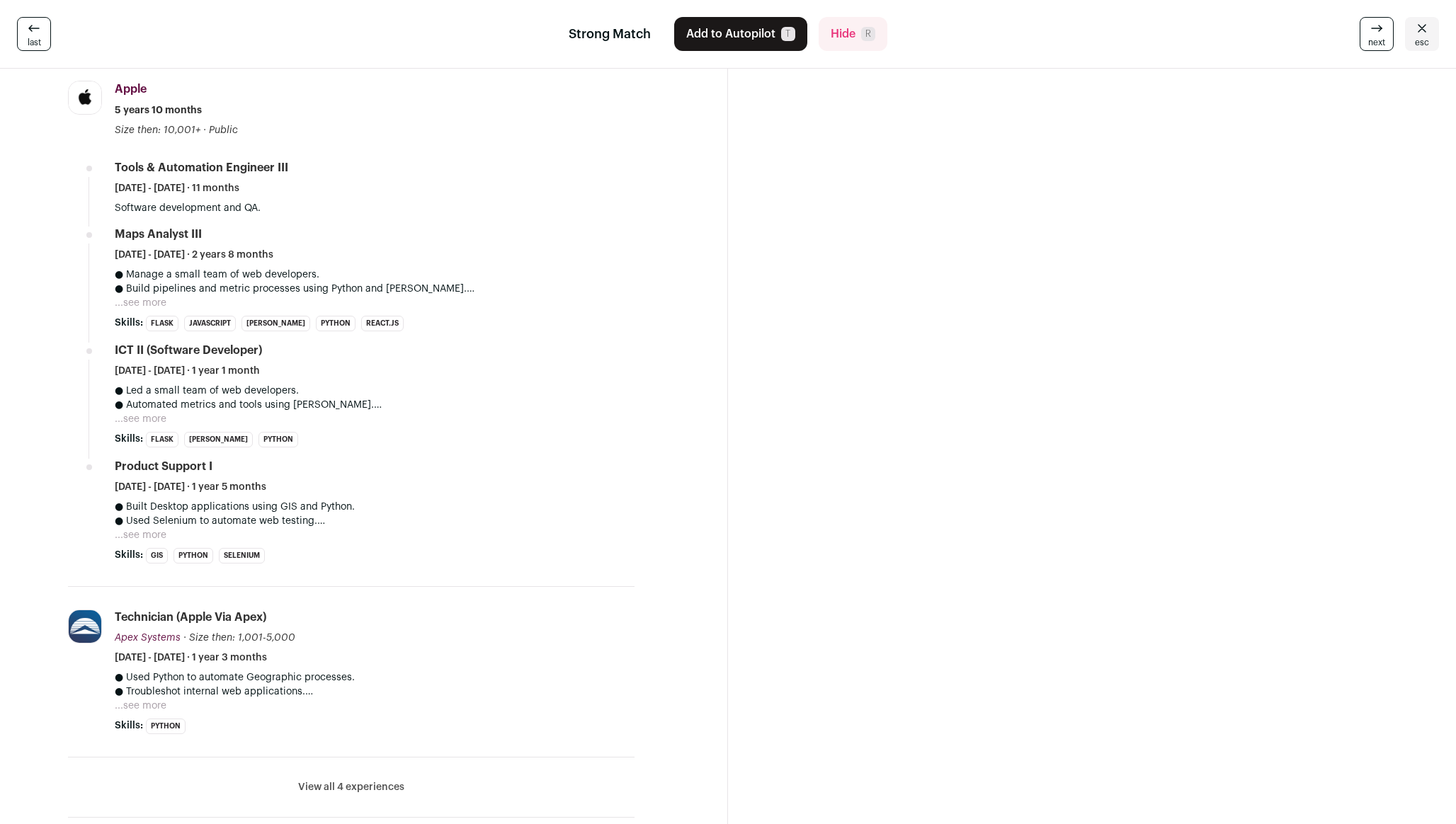
scroll to position [413, 0]
click at [150, 309] on button "...see more" at bounding box center [140, 304] width 52 height 14
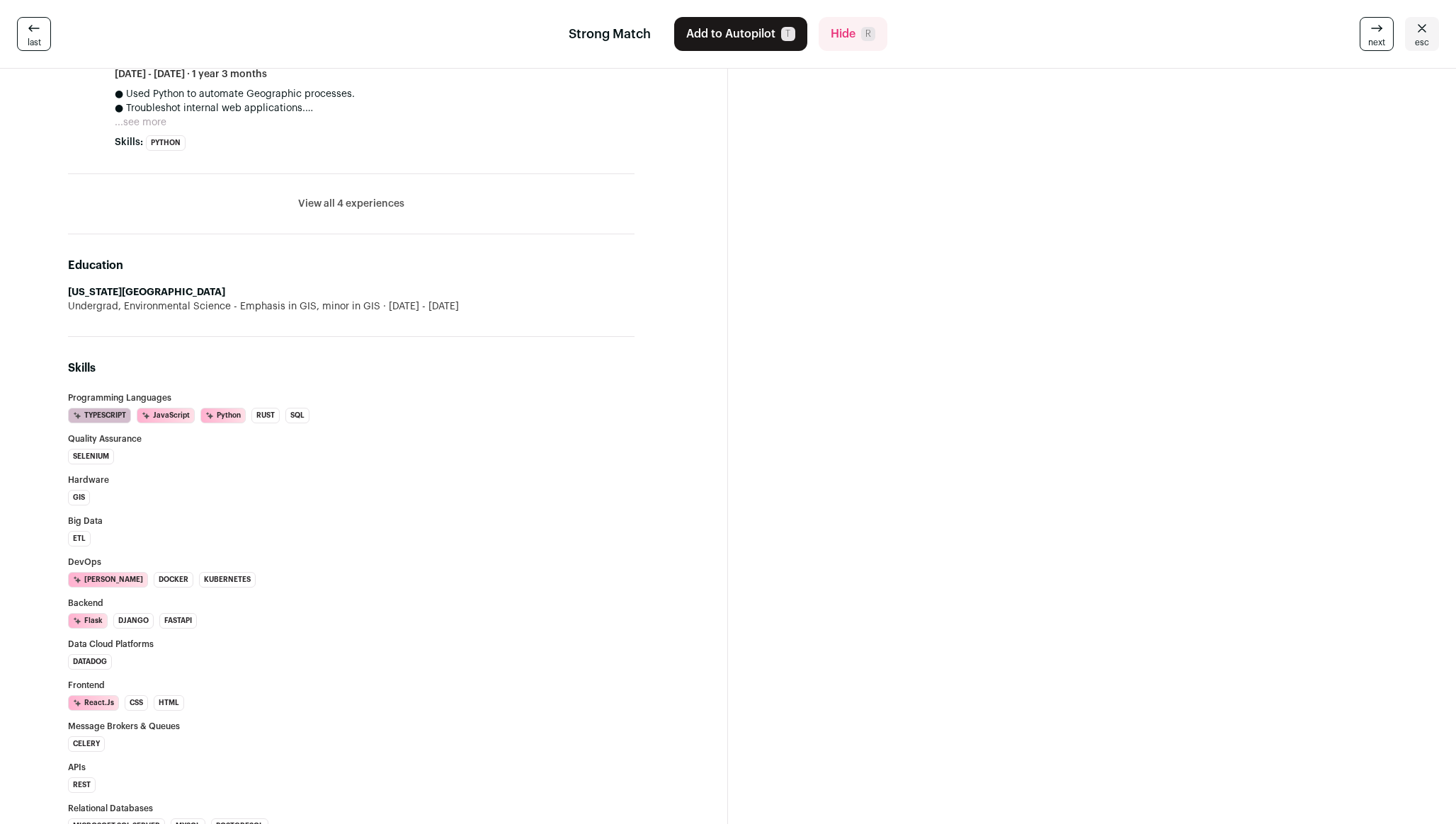
scroll to position [890, 0]
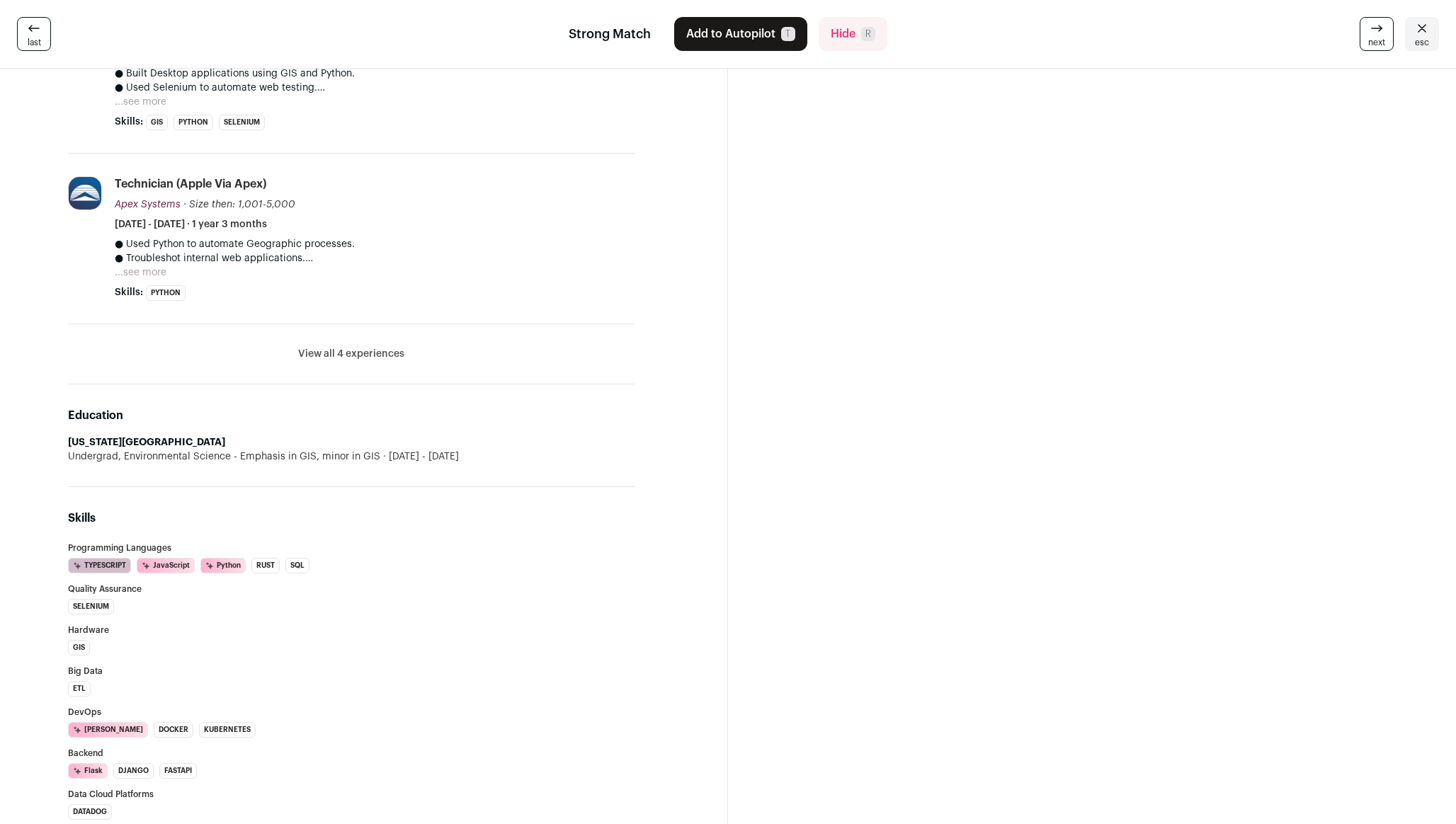
click at [927, 442] on section "Top Evidence Current senior IC role at a scale-stage startup with React/JS and …" at bounding box center [1091, 372] width 728 height 2389
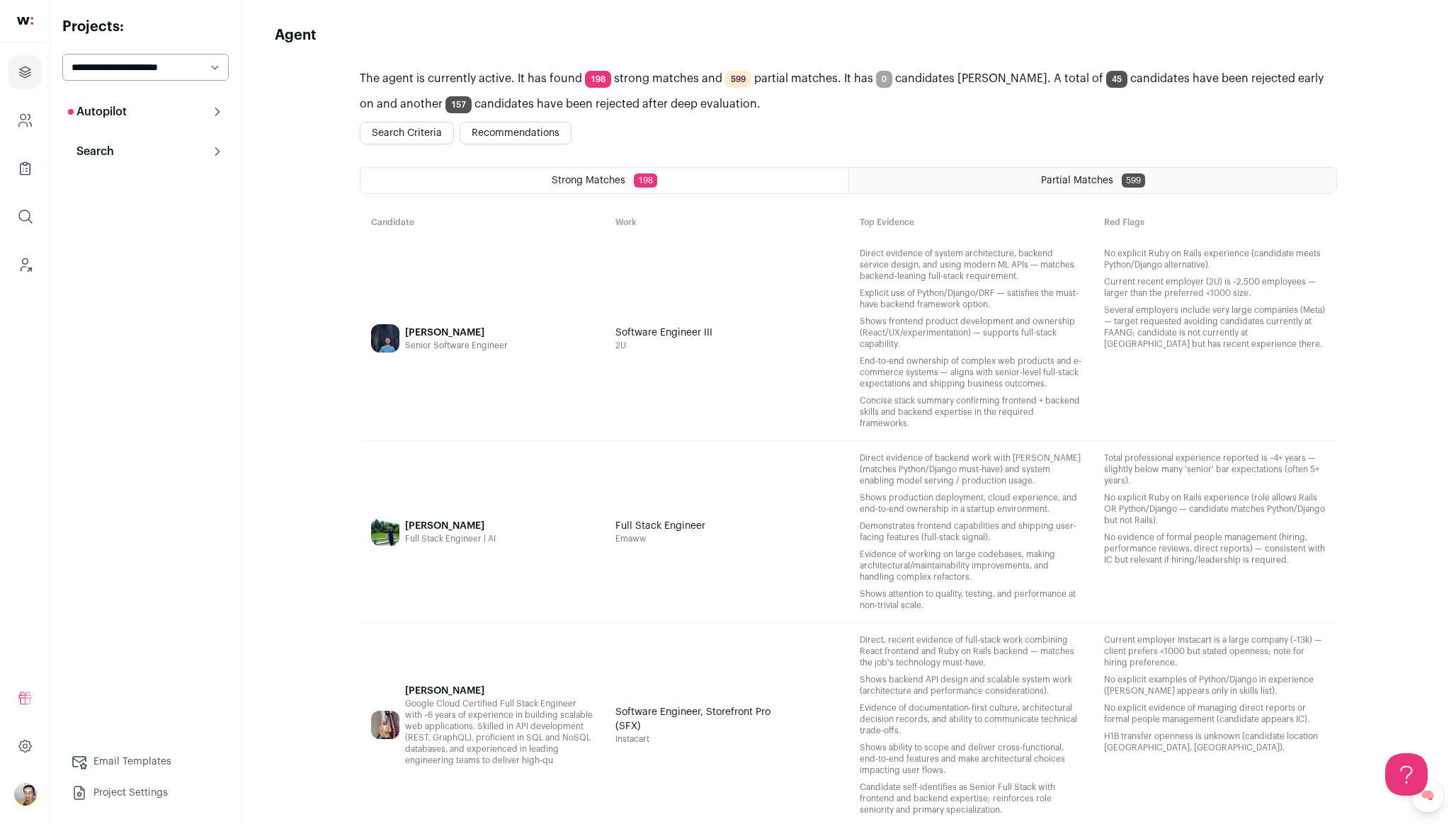
click at [521, 132] on button "Recommendations" at bounding box center [515, 133] width 112 height 23
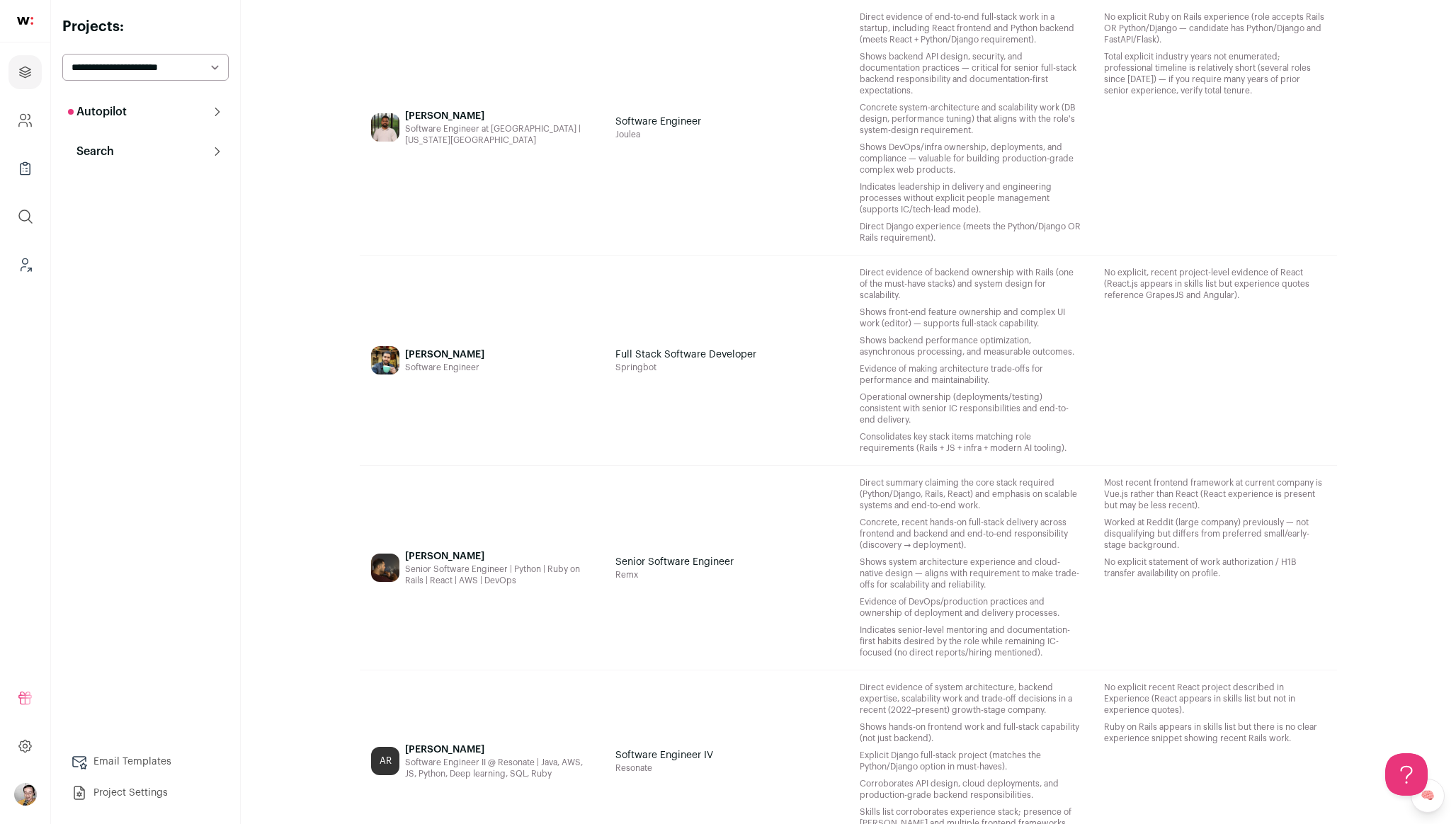
scroll to position [3930, 0]
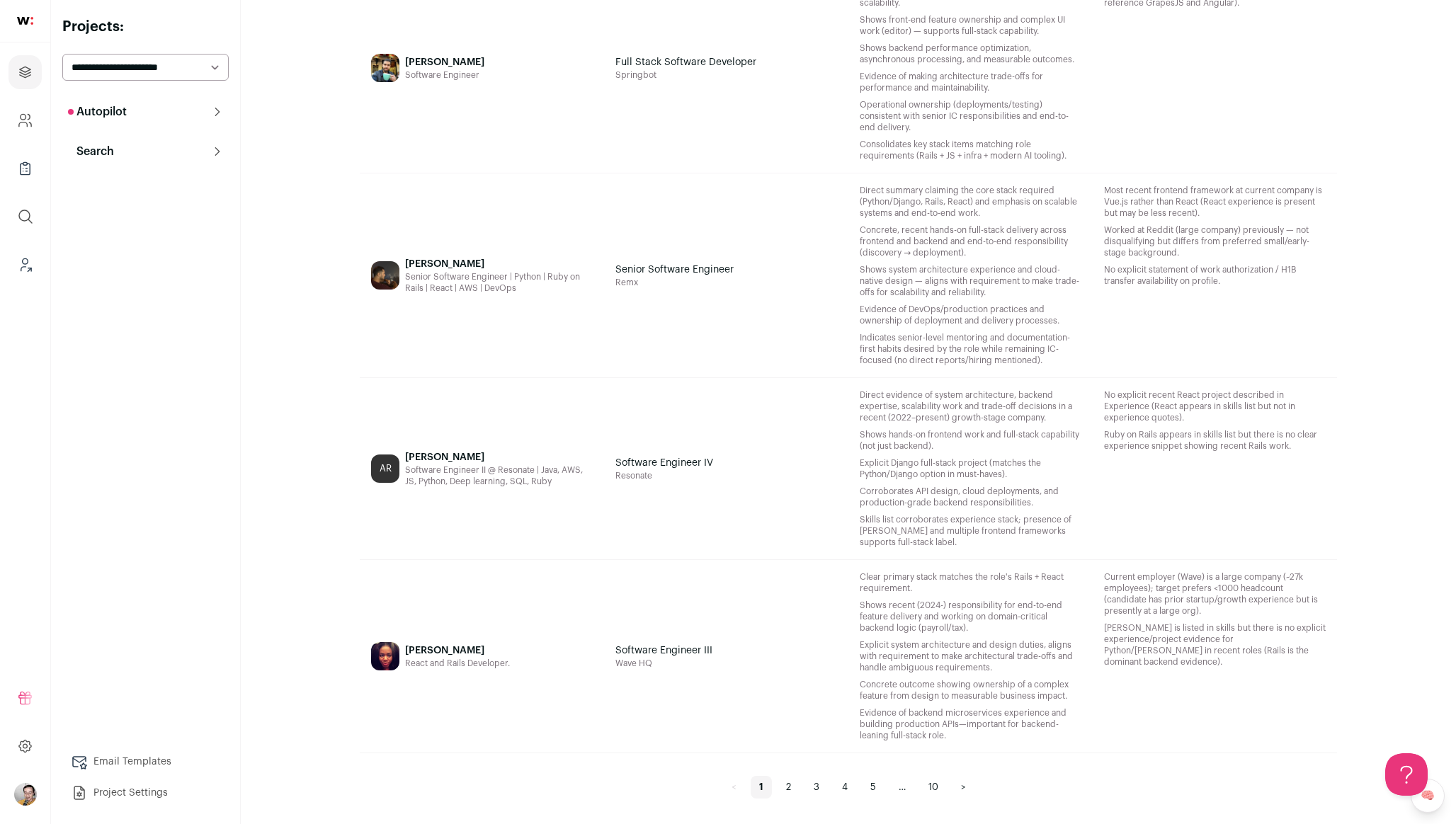
click at [871, 778] on link "5" at bounding box center [873, 786] width 23 height 23
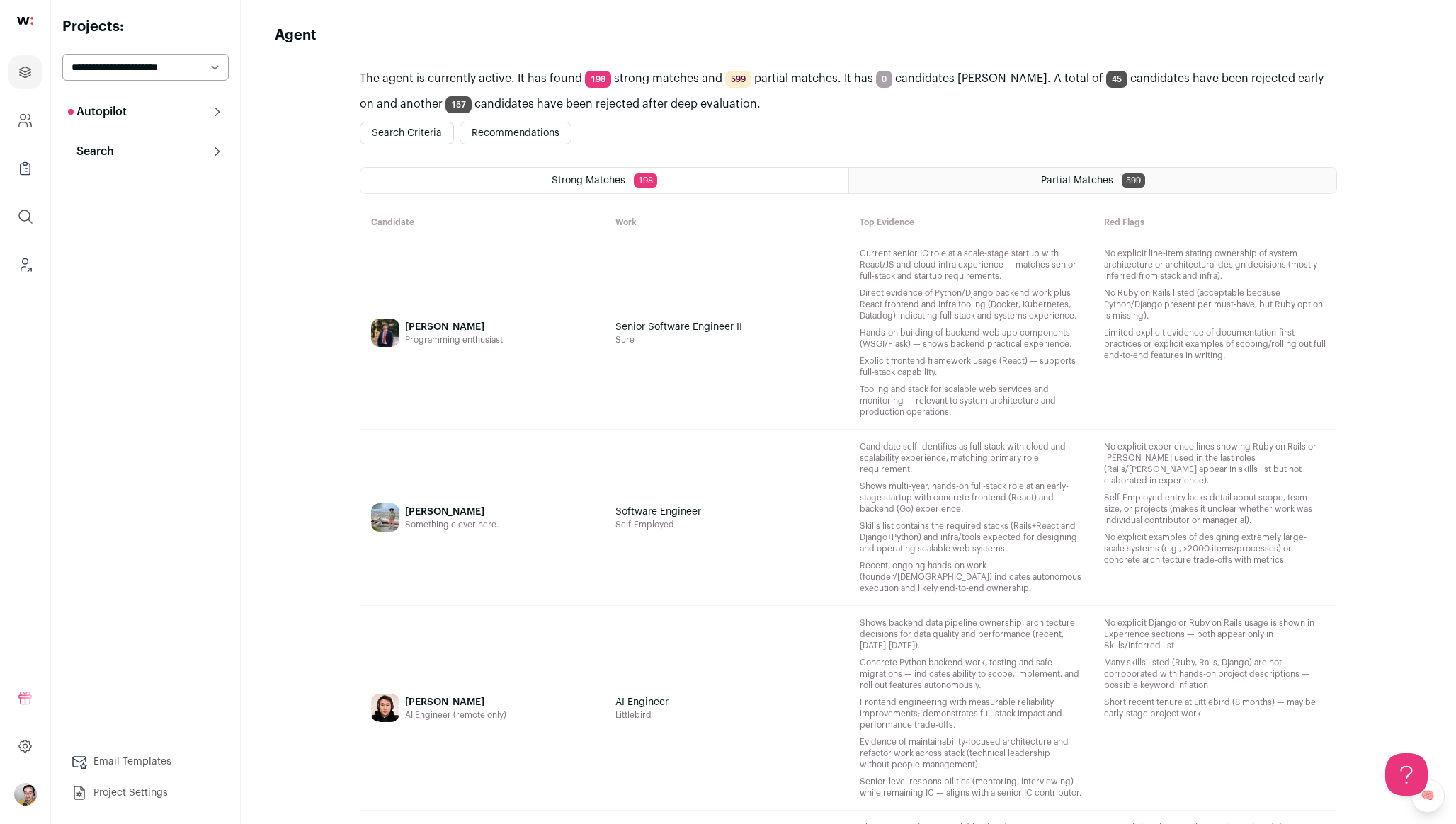
click at [557, 393] on div "Eric Dalrymple Programming enthusiast" at bounding box center [482, 332] width 244 height 193
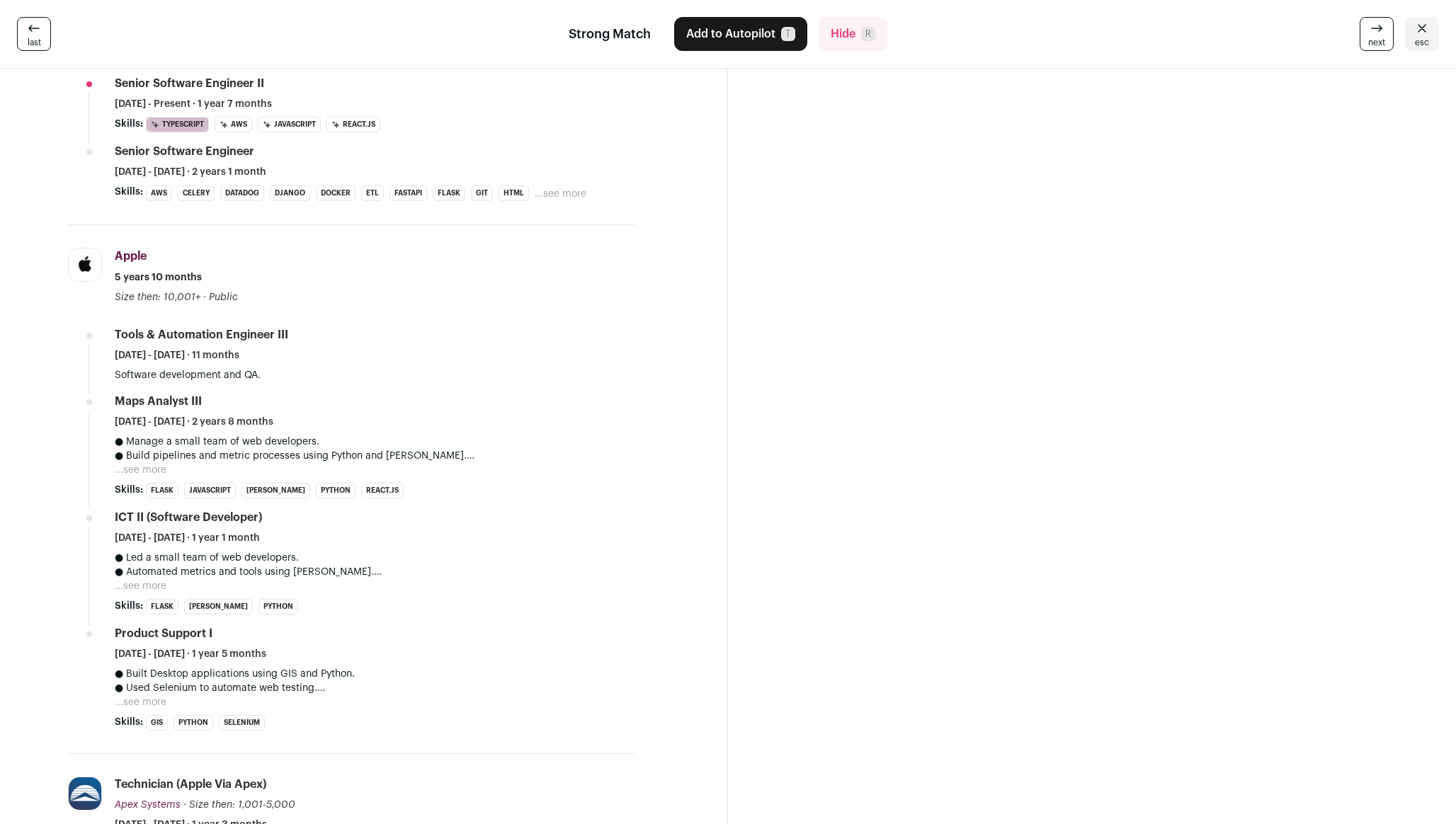
scroll to position [245, 0]
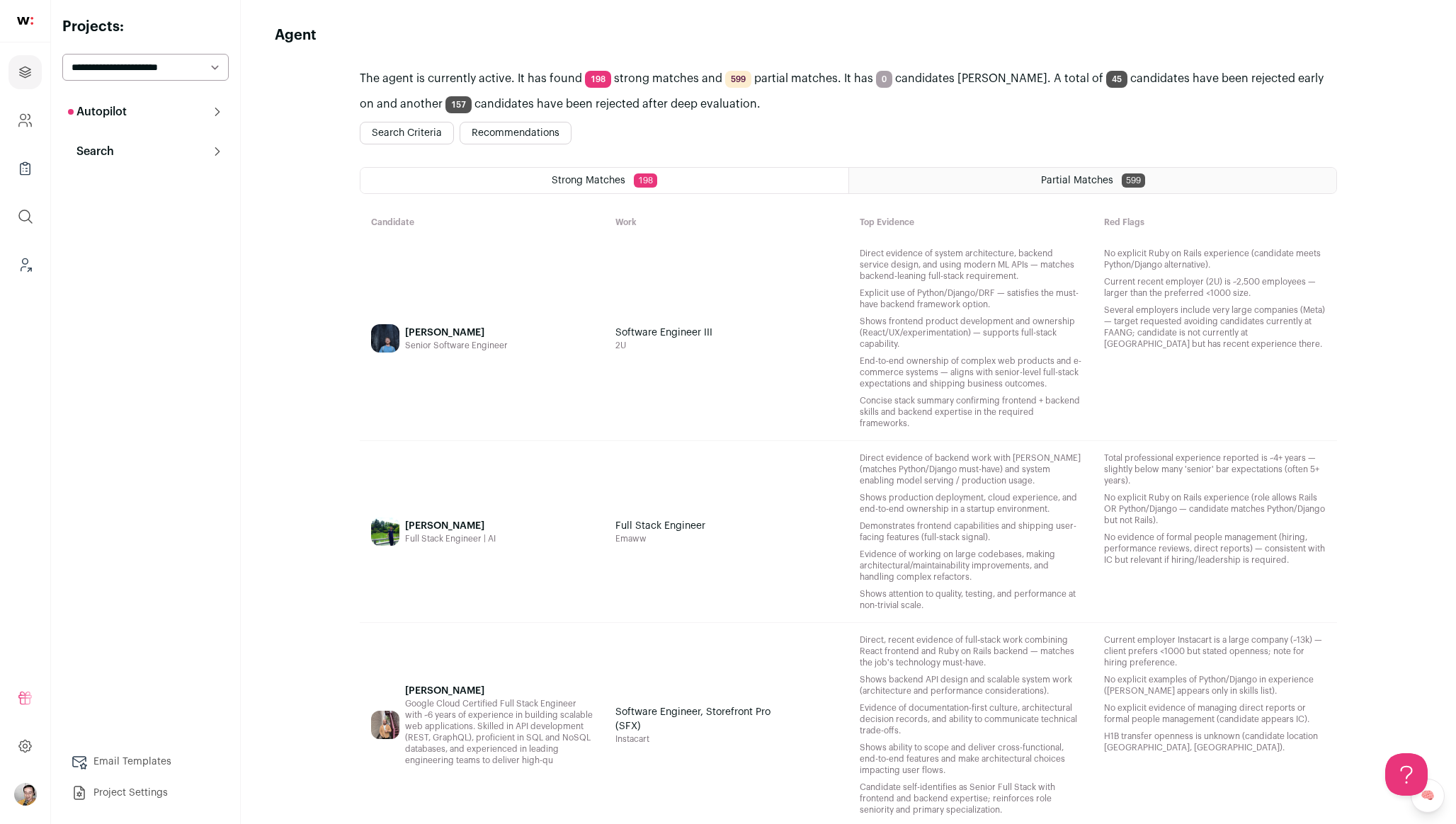
click at [194, 151] on button "Search" at bounding box center [145, 151] width 166 height 28
click at [147, 176] on link "Search" at bounding box center [145, 179] width 166 height 28
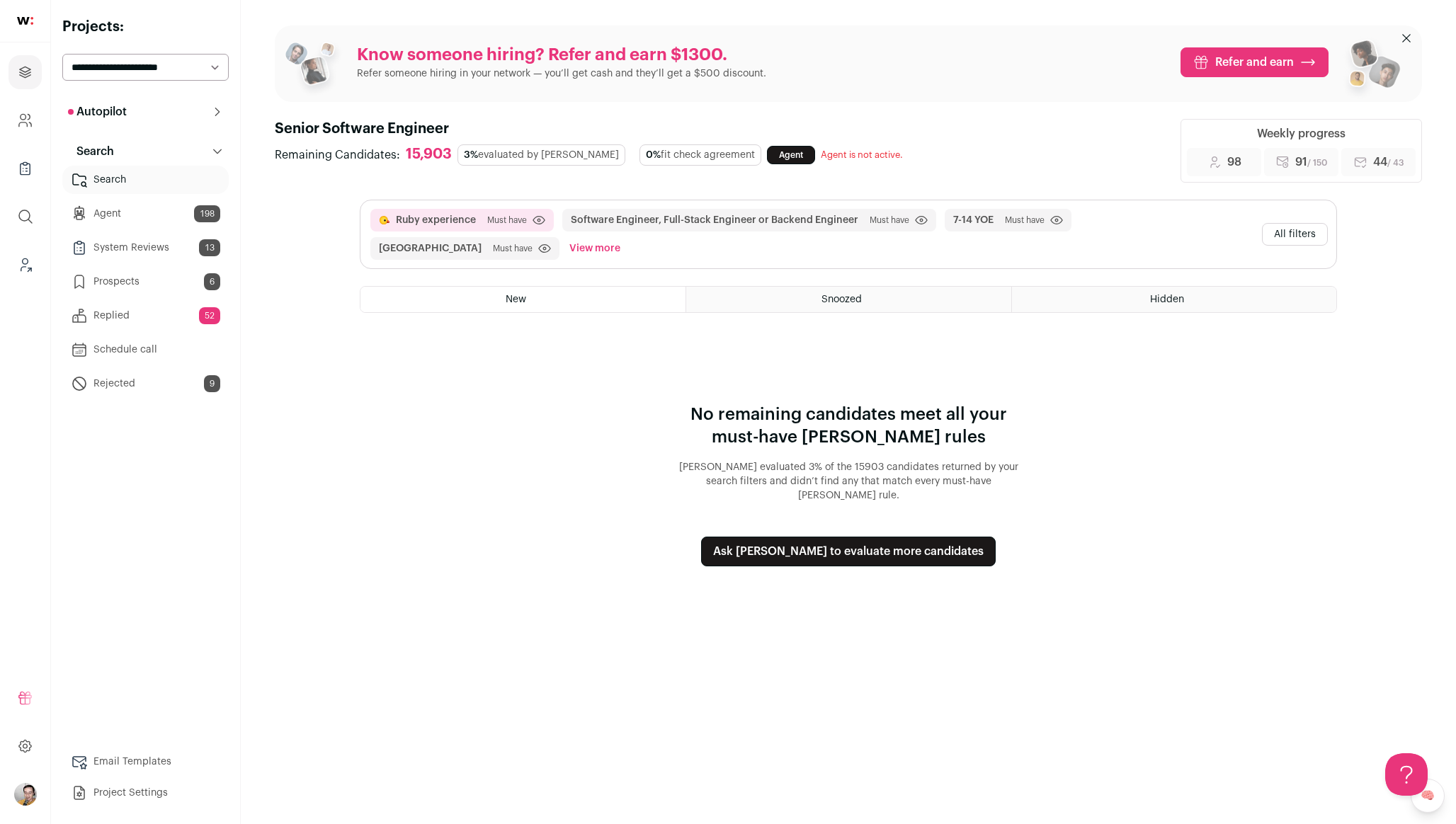
click at [1289, 239] on button "All filters" at bounding box center [1294, 234] width 66 height 23
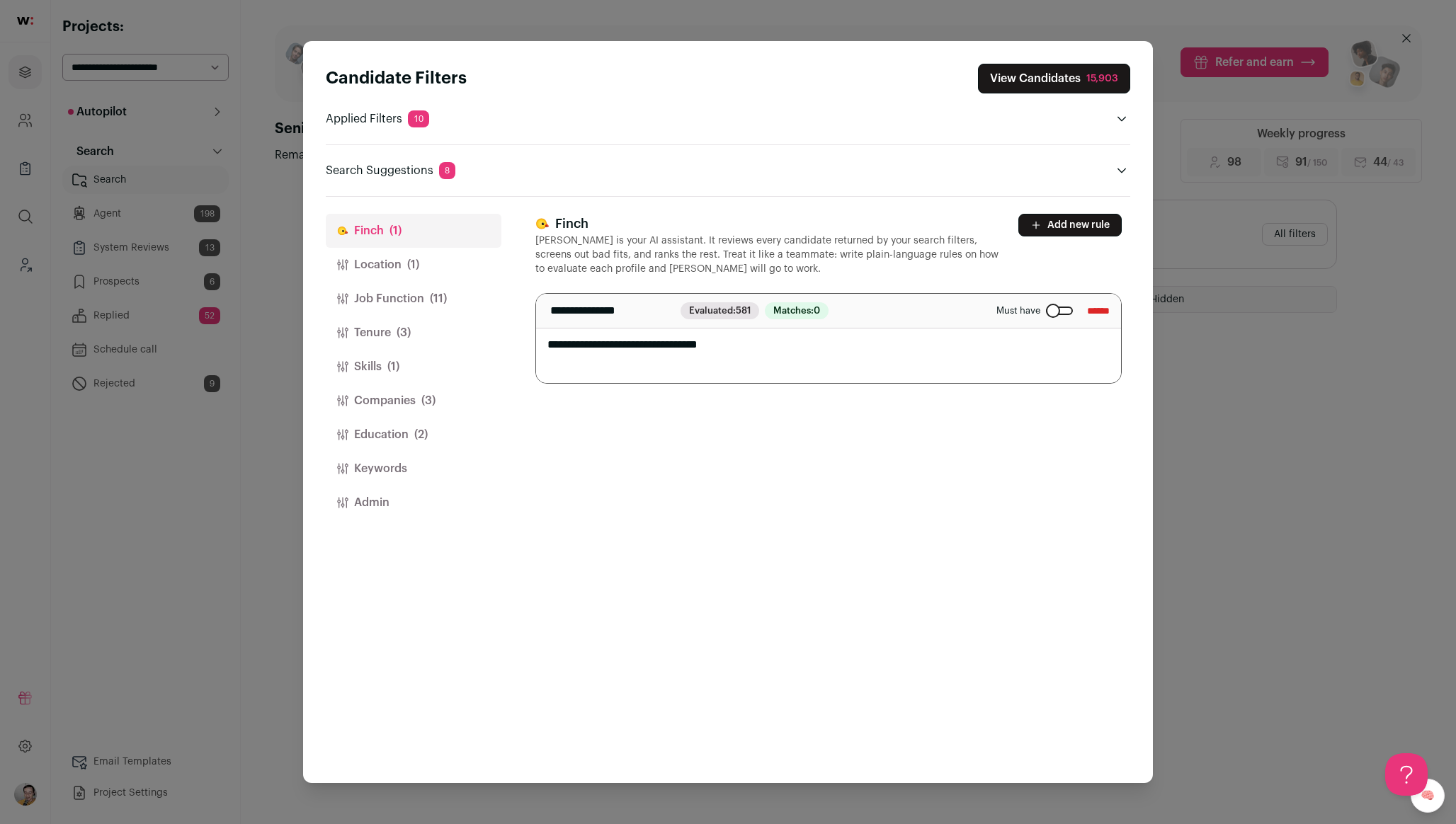
click at [406, 259] on button "Location (1)" at bounding box center [413, 265] width 175 height 34
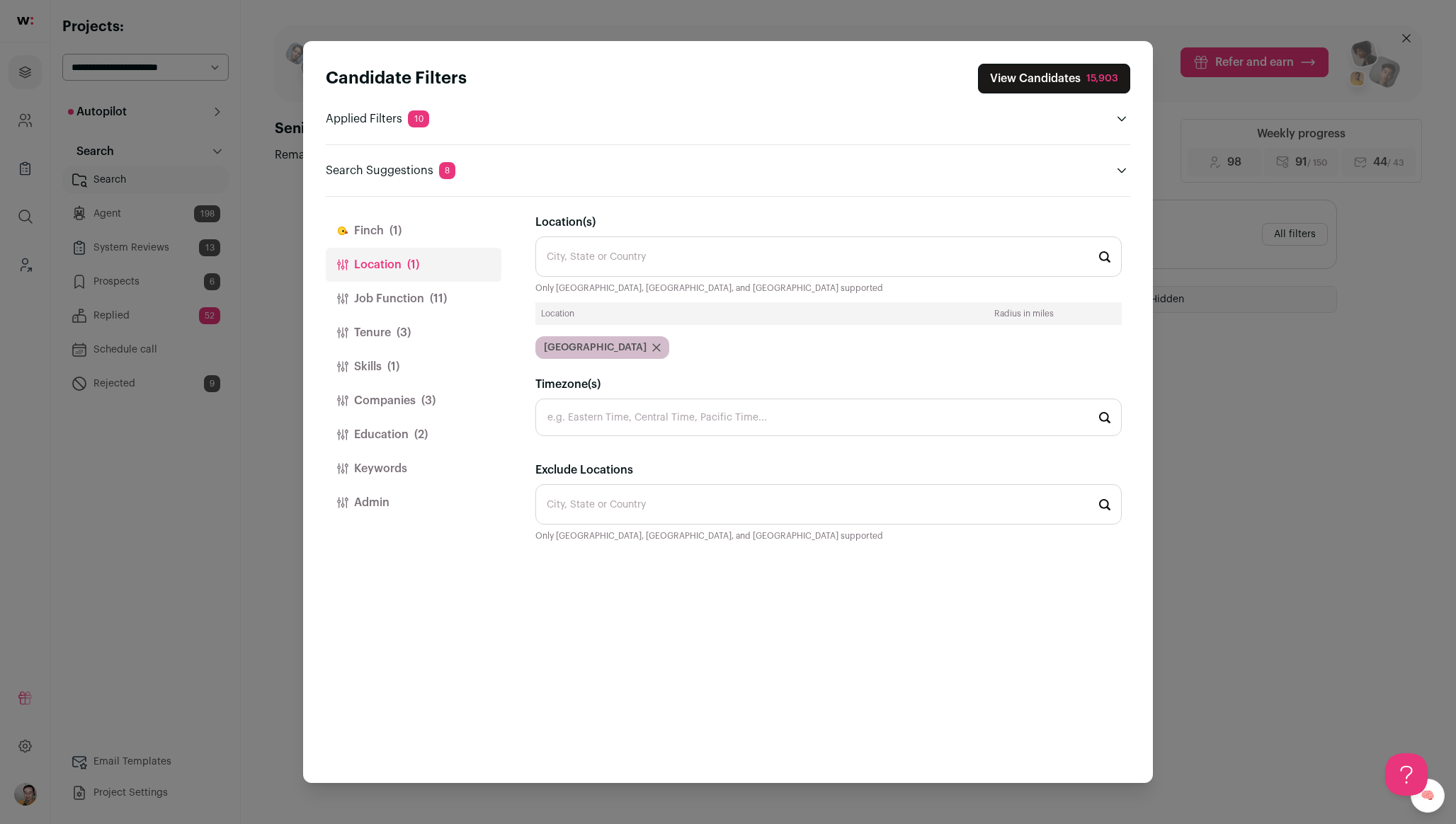
click at [402, 300] on button "Job Function (11)" at bounding box center [413, 298] width 175 height 34
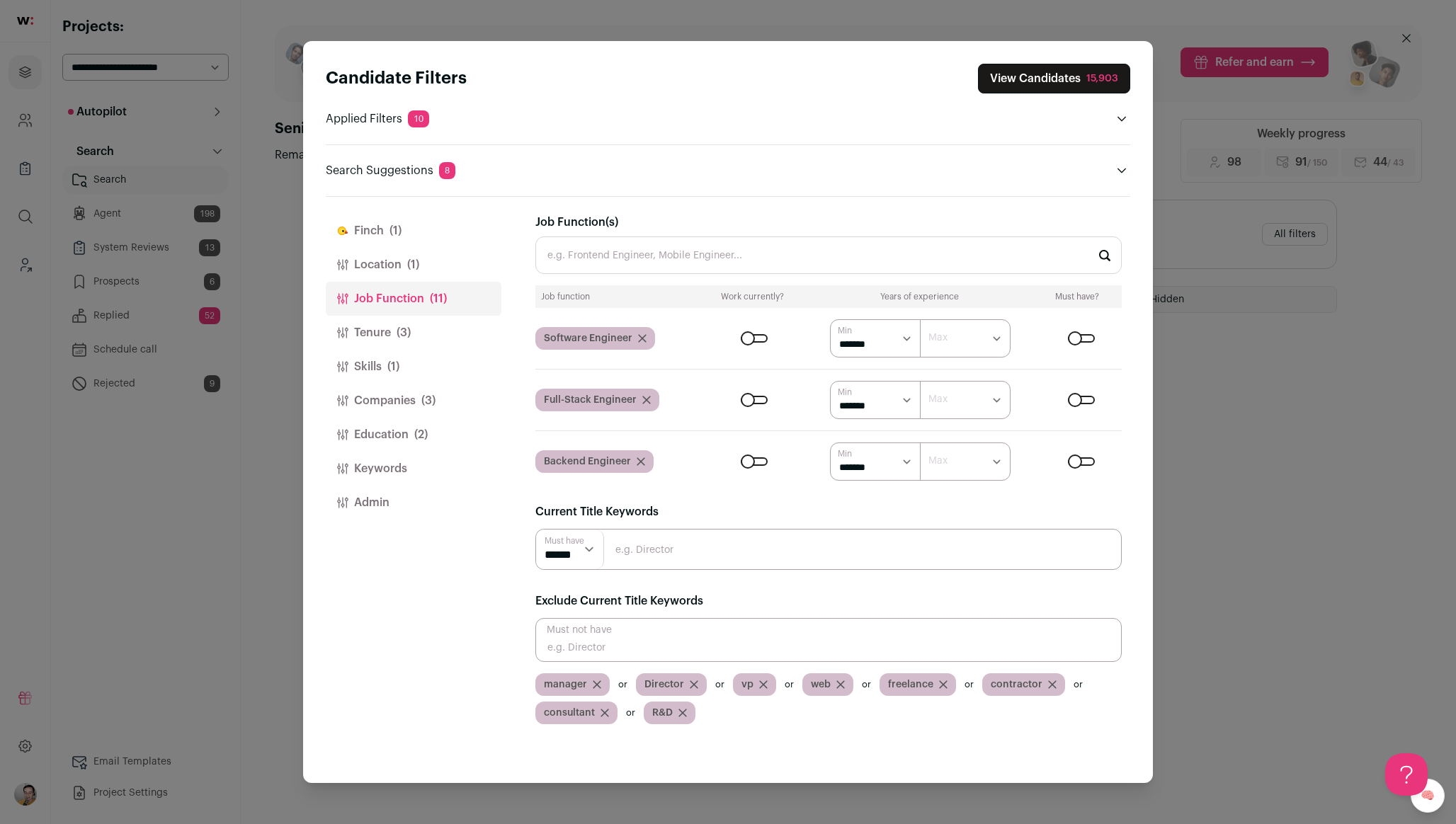
click at [396, 333] on button "Tenure (3)" at bounding box center [413, 332] width 175 height 34
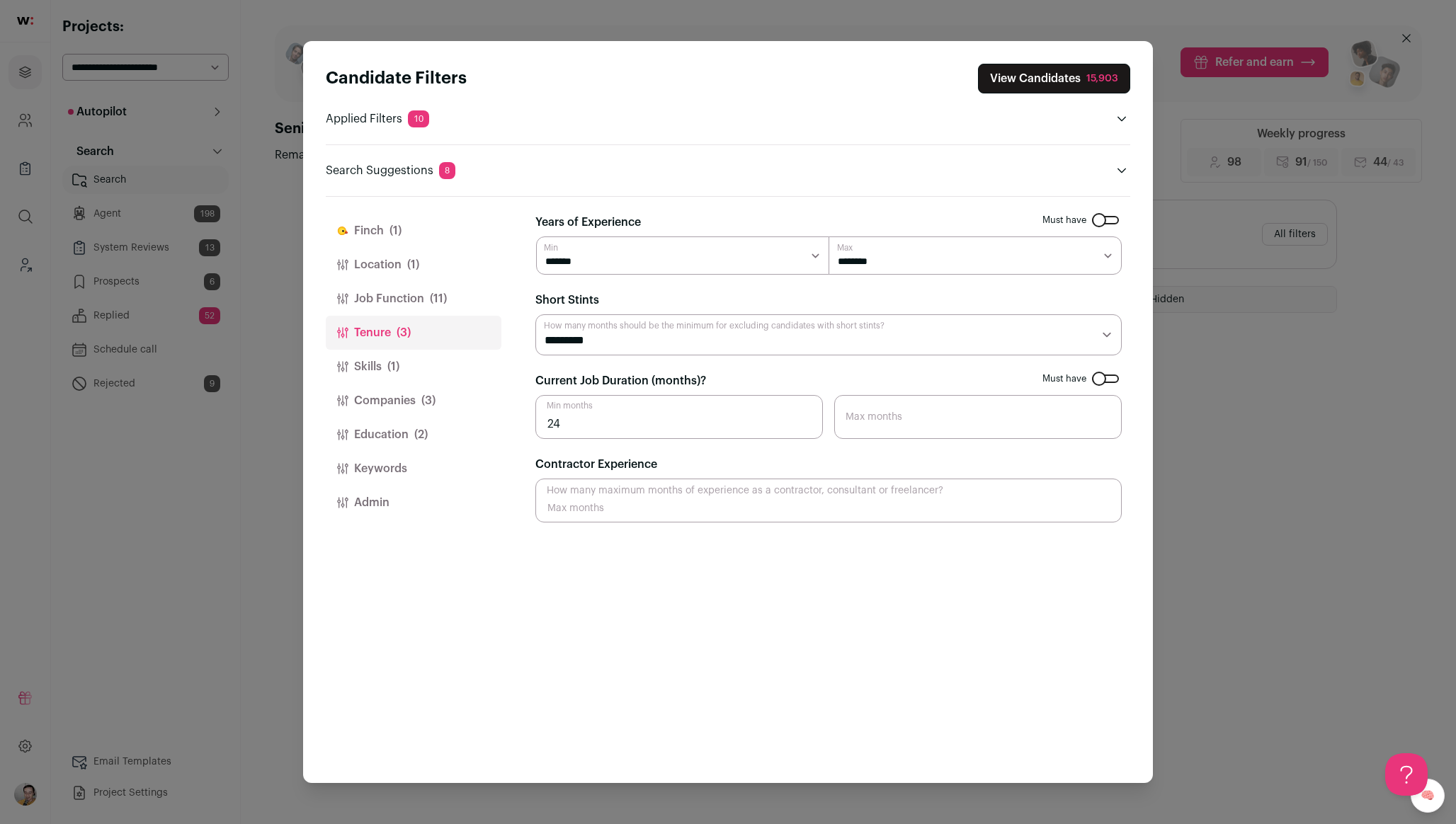
click at [415, 374] on button "Skills (1)" at bounding box center [413, 367] width 175 height 34
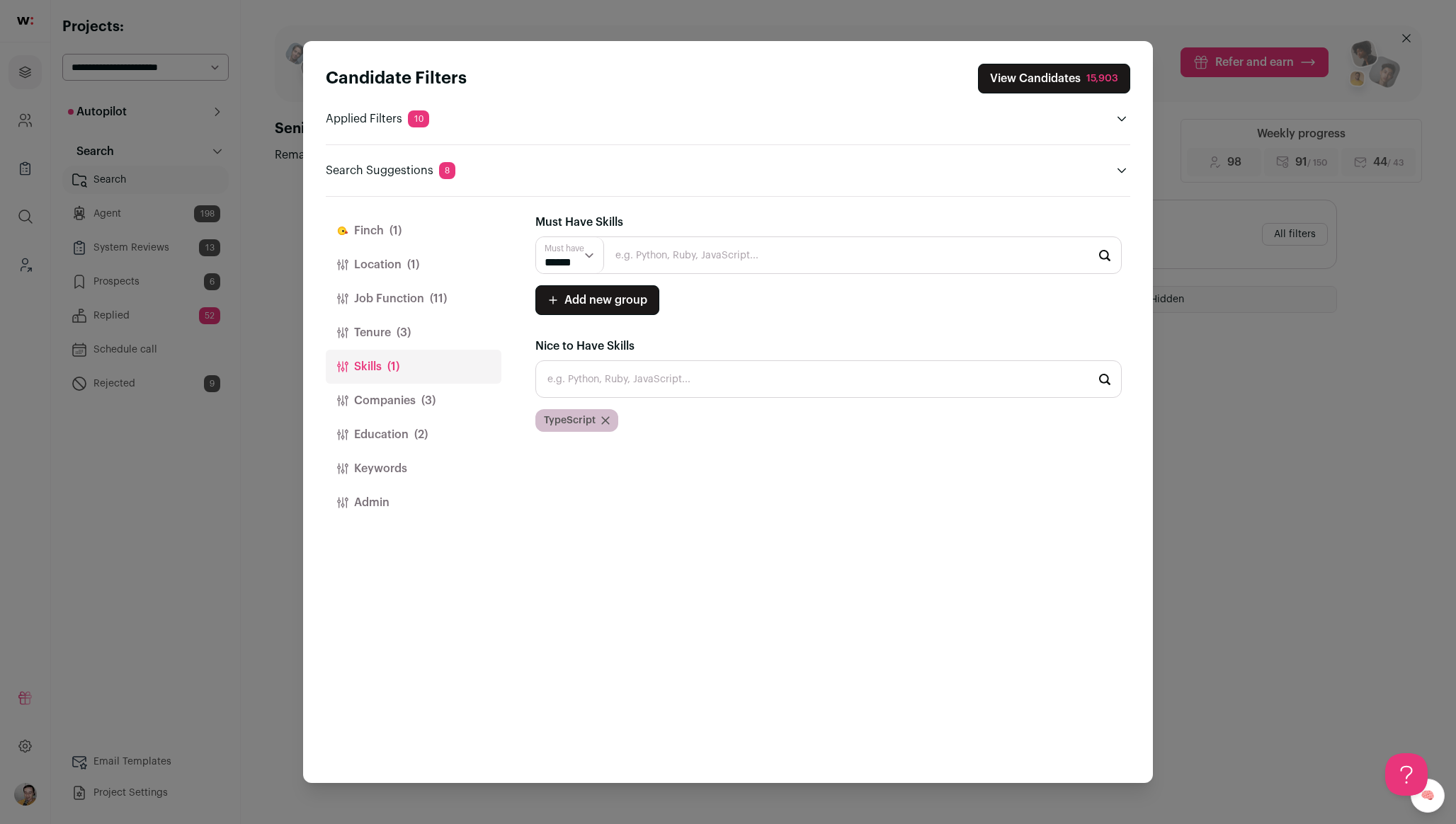
click at [413, 393] on button "Companies (3)" at bounding box center [413, 400] width 175 height 34
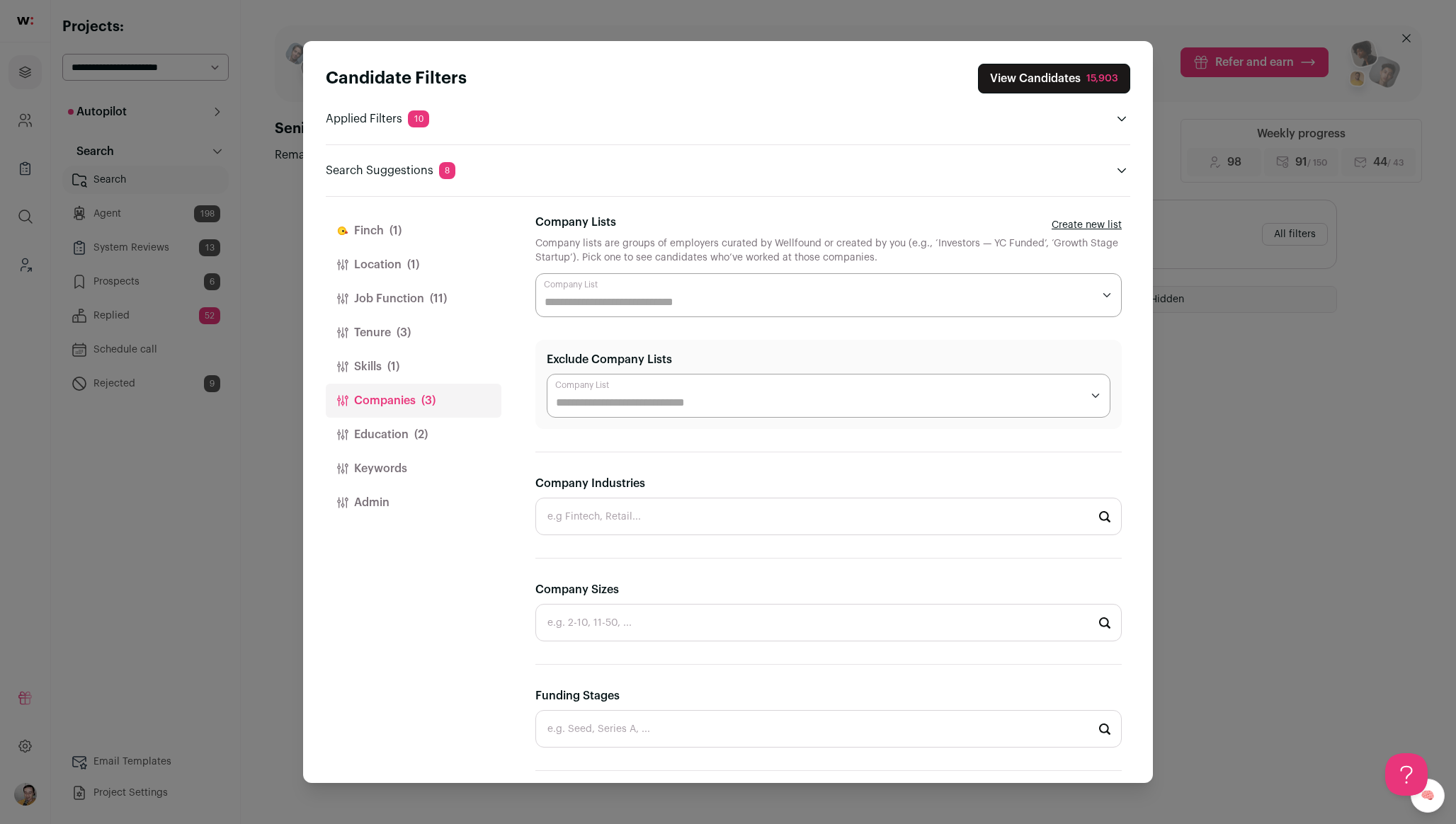
scroll to position [233, 0]
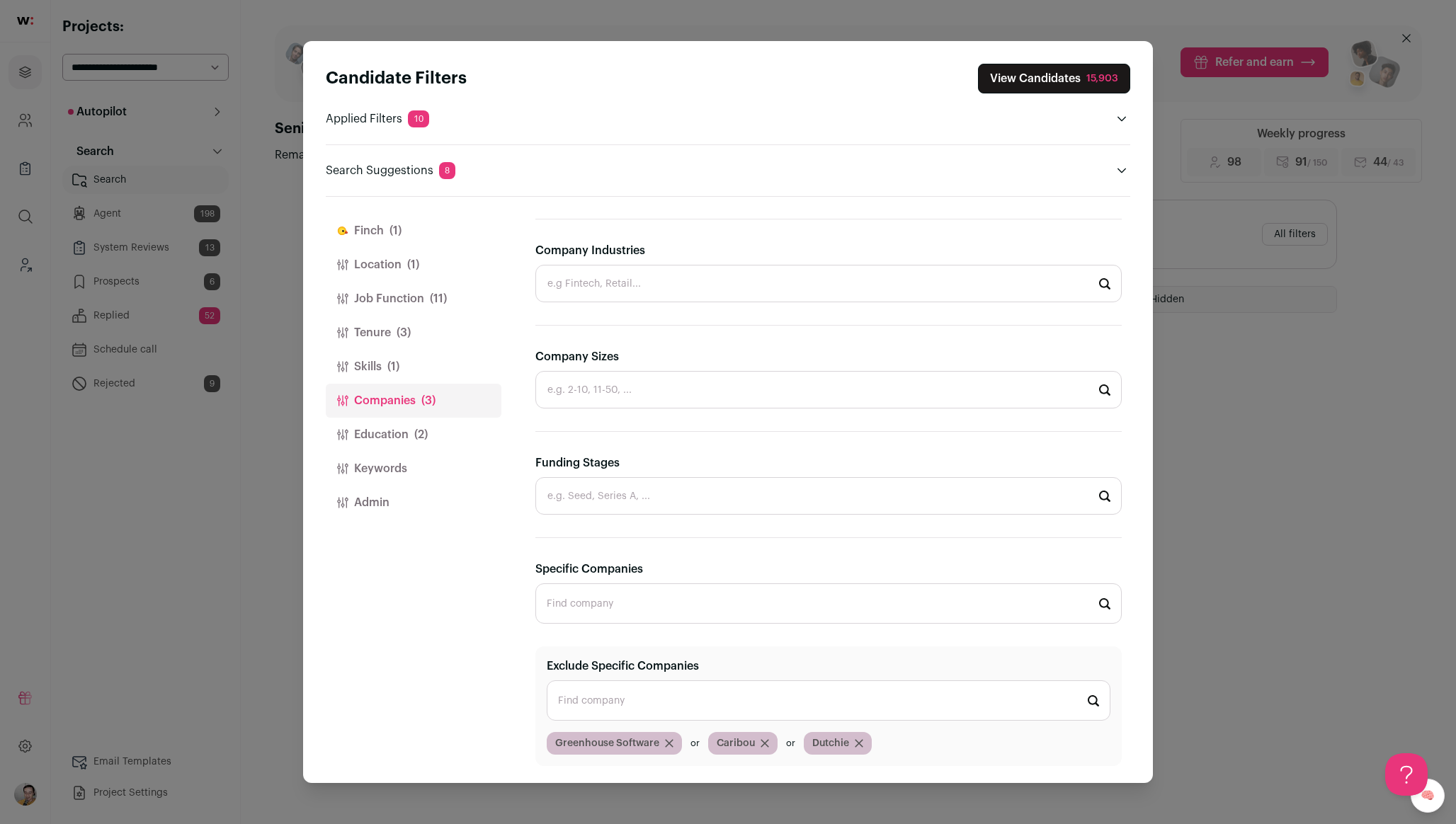
click at [425, 446] on button "Education (2)" at bounding box center [413, 434] width 175 height 34
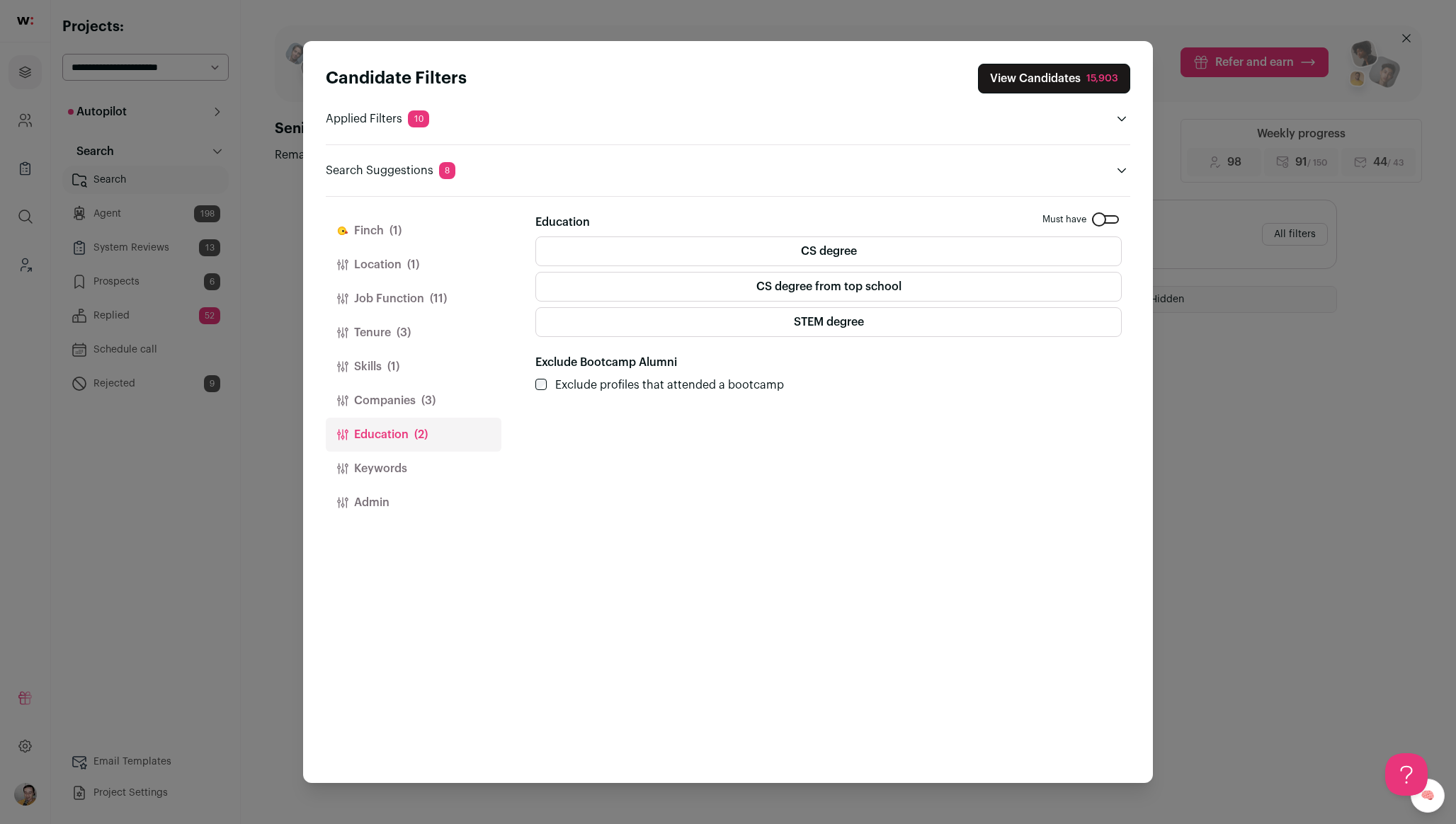
scroll to position [0, 0]
click at [430, 397] on span "(3)" at bounding box center [428, 401] width 14 height 17
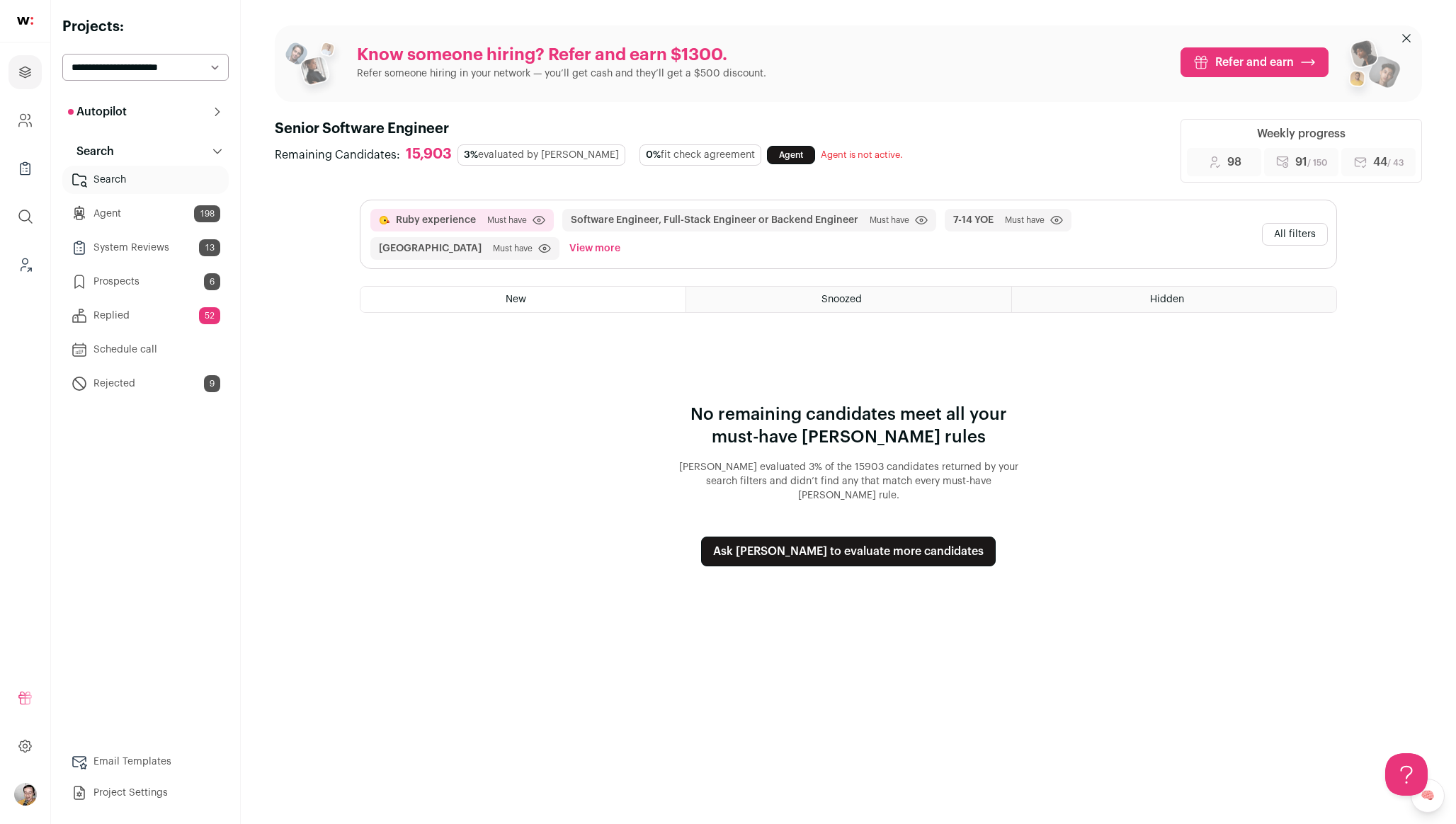
click at [431, 220] on button "Ruby experience" at bounding box center [436, 220] width 80 height 14
click at [179, 53] on select "**********" at bounding box center [145, 67] width 166 height 27
click at [152, 218] on link "Agent 198" at bounding box center [145, 214] width 166 height 28
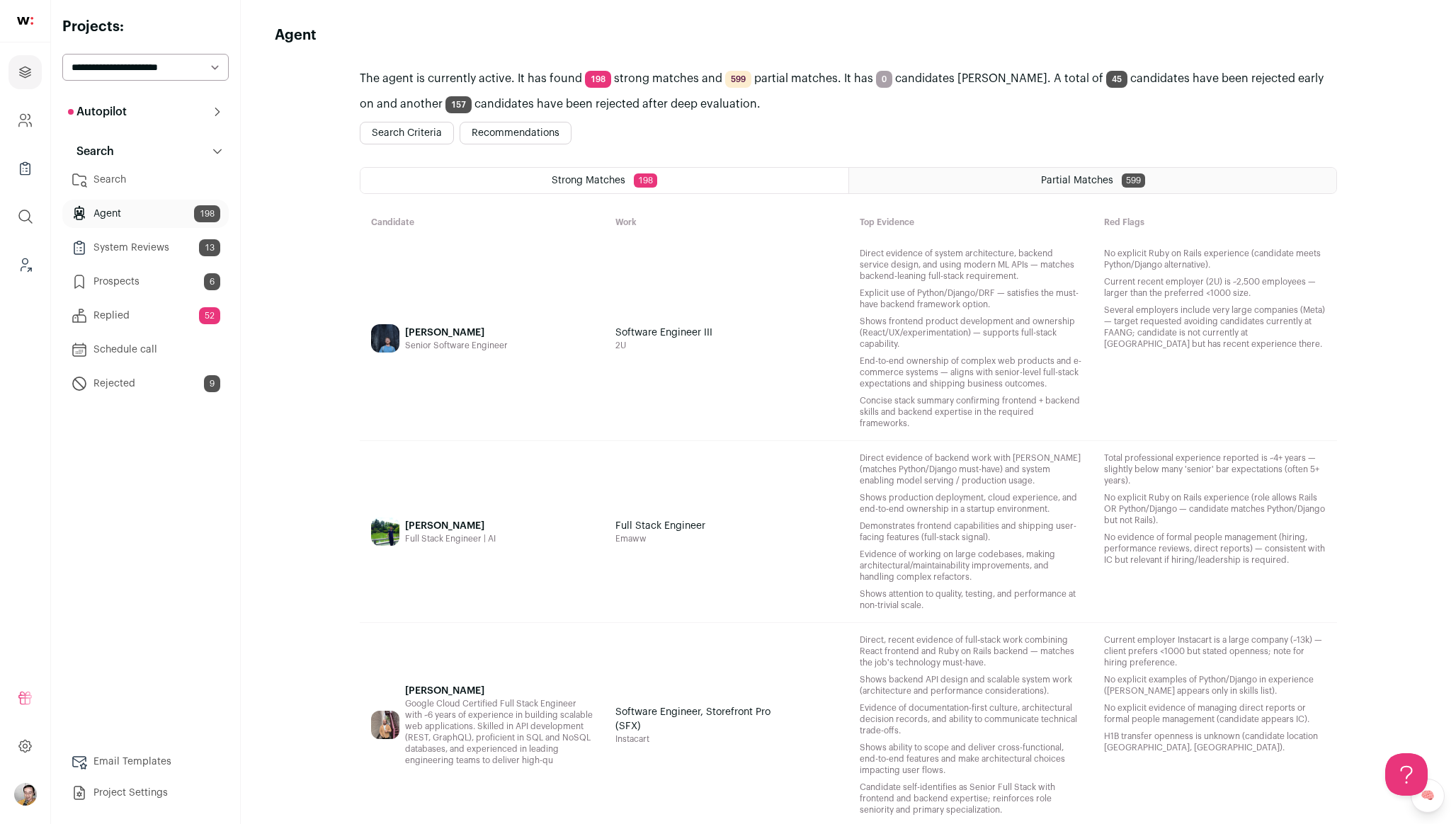
click at [149, 174] on link "Search" at bounding box center [145, 179] width 166 height 28
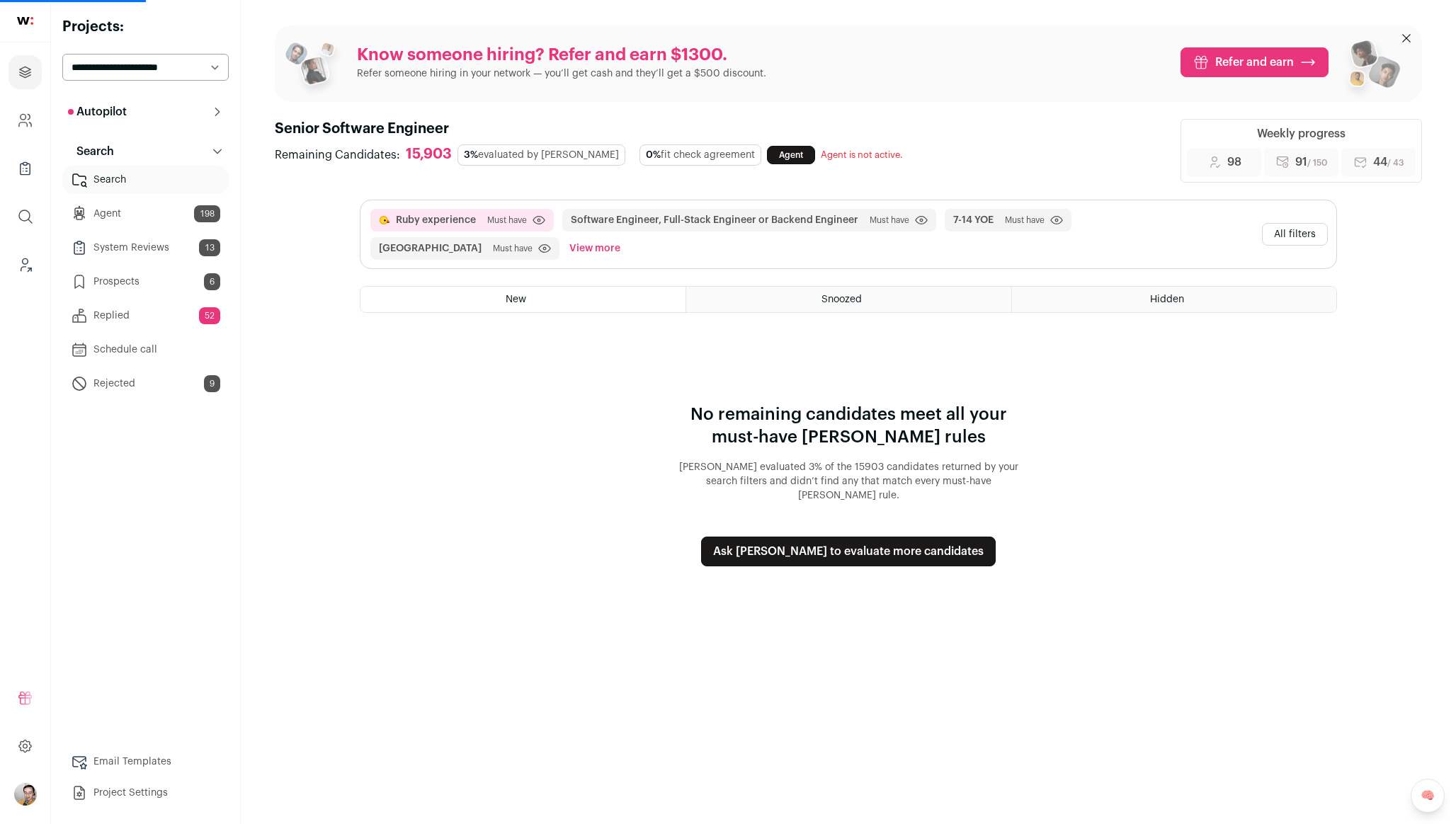
click at [220, 110] on icon at bounding box center [217, 112] width 12 height 12
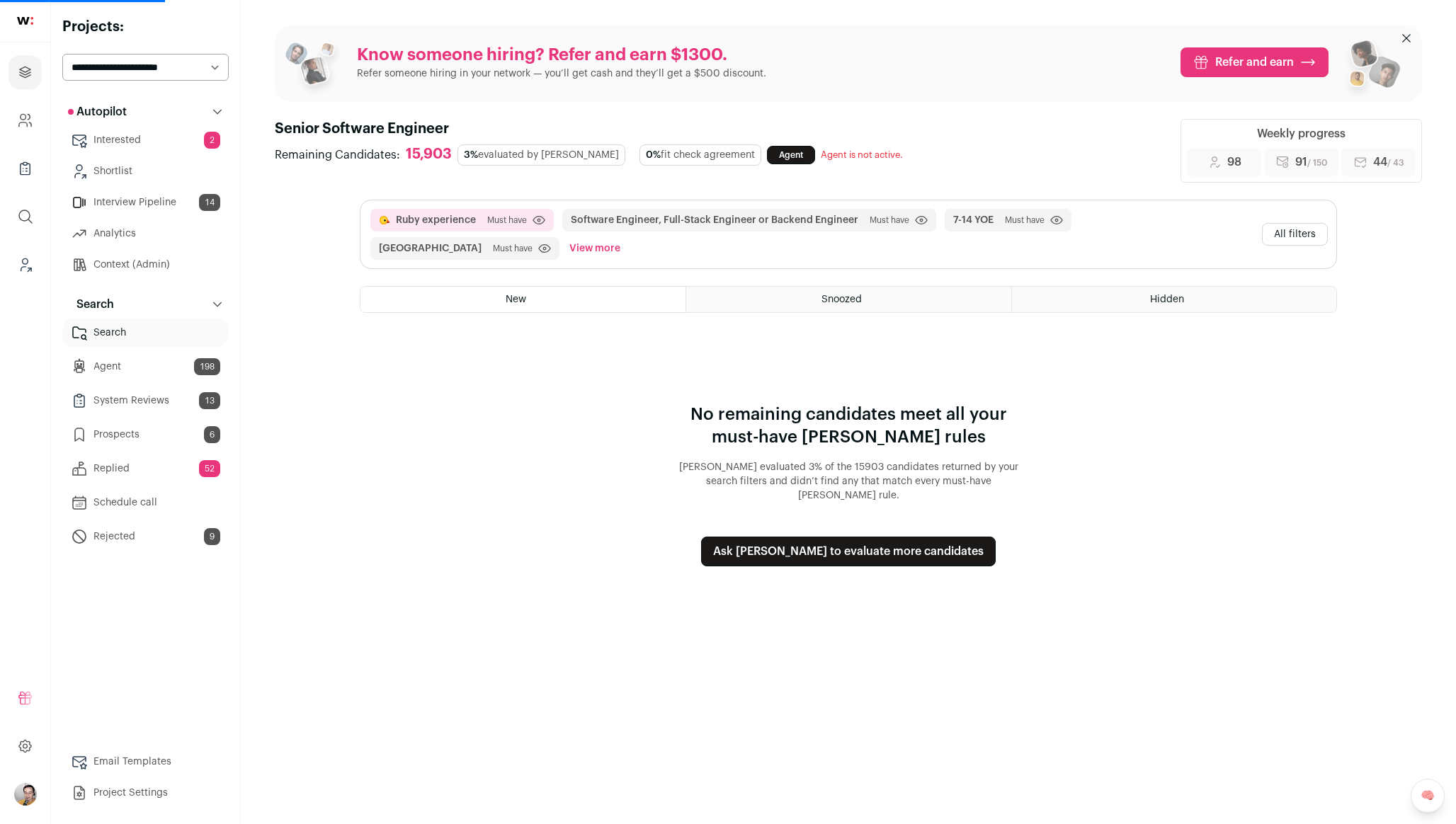
click at [135, 261] on link "Context (Admin)" at bounding box center [145, 265] width 166 height 28
click at [129, 253] on link "Context (Admin)" at bounding box center [145, 265] width 166 height 28
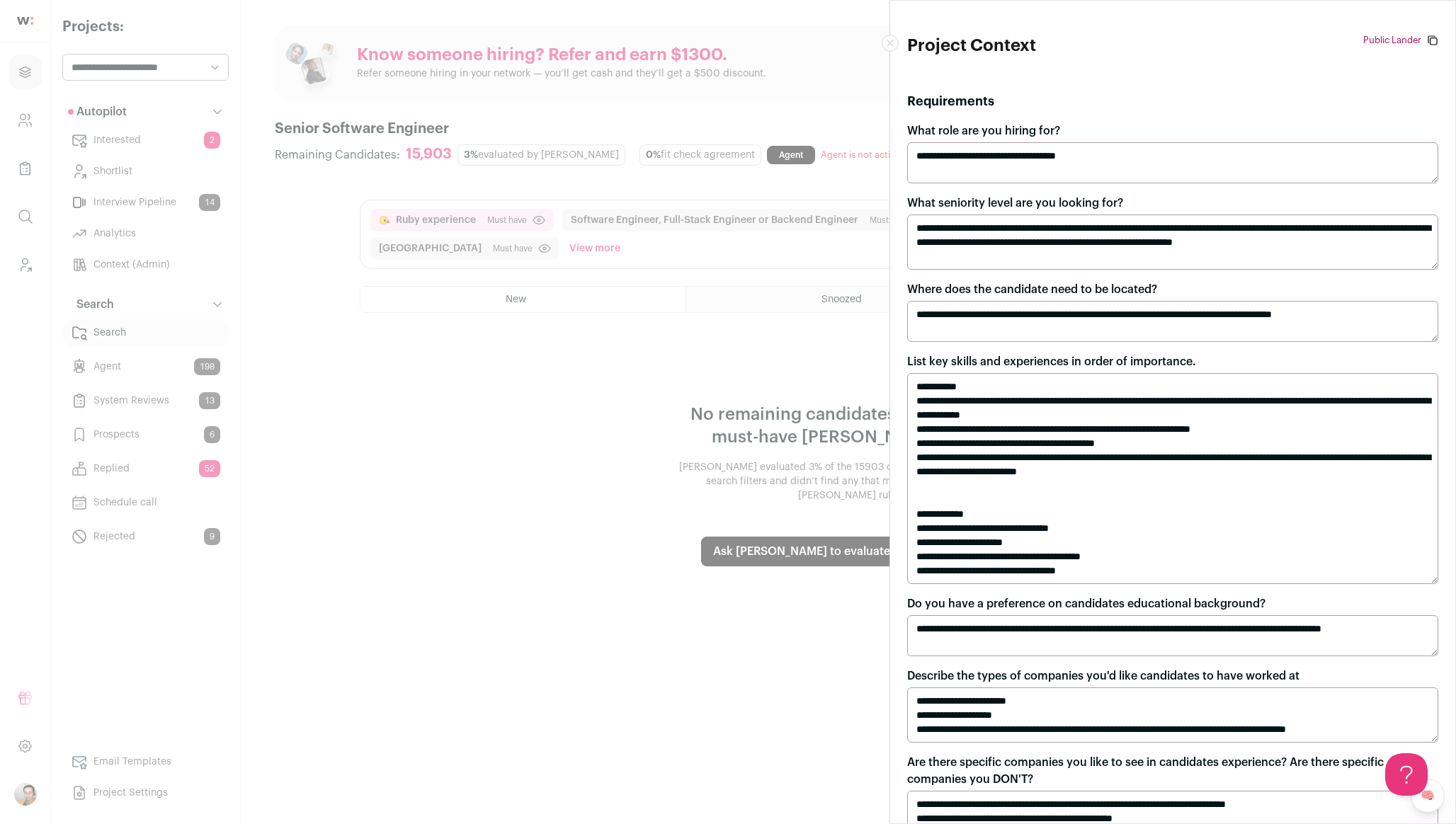
click at [1019, 152] on textarea "**********" at bounding box center [1173, 162] width 531 height 41
click at [964, 244] on textarea "**********" at bounding box center [1173, 242] width 531 height 55
click at [1033, 322] on textarea "**********" at bounding box center [1173, 321] width 531 height 41
click at [1013, 406] on textarea "**********" at bounding box center [1173, 478] width 531 height 211
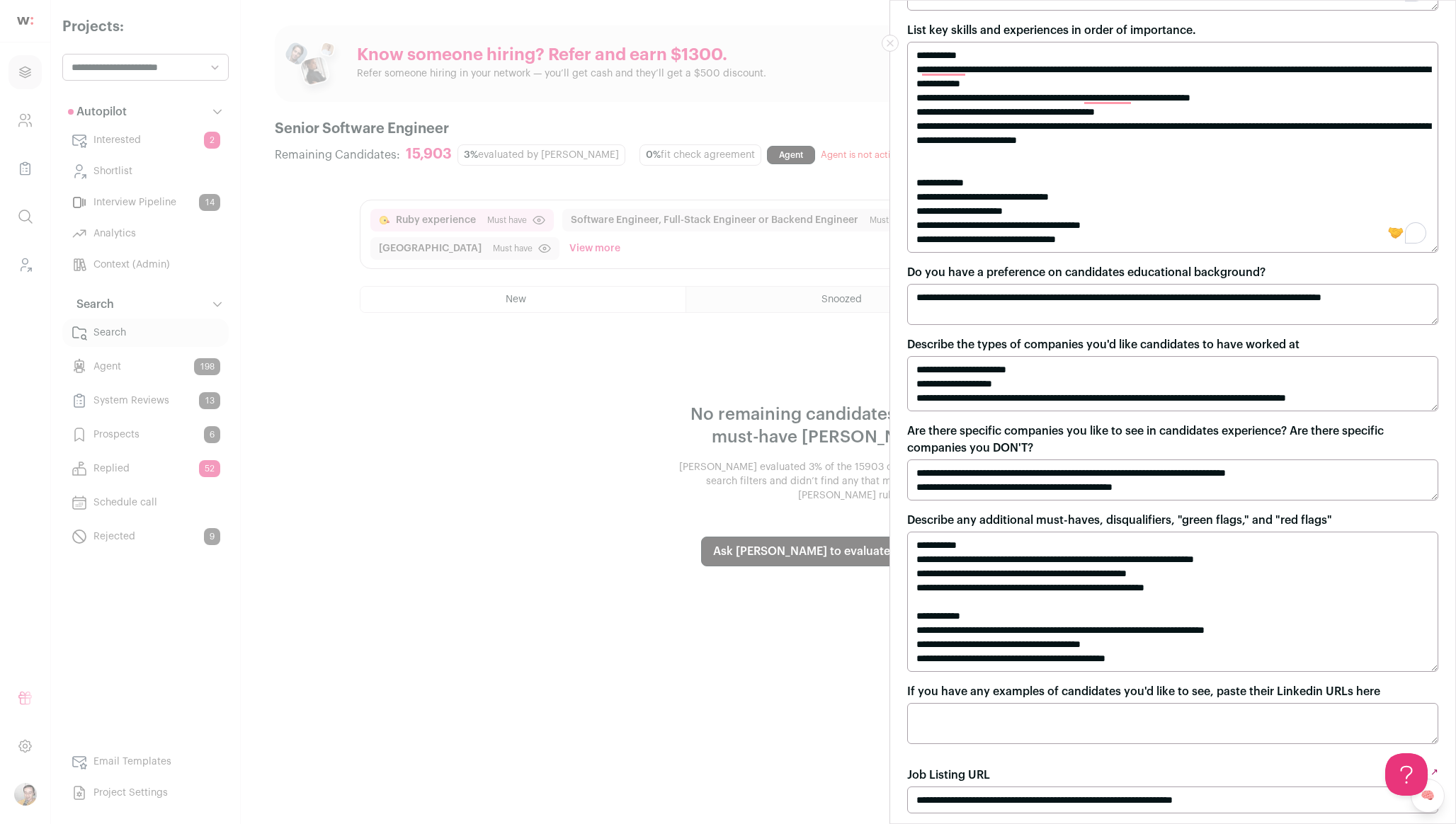
click at [989, 300] on textarea "**********" at bounding box center [1173, 304] width 531 height 41
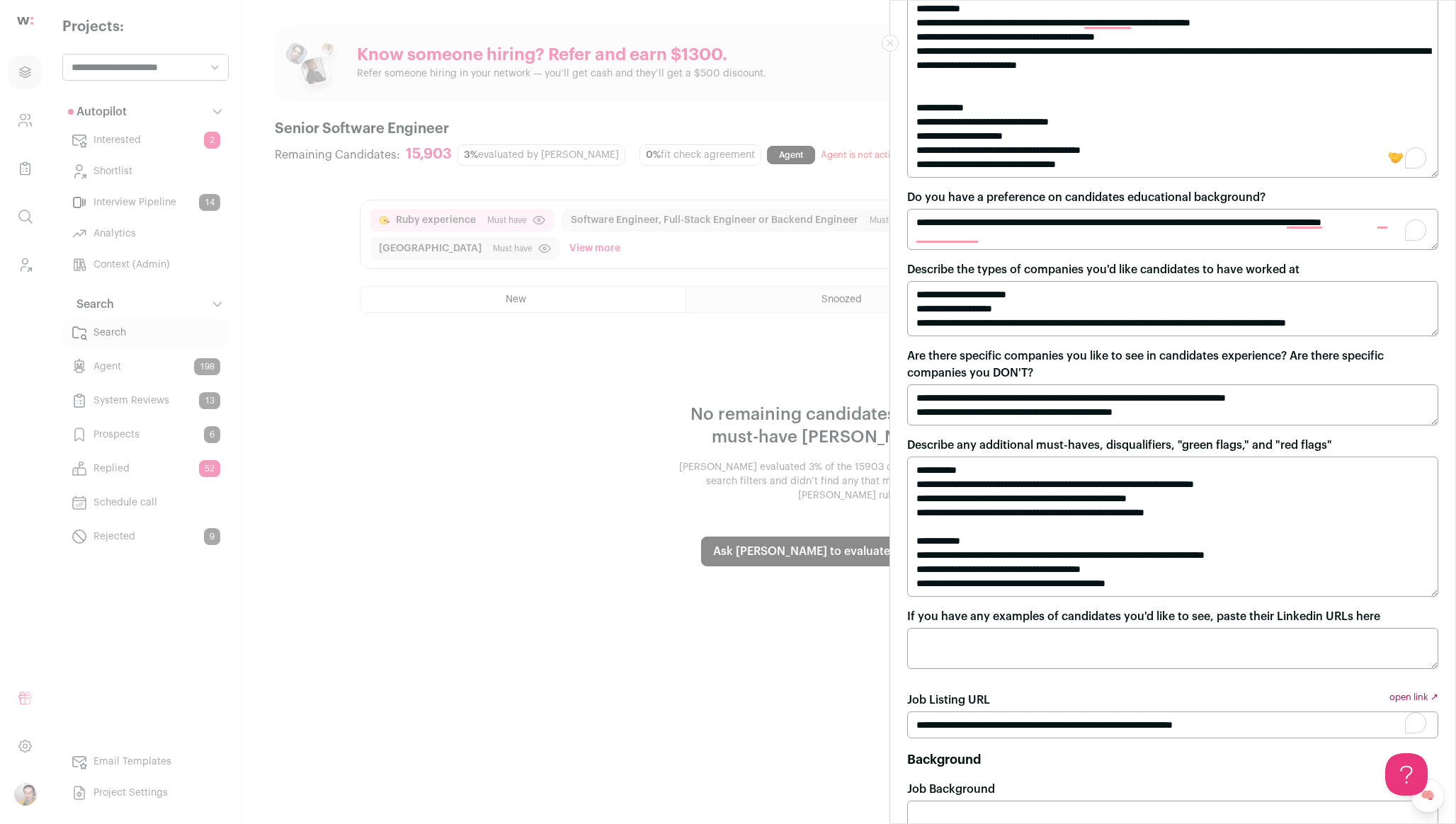
click at [1037, 303] on textarea "**********" at bounding box center [1173, 308] width 531 height 55
click at [1134, 398] on textarea "**********" at bounding box center [1173, 404] width 531 height 41
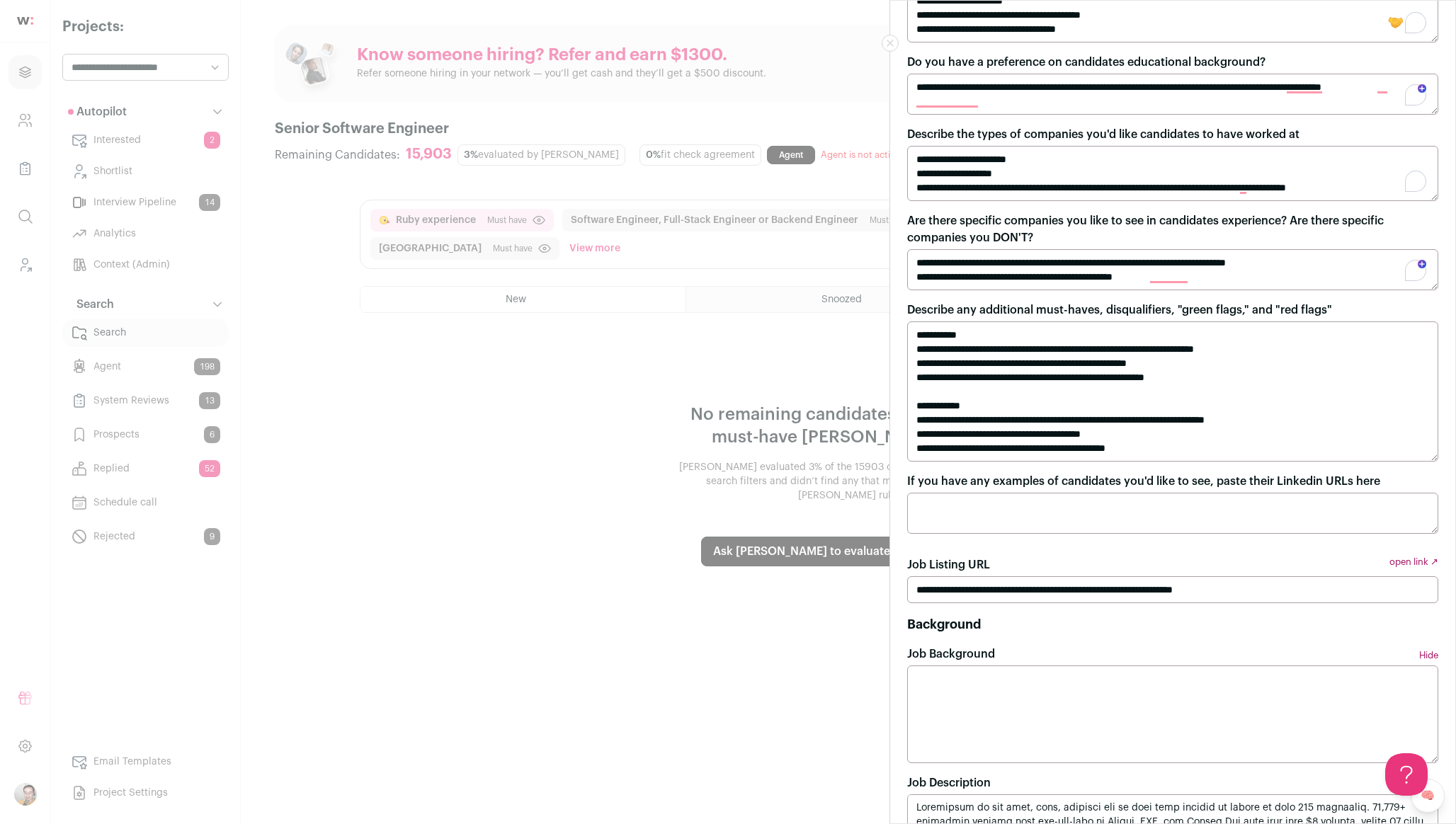
click at [1071, 392] on textarea "**********" at bounding box center [1173, 392] width 531 height 140
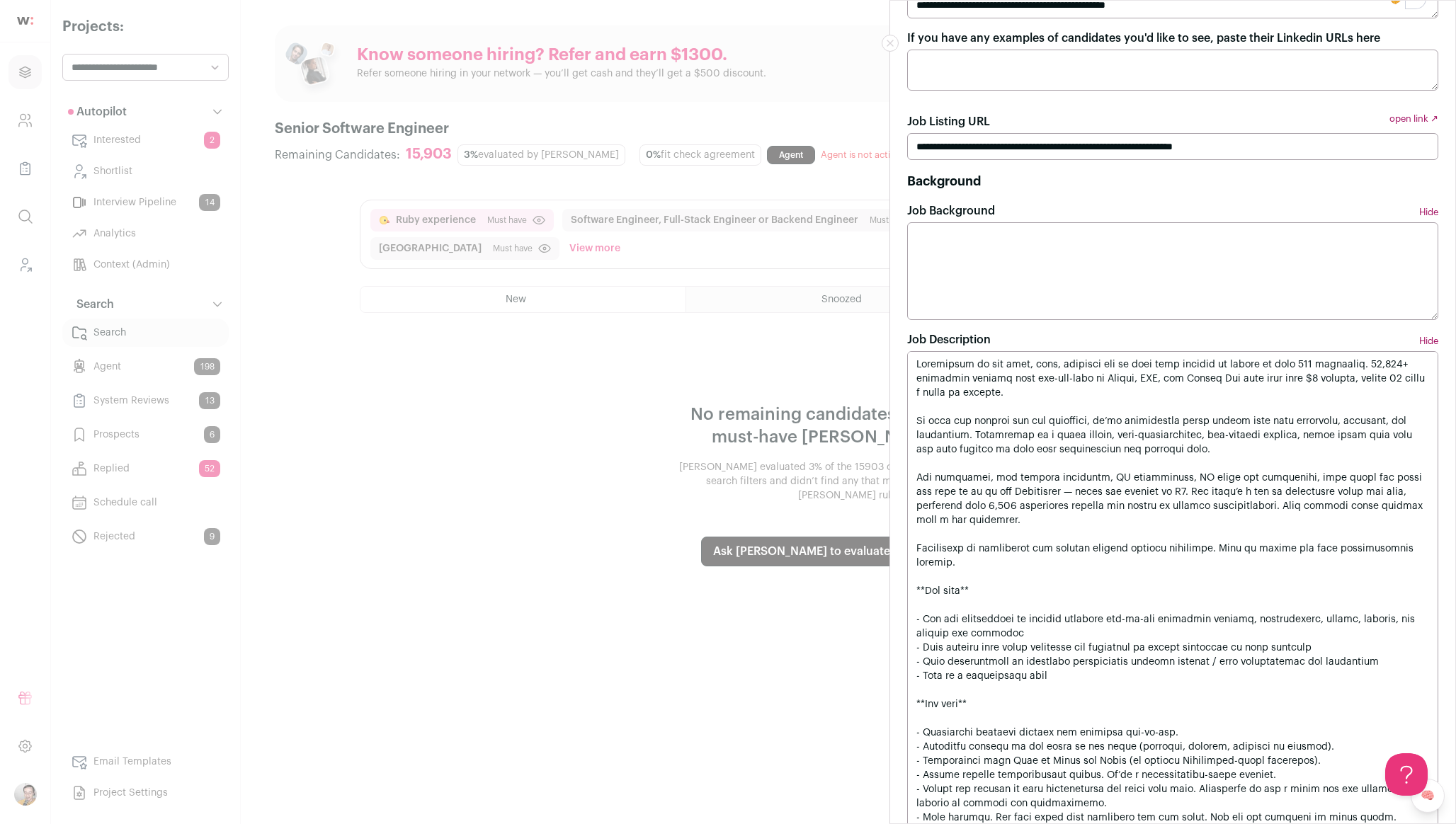
click at [942, 143] on input "**********" at bounding box center [1173, 146] width 531 height 27
click at [1048, 531] on textarea "Job Description" at bounding box center [1173, 802] width 531 height 904
